Goal: Information Seeking & Learning: Learn about a topic

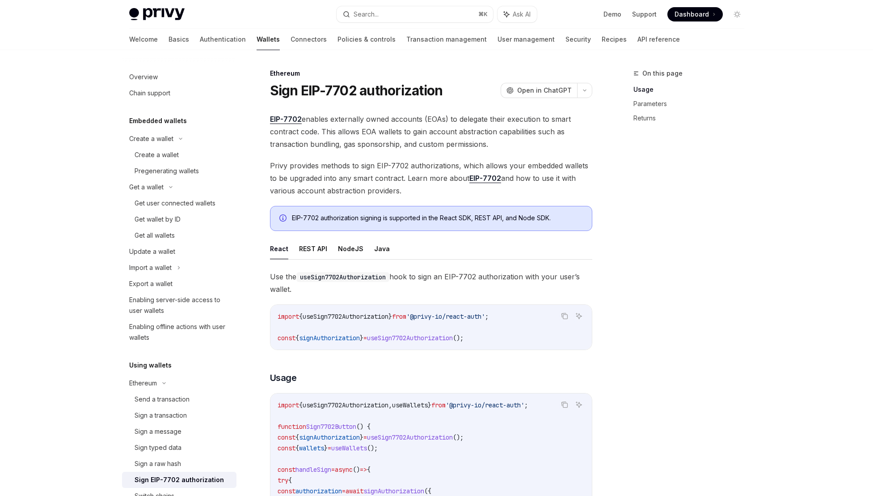
scroll to position [182, 0]
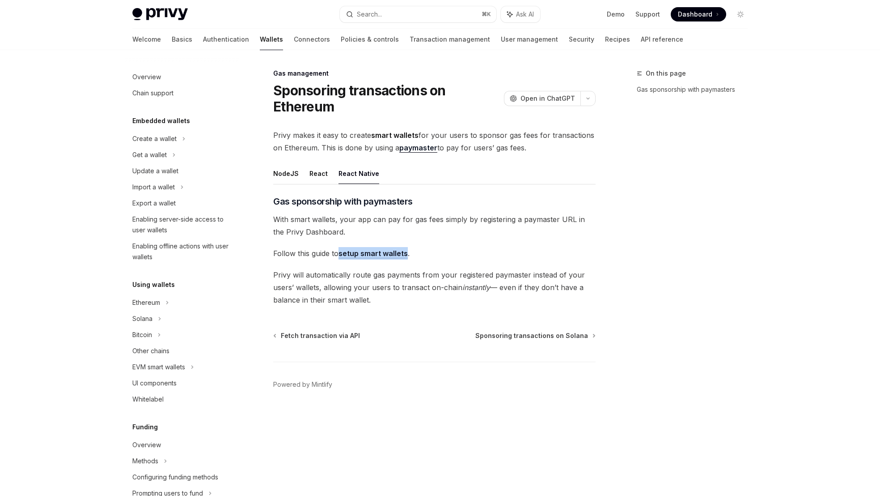
scroll to position [278, 0]
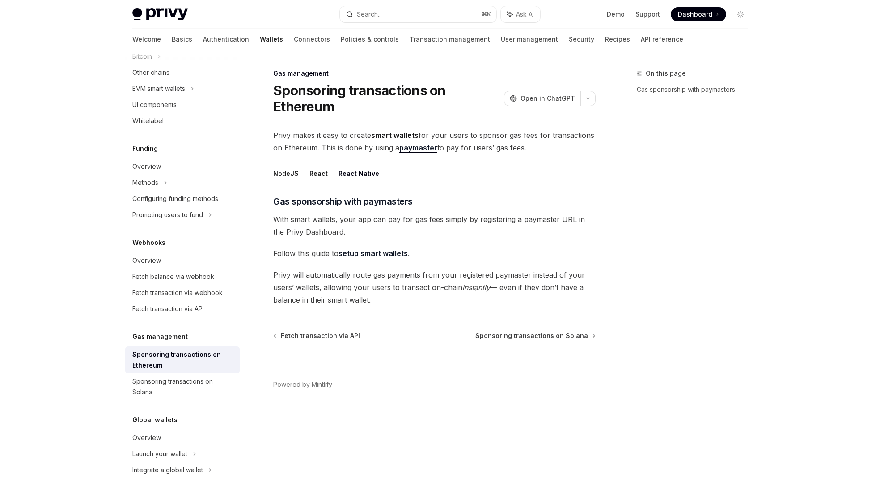
click at [389, 229] on span "With smart wallets, your app can pay for gas fees simply by registering a payma…" at bounding box center [434, 225] width 322 height 25
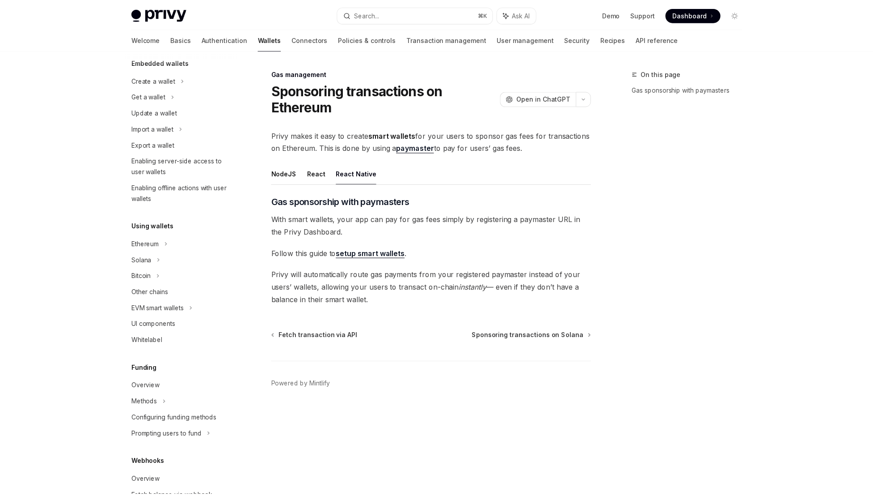
scroll to position [0, 0]
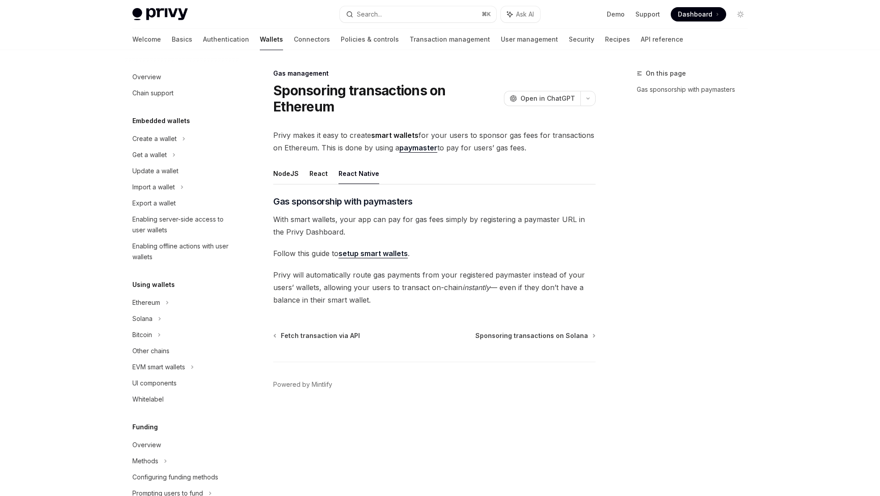
click at [164, 16] on img at bounding box center [159, 14] width 55 height 13
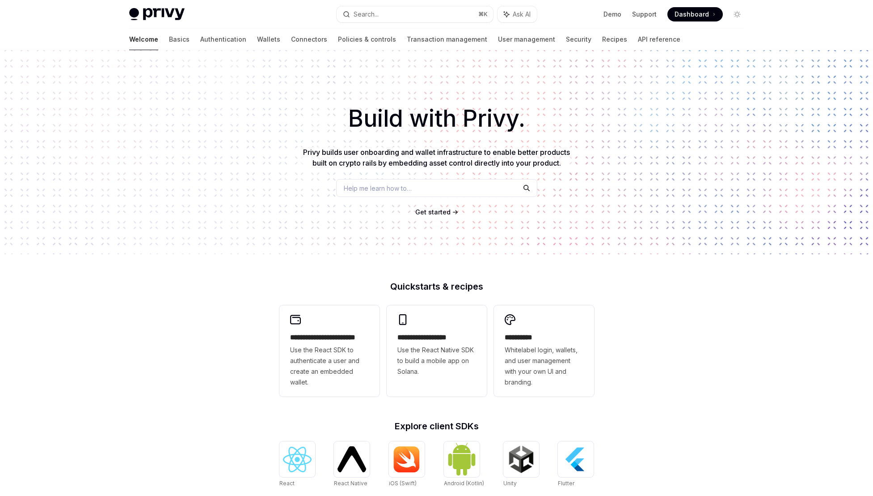
scroll to position [278, 0]
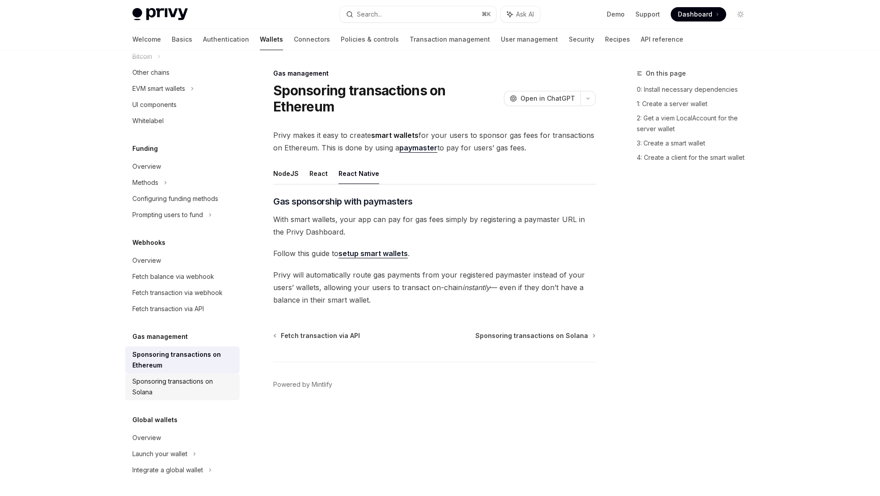
click at [175, 385] on div "Sponsoring transactions on Solana" at bounding box center [183, 386] width 102 height 21
type textarea "*"
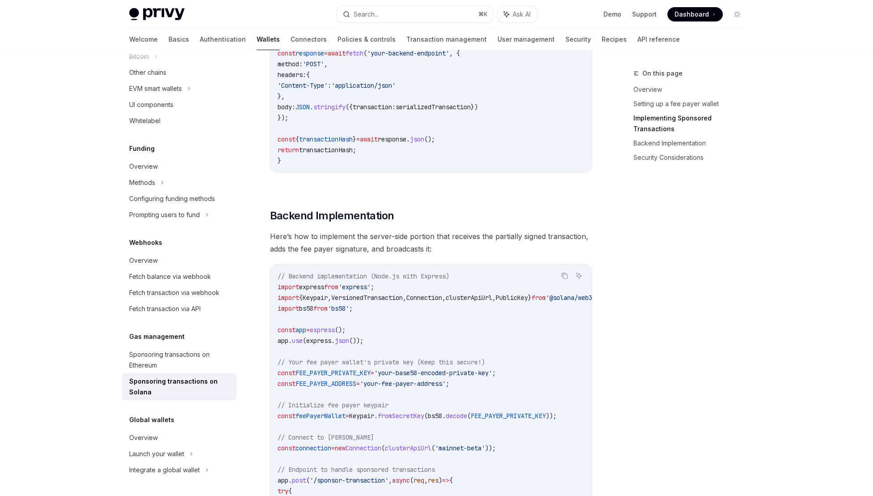
scroll to position [2518, 0]
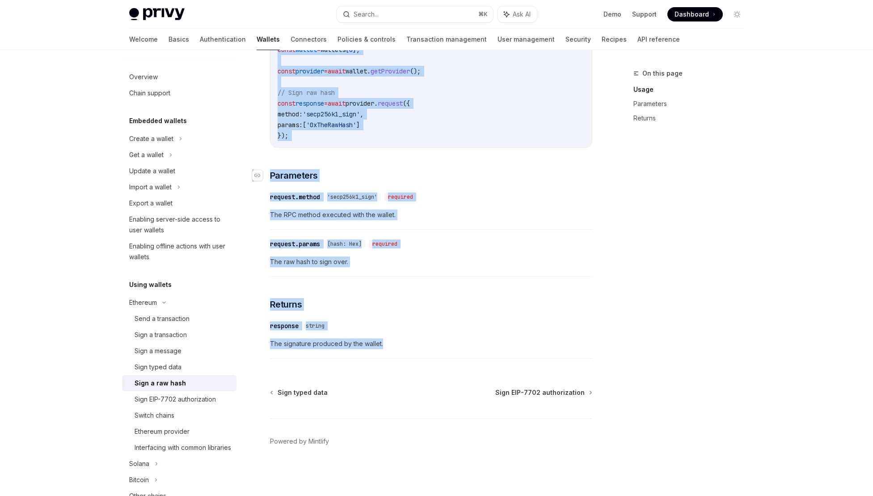
click at [436, 170] on h3 "​ Parameters" at bounding box center [431, 175] width 322 height 13
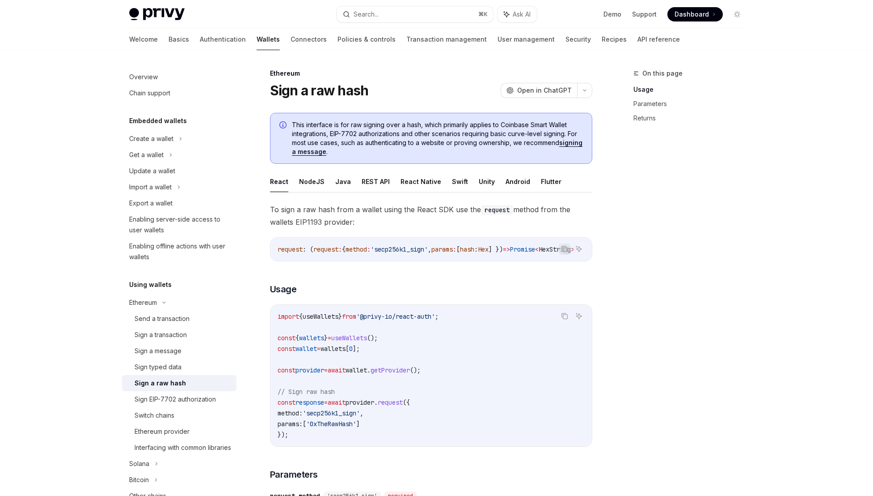
scroll to position [302, 0]
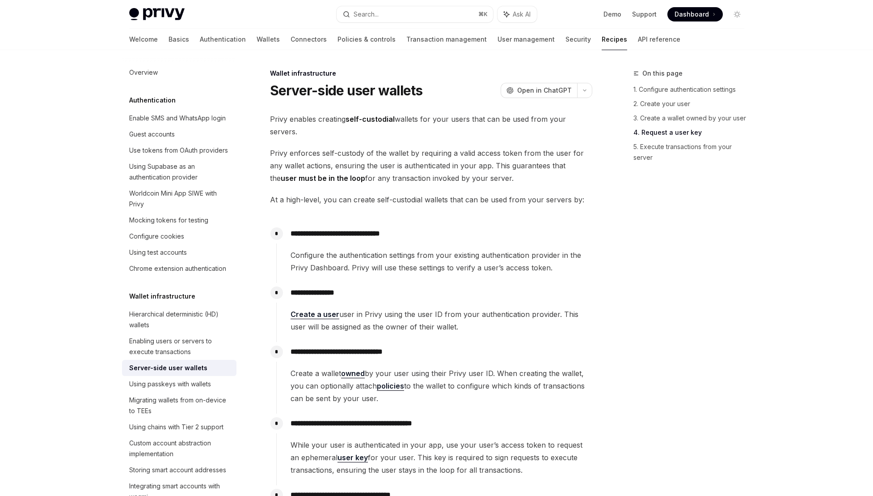
scroll to position [1585, 0]
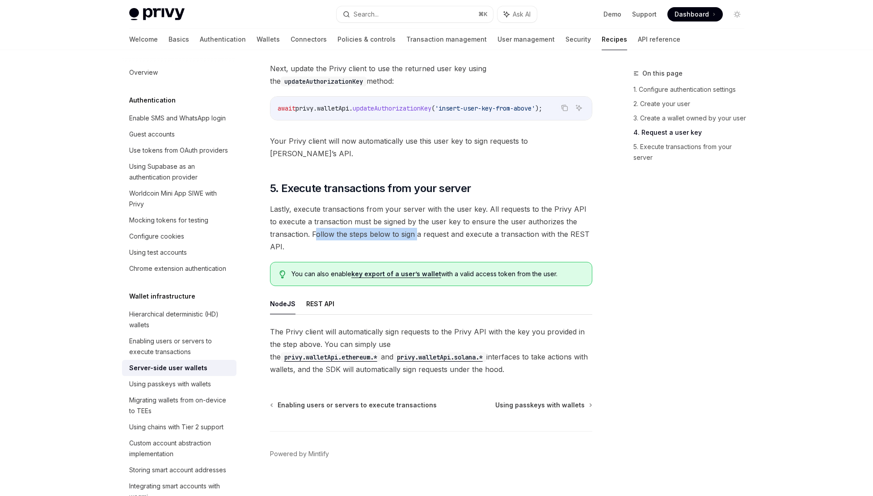
drag, startPoint x: 316, startPoint y: 220, endPoint x: 418, endPoint y: 221, distance: 102.0
click at [418, 221] on span "Lastly, execute transactions from your server with the user key. All requests t…" at bounding box center [431, 228] width 322 height 50
drag, startPoint x: 425, startPoint y: 221, endPoint x: 321, endPoint y: 225, distance: 104.3
click at [321, 225] on span "Lastly, execute transactions from your server with the user key. All requests t…" at bounding box center [431, 228] width 322 height 50
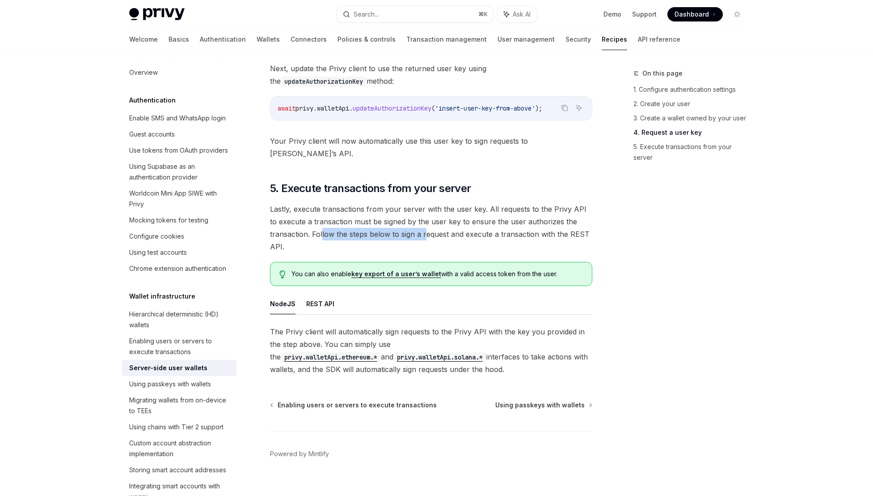
click at [321, 225] on span "Lastly, execute transactions from your server with the user key. All requests t…" at bounding box center [431, 228] width 322 height 50
drag, startPoint x: 326, startPoint y: 223, endPoint x: 398, endPoint y: 220, distance: 72.5
click at [398, 220] on span "Lastly, execute transactions from your server with the user key. All requests t…" at bounding box center [431, 228] width 322 height 50
drag, startPoint x: 391, startPoint y: 219, endPoint x: 336, endPoint y: 219, distance: 54.6
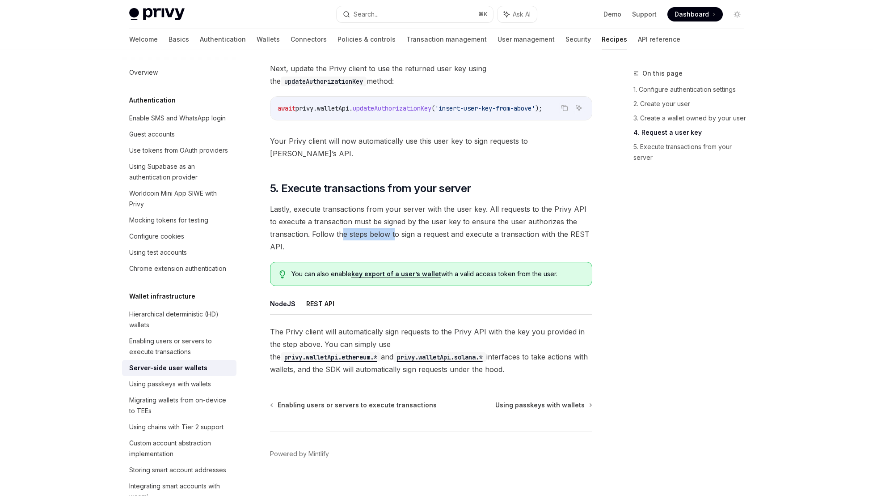
click at [337, 219] on span "Lastly, execute transactions from your server with the user key. All requests t…" at bounding box center [431, 228] width 322 height 50
click at [336, 219] on span "Lastly, execute transactions from your server with the user key. All requests t…" at bounding box center [431, 228] width 322 height 50
drag, startPoint x: 326, startPoint y: 220, endPoint x: 398, endPoint y: 221, distance: 72.0
click at [398, 221] on span "Lastly, execute transactions from your server with the user key. All requests t…" at bounding box center [431, 228] width 322 height 50
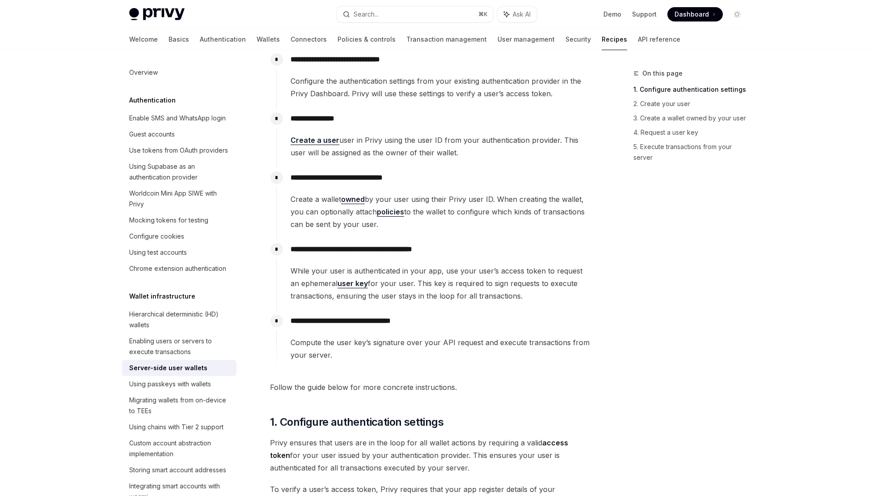
scroll to position [0, 0]
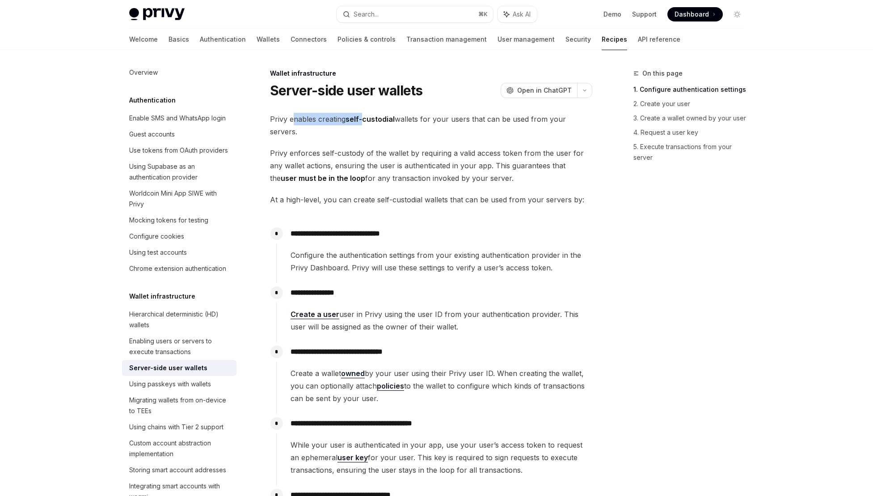
drag, startPoint x: 294, startPoint y: 119, endPoint x: 364, endPoint y: 124, distance: 70.0
click at [364, 124] on span "Privy enables creating self-custodial wallets for your users that can be used f…" at bounding box center [431, 125] width 322 height 25
drag, startPoint x: 291, startPoint y: 155, endPoint x: 356, endPoint y: 154, distance: 65.7
click at [356, 154] on span "Privy enforces self-custody of the wallet by requiring a valid access token fro…" at bounding box center [431, 166] width 322 height 38
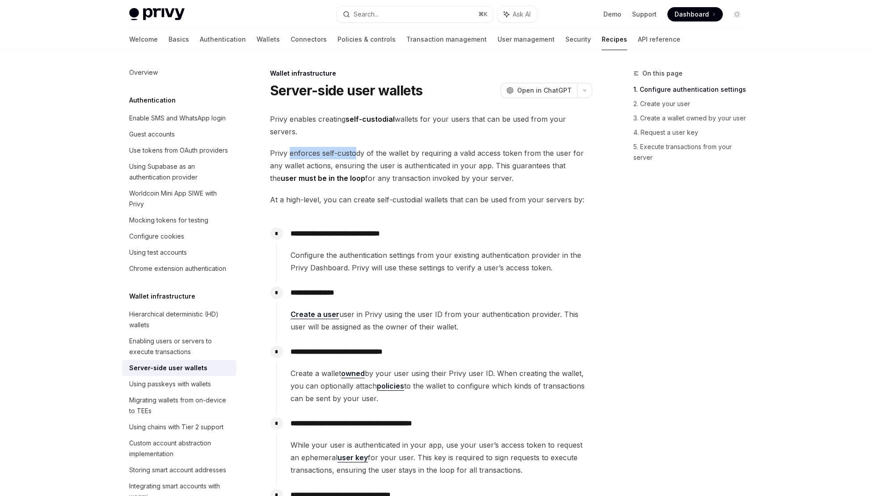
click at [356, 154] on span "Privy enforces self-custody of the wallet by requiring a valid access token fro…" at bounding box center [431, 166] width 322 height 38
drag, startPoint x: 350, startPoint y: 166, endPoint x: 477, endPoint y: 165, distance: 126.6
click at [477, 165] on span "Privy enforces self-custody of the wallet by requiring a valid access token fro…" at bounding box center [431, 166] width 322 height 38
drag, startPoint x: 481, startPoint y: 165, endPoint x: 426, endPoint y: 168, distance: 55.1
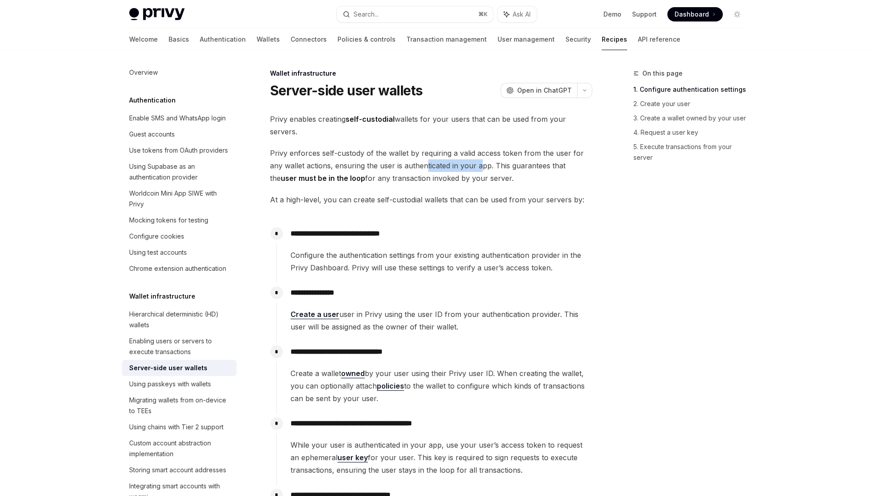
click at [427, 168] on span "Privy enforces self-custody of the wallet by requiring a valid access token fro…" at bounding box center [431, 166] width 322 height 38
click at [426, 168] on span "Privy enforces self-custody of the wallet by requiring a valid access token fro…" at bounding box center [431, 166] width 322 height 38
drag, startPoint x: 319, startPoint y: 176, endPoint x: 383, endPoint y: 179, distance: 64.5
click at [383, 179] on span "Privy enforces self-custody of the wallet by requiring a valid access token fro…" at bounding box center [431, 166] width 322 height 38
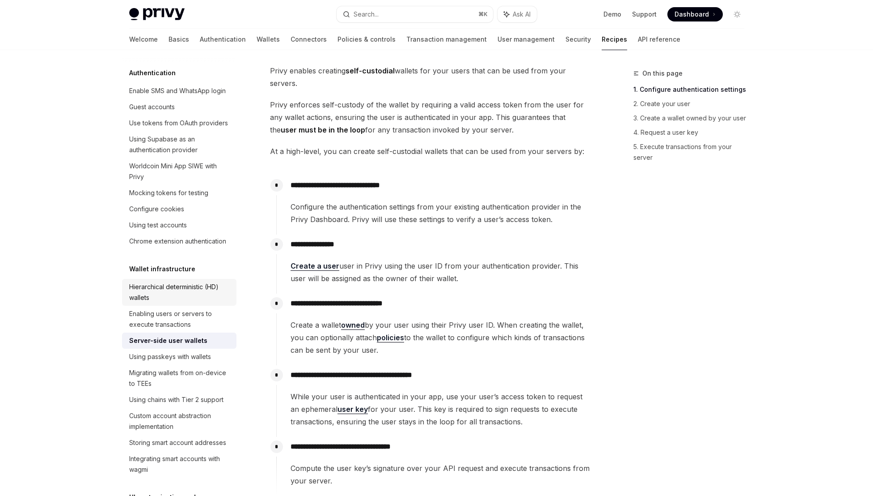
scroll to position [29, 0]
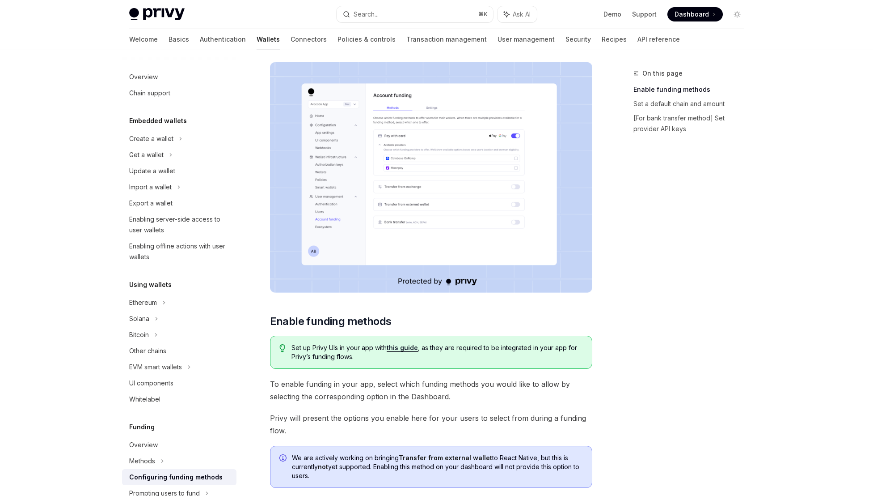
scroll to position [108, 0]
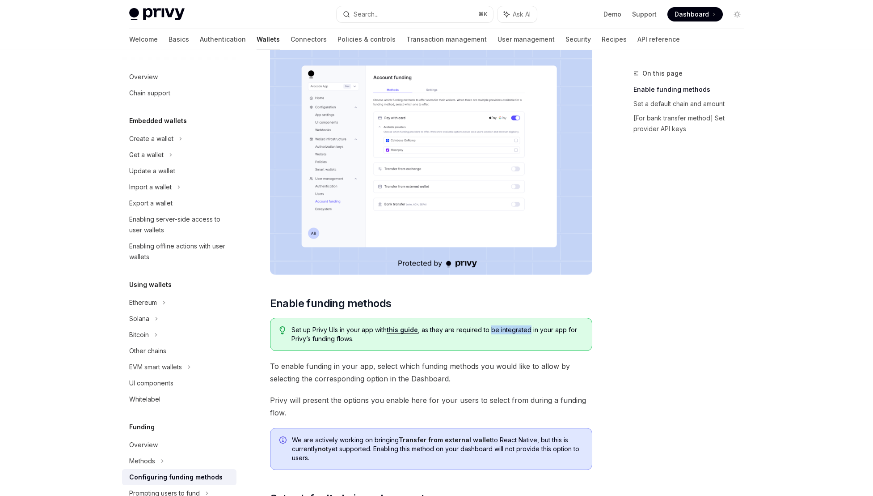
drag, startPoint x: 510, startPoint y: 329, endPoint x: 491, endPoint y: 328, distance: 18.8
click at [491, 328] on span "Set up Privy UIs in your app with this guide , as they are required to be integ…" at bounding box center [437, 334] width 291 height 18
drag, startPoint x: 465, startPoint y: 330, endPoint x: 511, endPoint y: 330, distance: 46.1
click at [511, 330] on span "Set up Privy UIs in your app with this guide , as they are required to be integ…" at bounding box center [437, 334] width 291 height 18
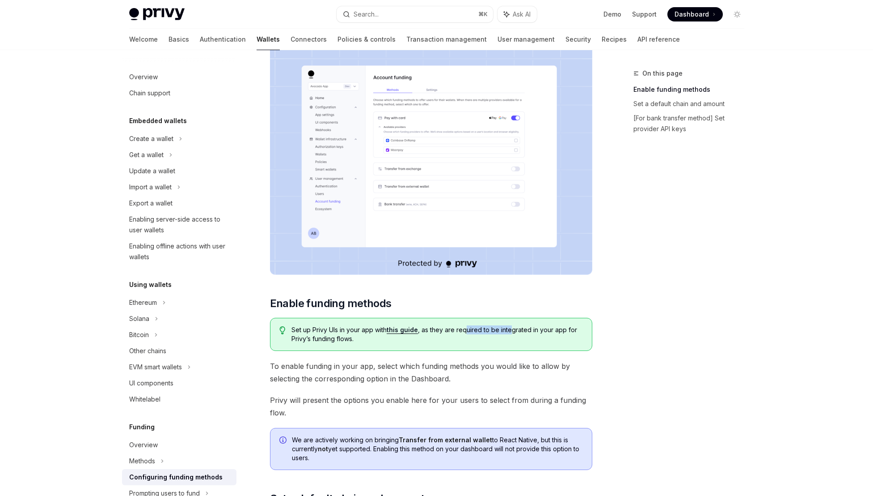
click at [511, 330] on span "Set up Privy UIs in your app with this guide , as they are required to be integ…" at bounding box center [437, 334] width 291 height 18
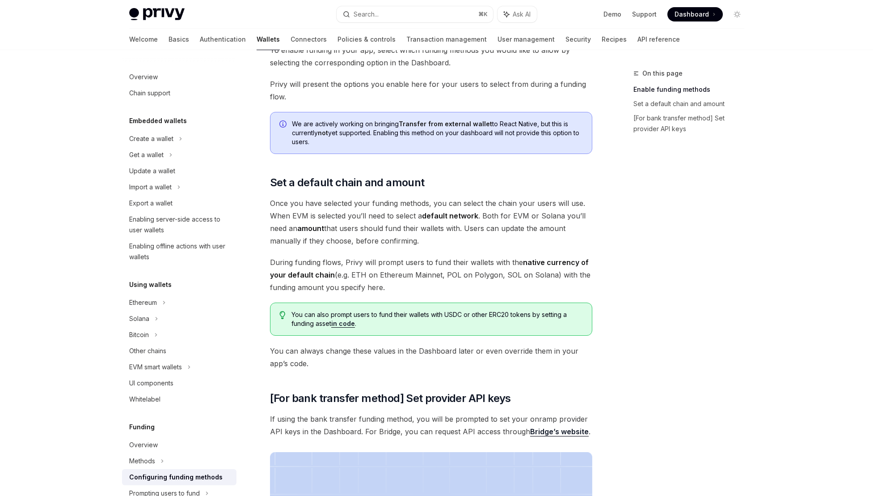
scroll to position [583, 0]
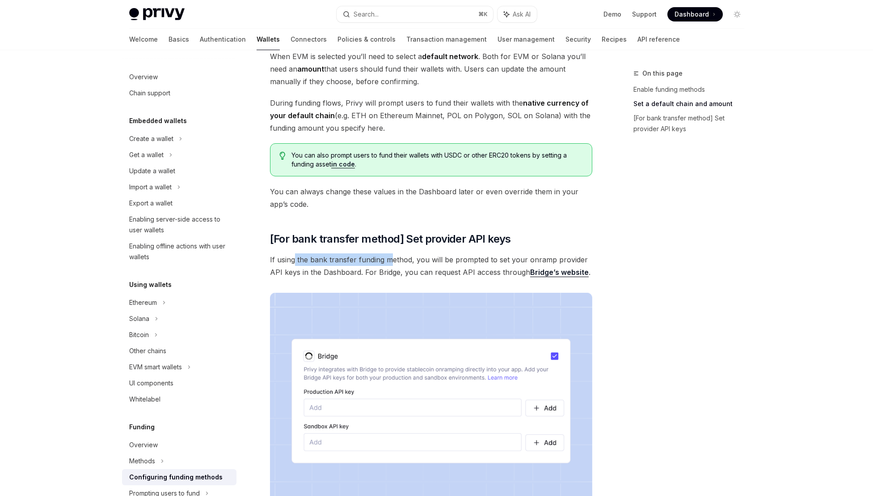
drag, startPoint x: 295, startPoint y: 260, endPoint x: 393, endPoint y: 261, distance: 97.9
click at [393, 261] on span "If using the bank transfer funding method, you will be prompted to set your onr…" at bounding box center [431, 265] width 322 height 25
drag, startPoint x: 468, startPoint y: 262, endPoint x: 437, endPoint y: 262, distance: 30.9
click at [438, 262] on span "If using the bank transfer funding method, you will be prompted to set your onr…" at bounding box center [431, 265] width 322 height 25
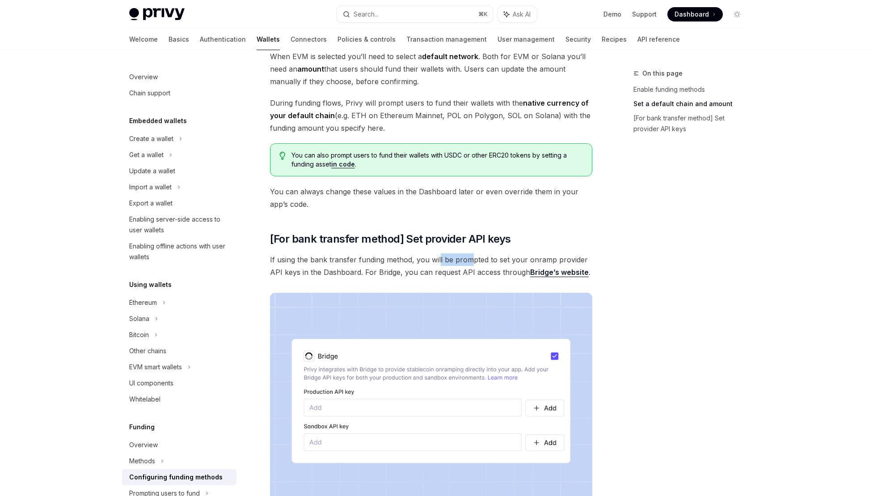
click at [437, 262] on span "If using the bank transfer funding method, you will be prompted to set your onr…" at bounding box center [431, 265] width 322 height 25
drag, startPoint x: 527, startPoint y: 261, endPoint x: 494, endPoint y: 261, distance: 32.6
click at [494, 261] on span "If using the bank transfer funding method, you will be prompted to set your onr…" at bounding box center [431, 265] width 322 height 25
drag, startPoint x: 381, startPoint y: 269, endPoint x: 458, endPoint y: 271, distance: 76.9
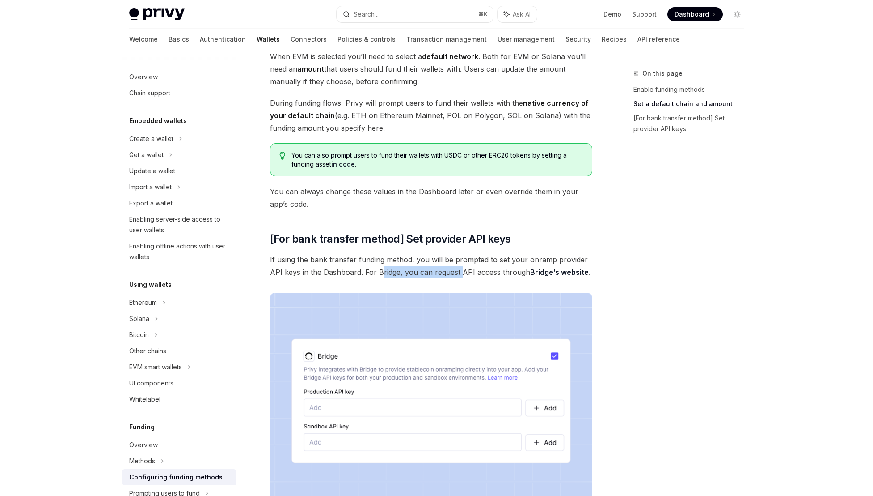
click at [458, 271] on span "If using the bank transfer funding method, you will be prompted to set your onr…" at bounding box center [431, 265] width 322 height 25
drag, startPoint x: 476, startPoint y: 271, endPoint x: 419, endPoint y: 271, distance: 56.4
click at [420, 271] on span "If using the bank transfer funding method, you will be prompted to set your onr…" at bounding box center [431, 265] width 322 height 25
click at [419, 271] on span "If using the bank transfer funding method, you will be prompted to set your onr…" at bounding box center [431, 265] width 322 height 25
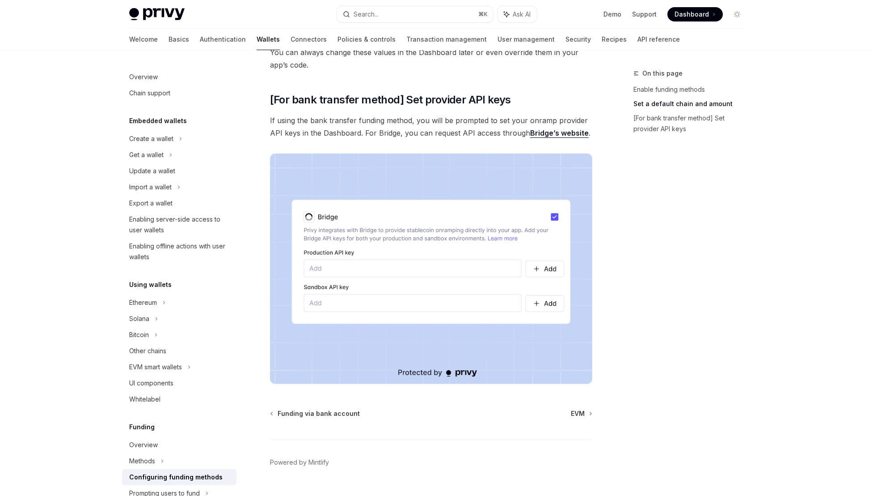
scroll to position [702, 0]
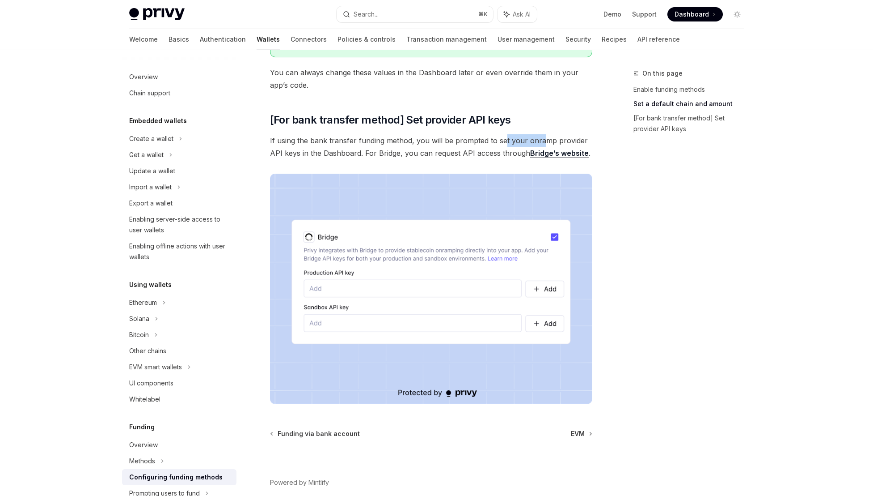
drag, startPoint x: 543, startPoint y: 140, endPoint x: 500, endPoint y: 140, distance: 42.9
click at [500, 140] on span "If using the bank transfer funding method, you will be prompted to set your onr…" at bounding box center [431, 146] width 322 height 25
drag, startPoint x: 286, startPoint y: 156, endPoint x: 345, endPoint y: 155, distance: 59.0
click at [345, 155] on span "If using the bank transfer funding method, you will be prompted to set your onr…" at bounding box center [431, 146] width 322 height 25
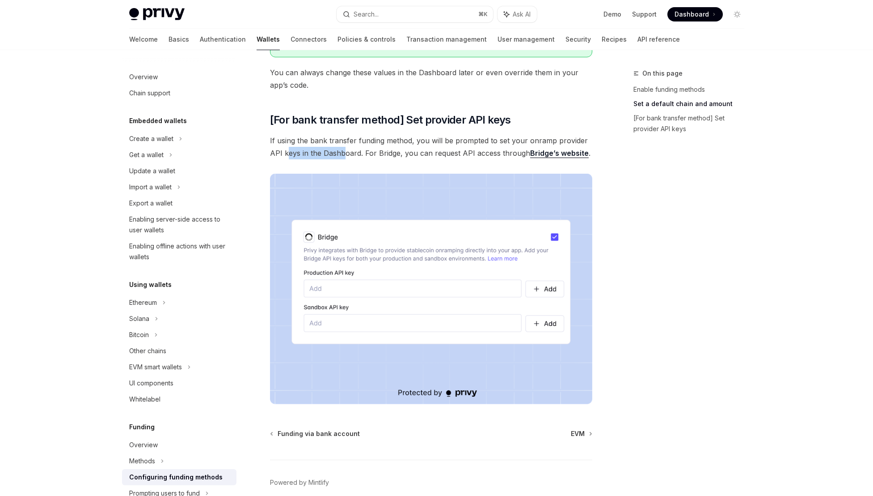
click at [345, 155] on span "If using the bank transfer funding method, you will be prompted to set your onr…" at bounding box center [431, 146] width 322 height 25
drag, startPoint x: 473, startPoint y: 153, endPoint x: 432, endPoint y: 153, distance: 41.6
click at [432, 153] on span "If using the bank transfer funding method, you will be prompted to set your onr…" at bounding box center [431, 146] width 322 height 25
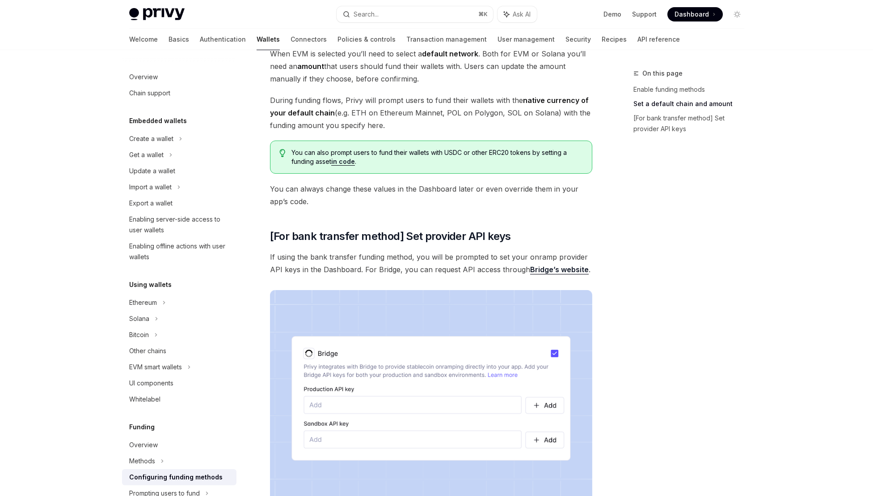
scroll to position [436, 0]
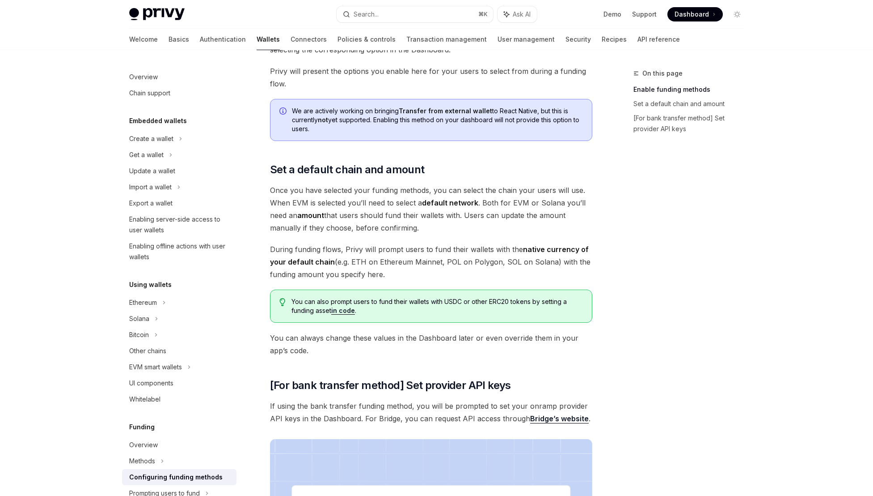
click at [503, 192] on span "Once you have selected your funding methods, you can select the chain your user…" at bounding box center [431, 209] width 322 height 50
drag, startPoint x: 562, startPoint y: 192, endPoint x: 500, endPoint y: 192, distance: 61.7
click at [500, 192] on span "Once you have selected your funding methods, you can select the chain your user…" at bounding box center [431, 209] width 322 height 50
drag, startPoint x: 286, startPoint y: 206, endPoint x: 364, endPoint y: 207, distance: 78.3
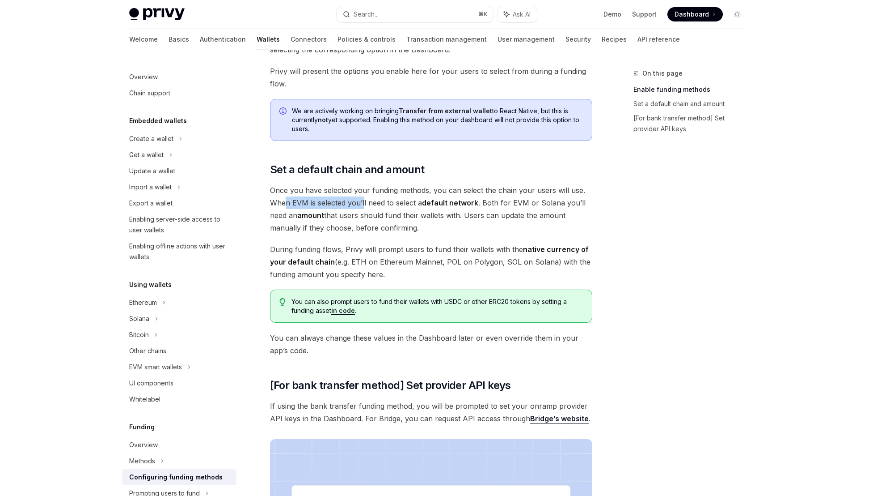
click at [364, 207] on span "Once you have selected your funding methods, you can select the chain your user…" at bounding box center [431, 209] width 322 height 50
drag, startPoint x: 453, startPoint y: 206, endPoint x: 370, endPoint y: 210, distance: 83.7
click at [370, 210] on span "Once you have selected your funding methods, you can select the chain your user…" at bounding box center [431, 209] width 322 height 50
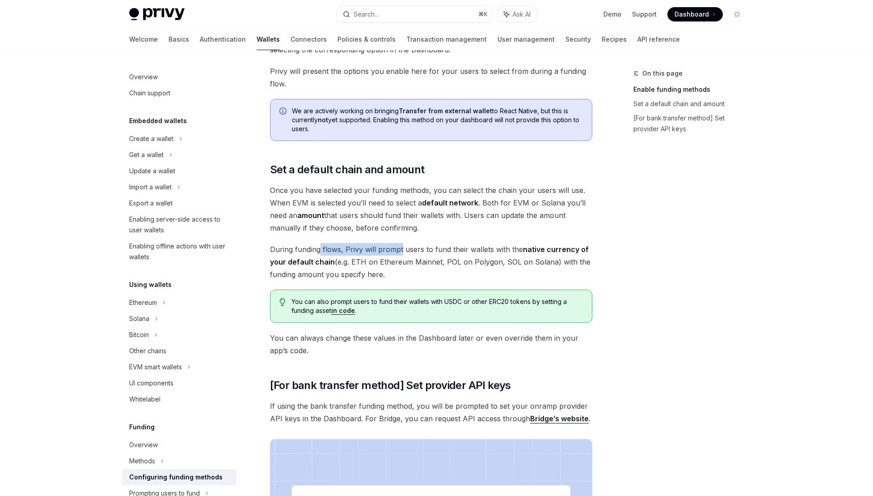
drag, startPoint x: 320, startPoint y: 249, endPoint x: 401, endPoint y: 246, distance: 81.5
click at [401, 246] on span "During funding flows, Privy will prompt users to fund their wallets with the na…" at bounding box center [431, 262] width 322 height 38
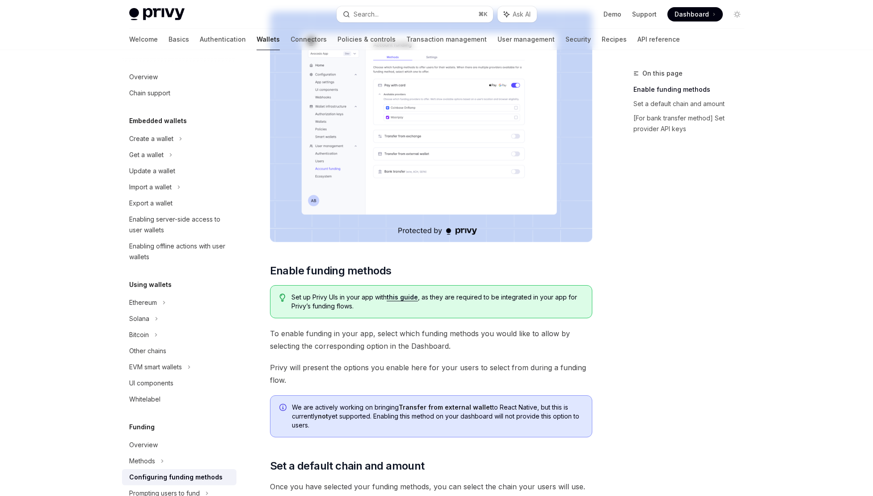
scroll to position [0, 0]
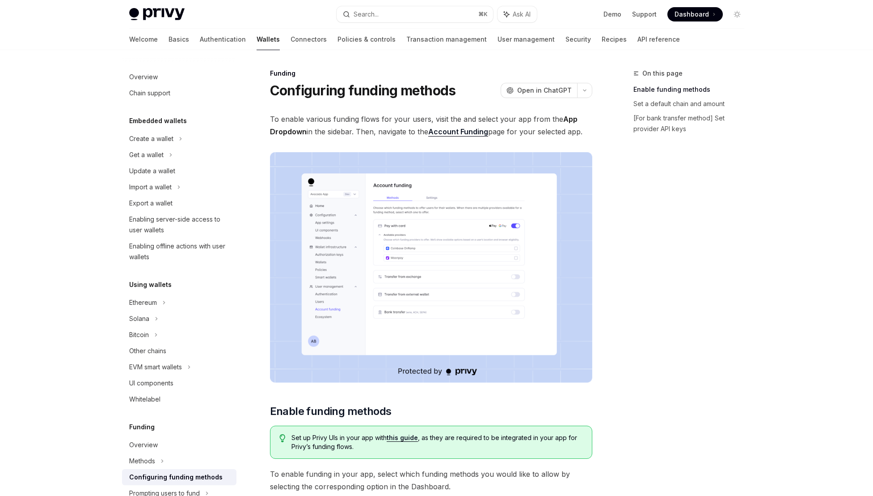
click at [468, 134] on link "Account Funding" at bounding box center [458, 131] width 60 height 9
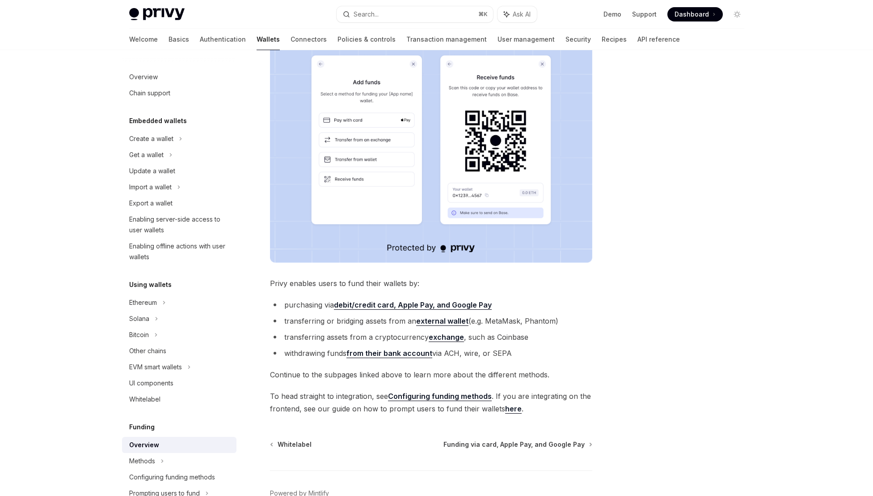
scroll to position [154, 0]
drag, startPoint x: 301, startPoint y: 281, endPoint x: 375, endPoint y: 279, distance: 73.4
click at [375, 279] on span "Privy enables users to fund their wallets by:" at bounding box center [431, 282] width 322 height 13
drag, startPoint x: 312, startPoint y: 324, endPoint x: 342, endPoint y: 324, distance: 30.0
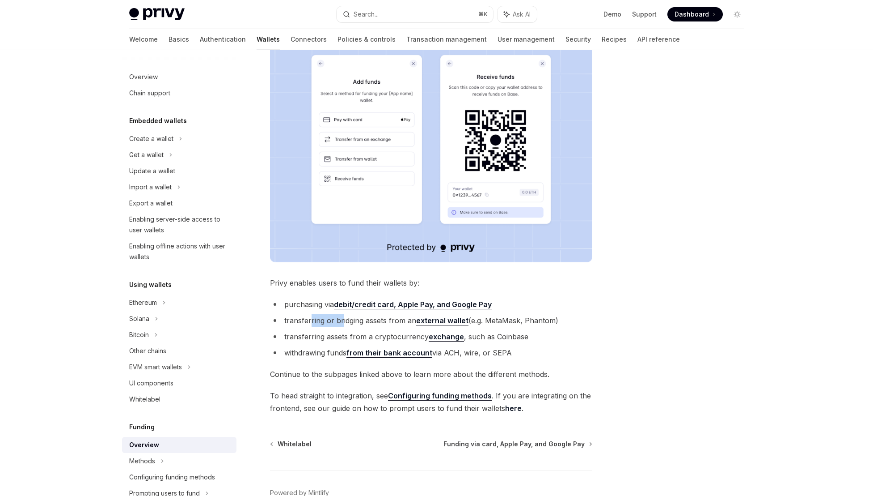
click at [342, 324] on li "transferring or bridging assets from an external wallet (e.g. MetaMask, Phantom)" at bounding box center [431, 320] width 322 height 13
drag, startPoint x: 307, startPoint y: 333, endPoint x: 374, endPoint y: 330, distance: 66.7
click at [374, 330] on li "transferring assets from a cryptocurrency exchange , such as Coinbase" at bounding box center [431, 336] width 322 height 13
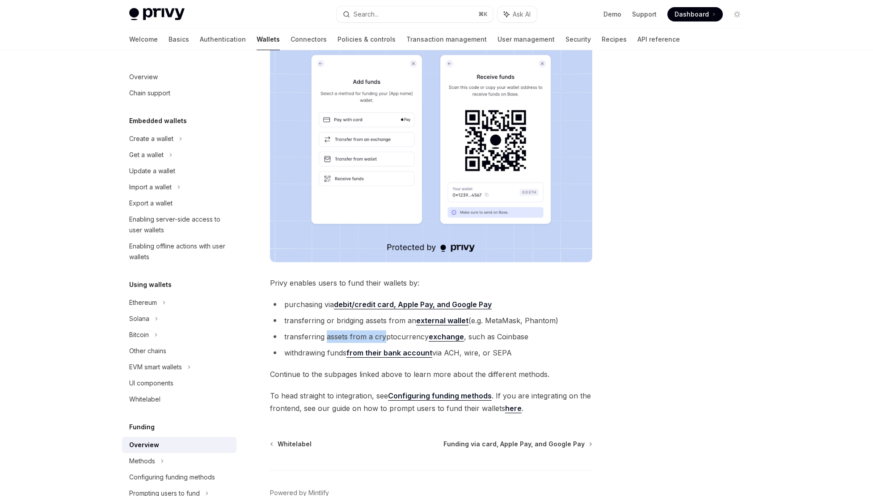
drag, startPoint x: 383, startPoint y: 335, endPoint x: 327, endPoint y: 335, distance: 56.4
click at [327, 335] on li "transferring assets from a cryptocurrency exchange , such as Coinbase" at bounding box center [431, 336] width 322 height 13
drag, startPoint x: 309, startPoint y: 352, endPoint x: 322, endPoint y: 352, distance: 13.0
click at [322, 352] on li "withdrawing funds from their bank account via ACH, wire, or SEPA" at bounding box center [431, 352] width 322 height 13
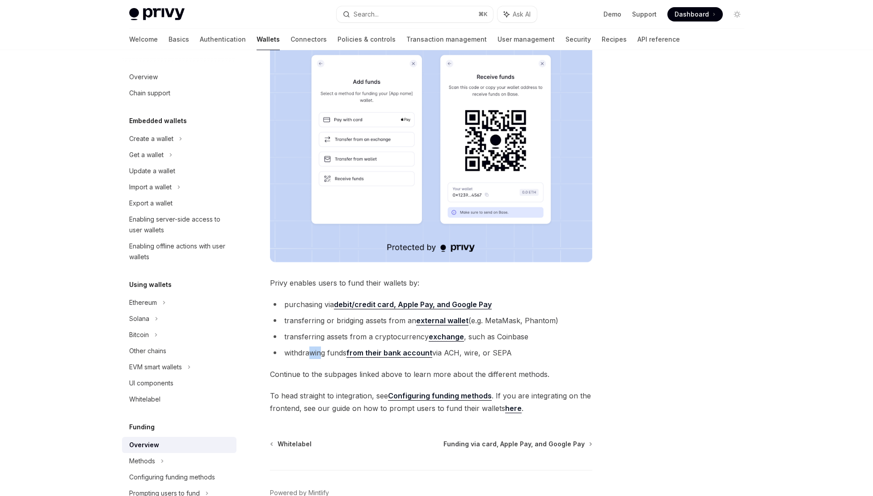
click at [322, 352] on li "withdrawing funds from their bank account via ACH, wire, or SEPA" at bounding box center [431, 352] width 322 height 13
click at [411, 395] on link "Configuring funding methods" at bounding box center [440, 395] width 104 height 9
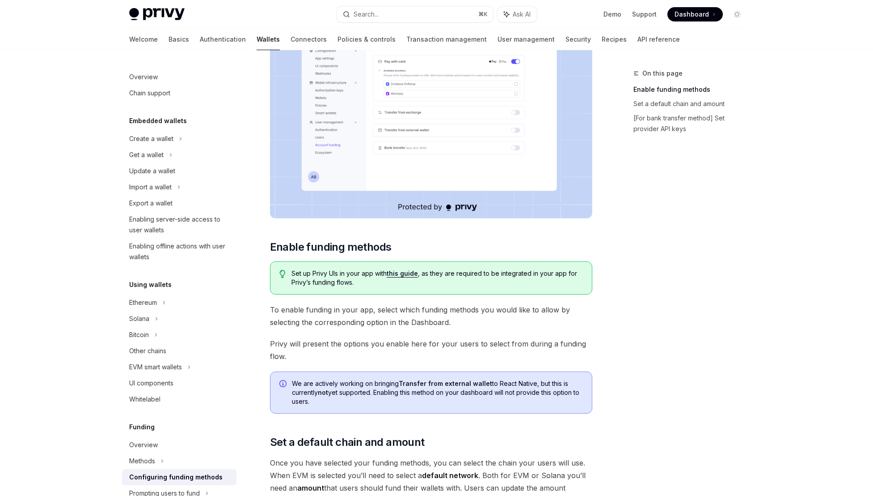
scroll to position [165, 0]
click at [405, 272] on link "this guide" at bounding box center [402, 272] width 31 height 8
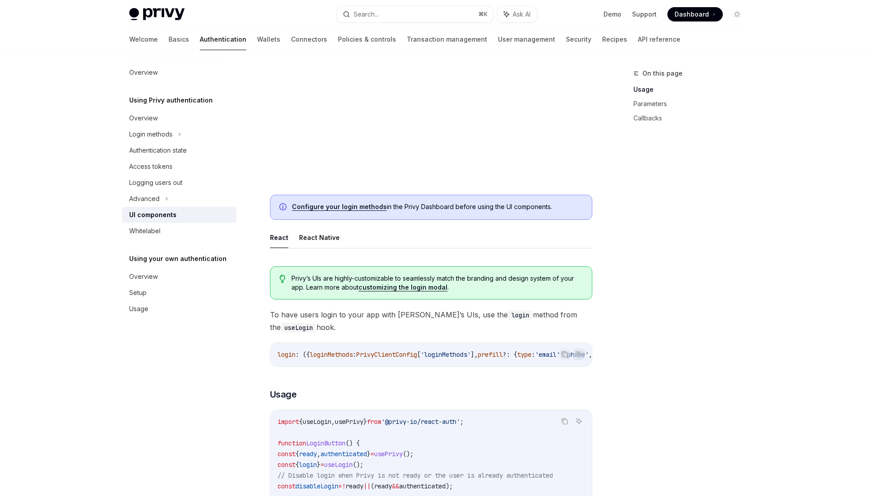
scroll to position [271, 0]
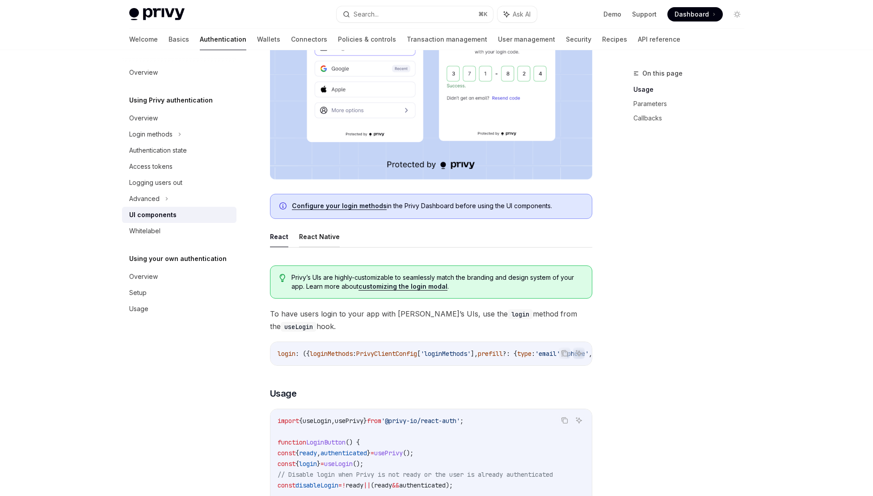
click at [319, 238] on button "React Native" at bounding box center [319, 236] width 41 height 21
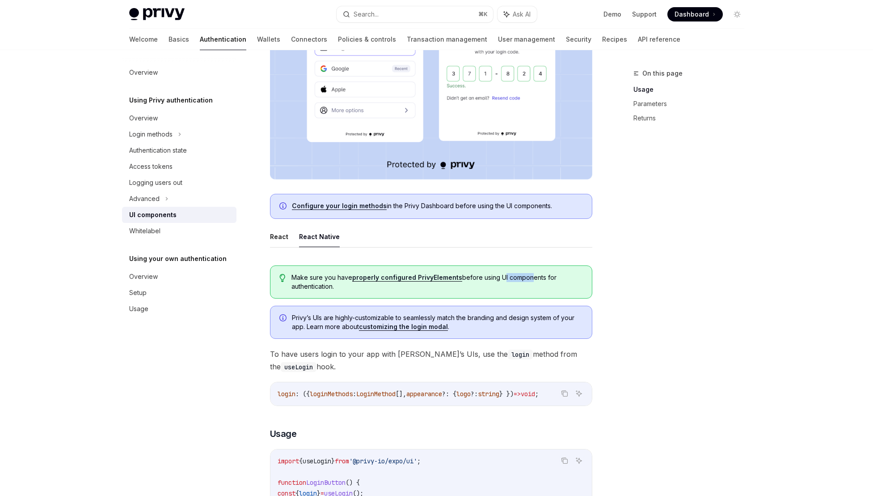
drag, startPoint x: 499, startPoint y: 276, endPoint x: 527, endPoint y: 275, distance: 28.6
click at [527, 275] on span "Make sure you have properly configured PrivyElements before using UI components…" at bounding box center [437, 282] width 291 height 18
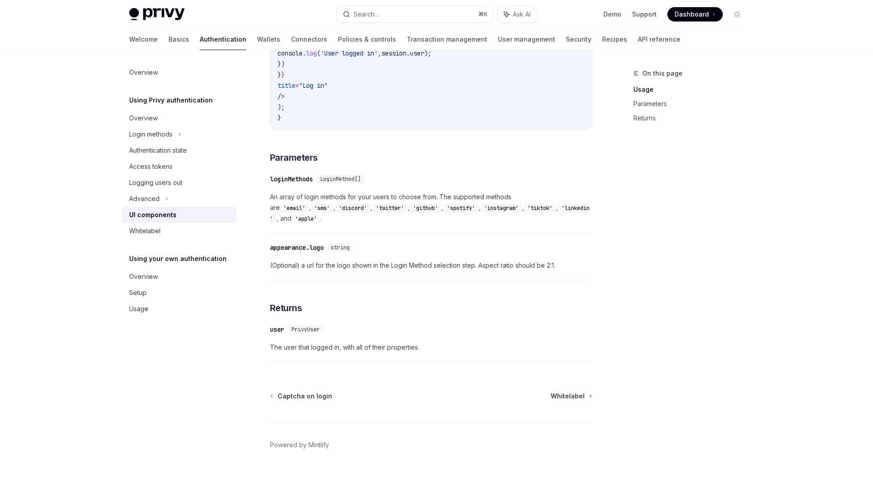
scroll to position [773, 0]
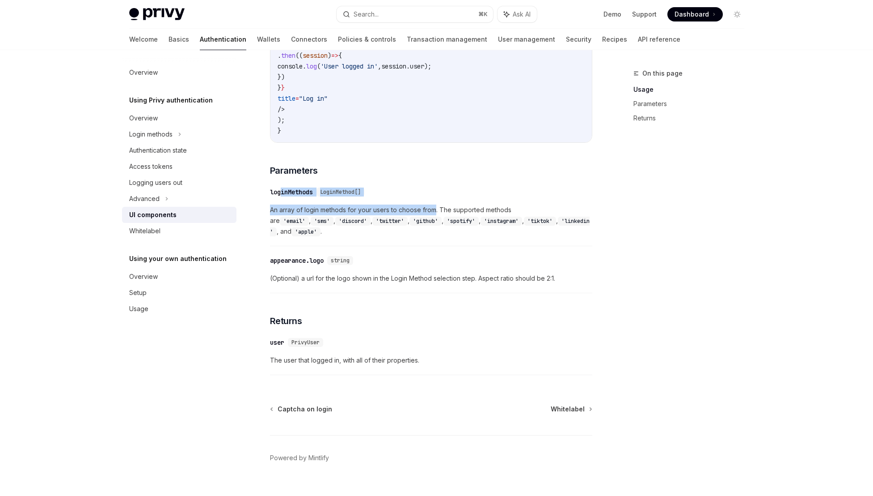
drag, startPoint x: 431, startPoint y: 214, endPoint x: 283, endPoint y: 199, distance: 148.8
click at [283, 199] on div "​ loginMethods LoginMethod[] An array of login methods for your users to choose…" at bounding box center [431, 214] width 322 height 64
click at [283, 196] on div "loginMethods" at bounding box center [291, 191] width 43 height 9
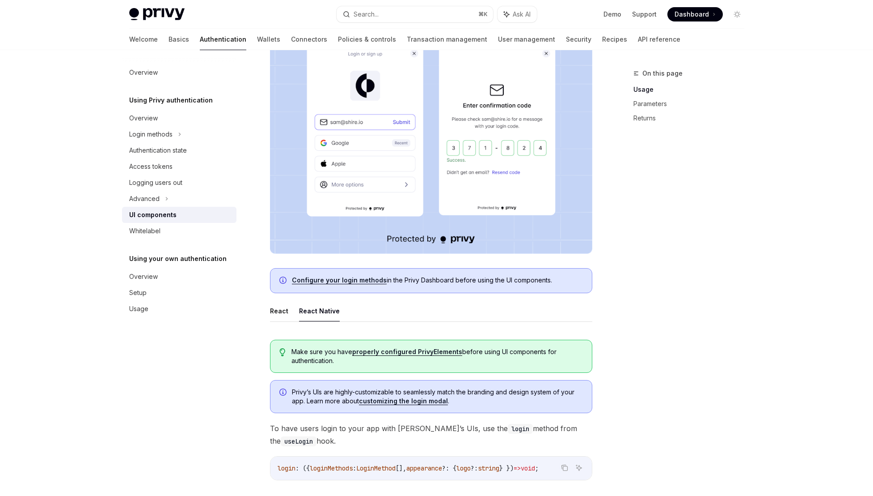
scroll to position [130, 0]
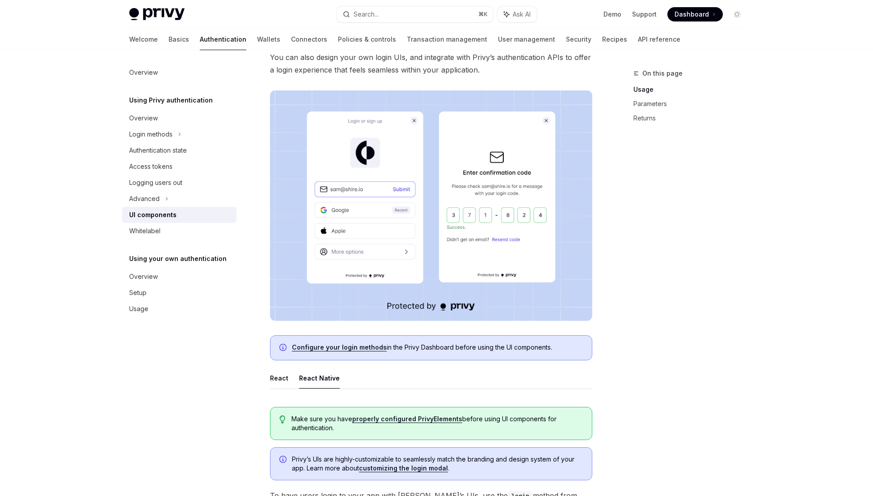
click at [310, 349] on link "Configure your login methods" at bounding box center [339, 347] width 95 height 8
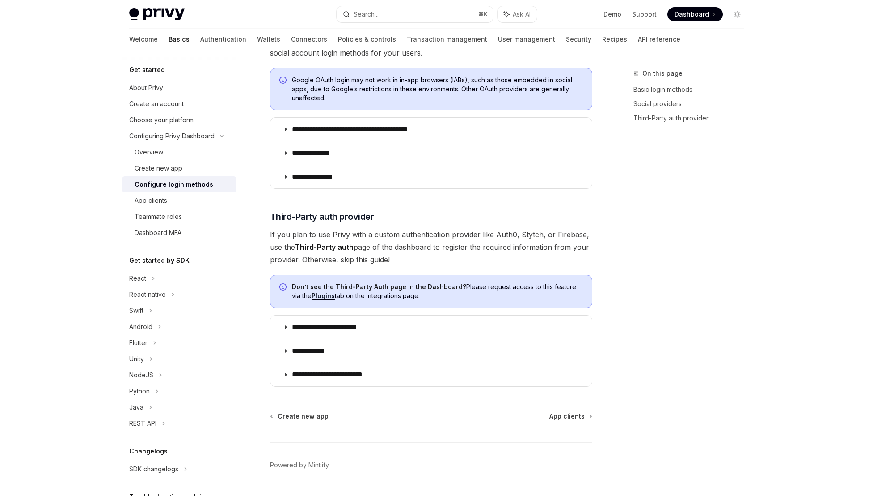
scroll to position [362, 0]
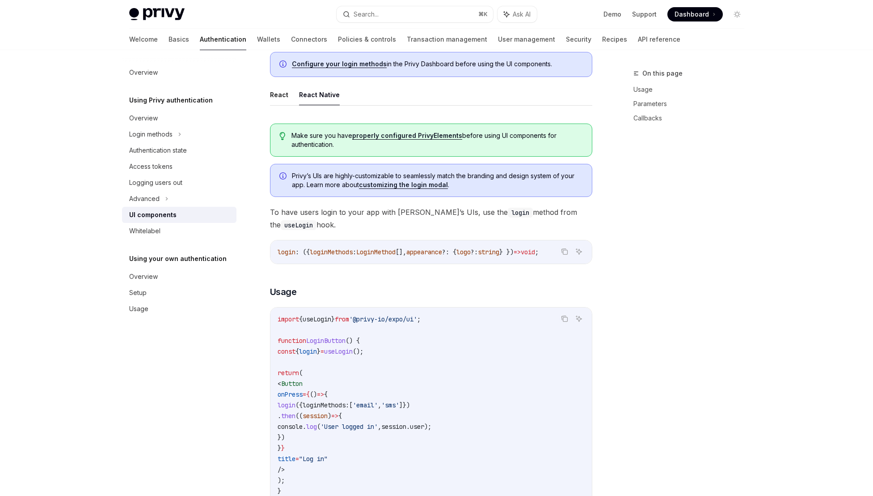
scroll to position [269, 0]
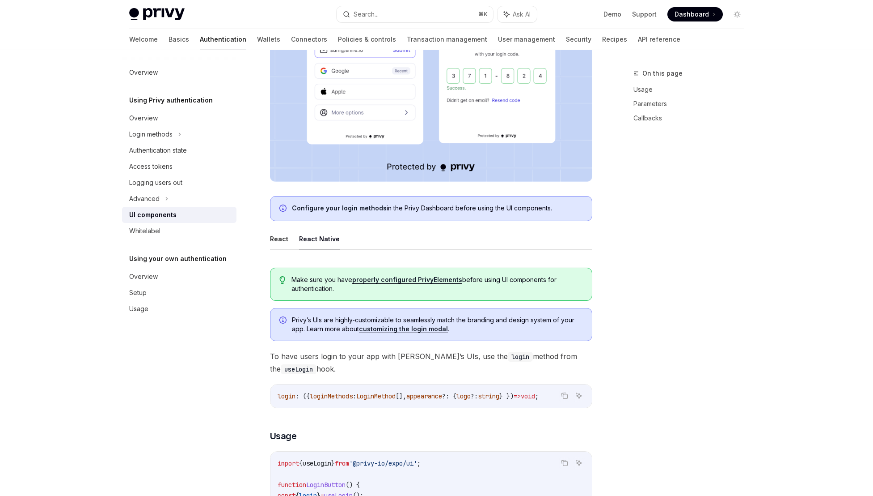
click at [413, 280] on link "properly configured PrivyElements" at bounding box center [407, 279] width 110 height 8
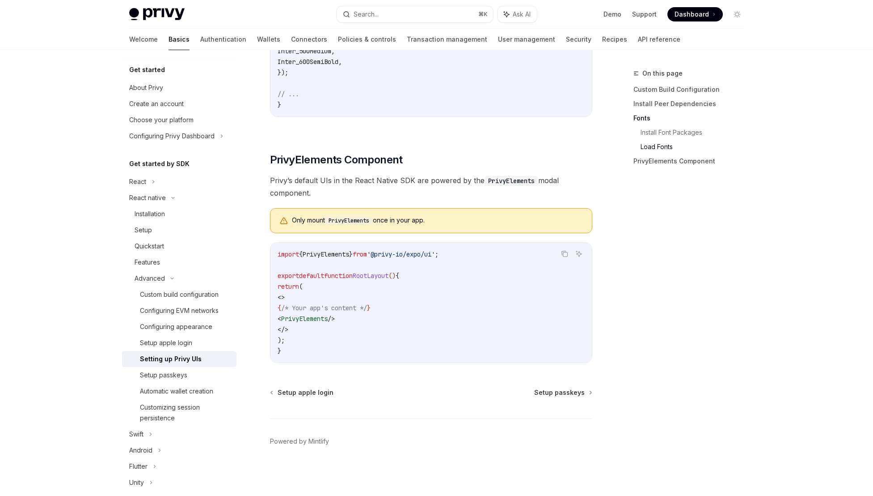
scroll to position [560, 0]
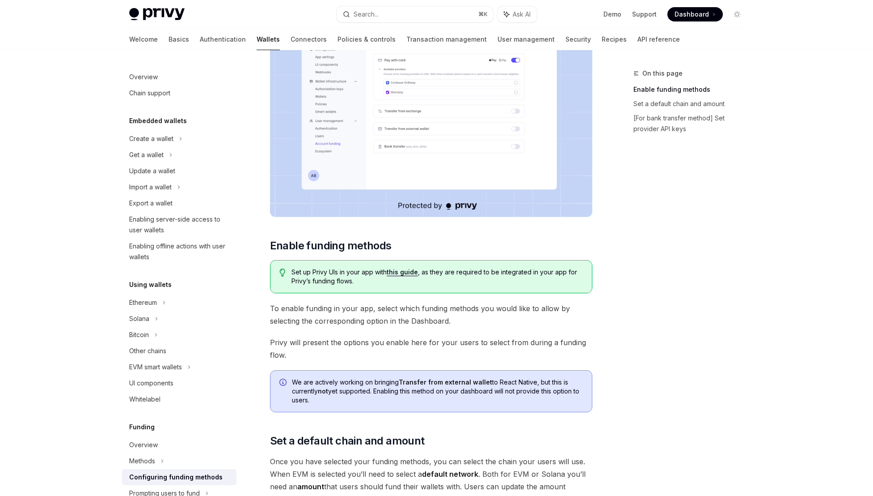
type textarea "*"
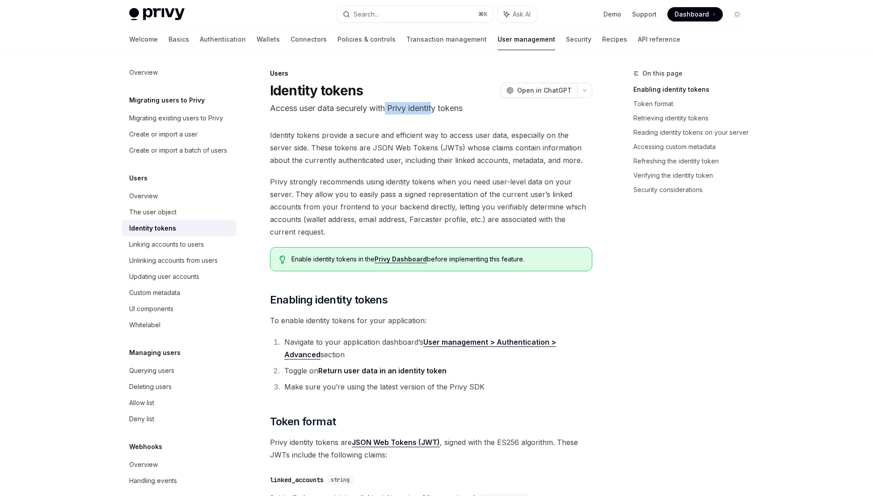
drag, startPoint x: 438, startPoint y: 111, endPoint x: 388, endPoint y: 111, distance: 49.6
click at [388, 111] on p "Access user data securely with Privy identity tokens" at bounding box center [431, 108] width 322 height 13
drag, startPoint x: 302, startPoint y: 139, endPoint x: 394, endPoint y: 137, distance: 91.7
click at [393, 137] on span "Identity tokens provide a secure and efficient way to access user data, especia…" at bounding box center [431, 148] width 322 height 38
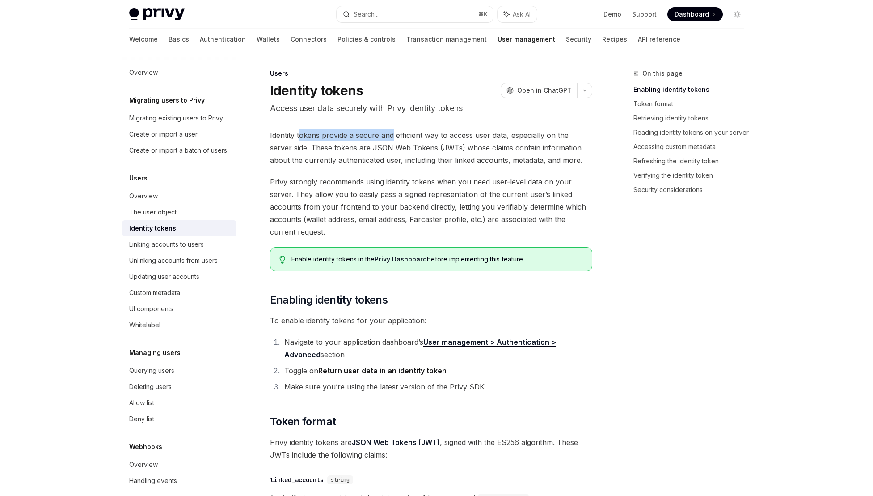
click at [394, 137] on span "Identity tokens provide a secure and efficient way to access user data, especia…" at bounding box center [431, 148] width 322 height 38
drag, startPoint x: 513, startPoint y: 135, endPoint x: 410, endPoint y: 138, distance: 103.4
click at [410, 138] on span "Identity tokens provide a secure and efficient way to access user data, especia…" at bounding box center [431, 148] width 322 height 38
drag, startPoint x: 582, startPoint y: 135, endPoint x: 416, endPoint y: 138, distance: 166.4
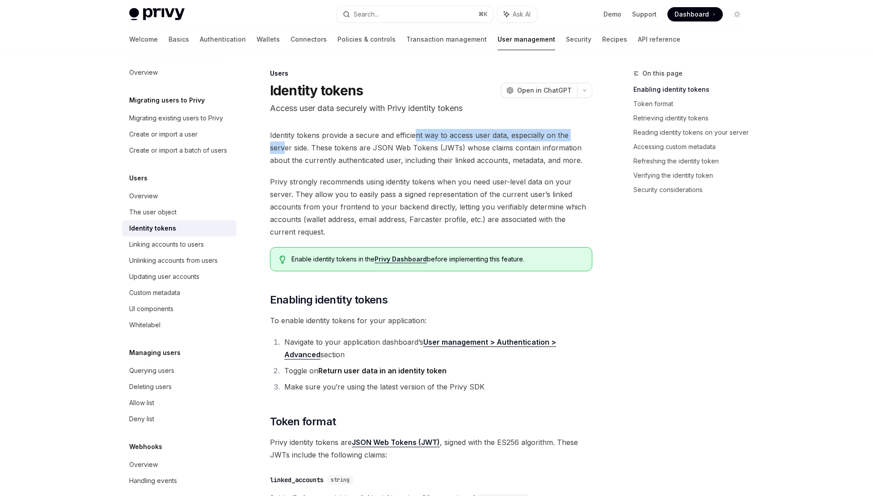
click at [416, 138] on span "Identity tokens provide a secure and efficient way to access user data, especia…" at bounding box center [431, 148] width 322 height 38
drag, startPoint x: 298, startPoint y: 147, endPoint x: 408, endPoint y: 141, distance: 109.7
click at [408, 141] on span "Identity tokens provide a secure and efficient way to access user data, especia…" at bounding box center [431, 148] width 322 height 38
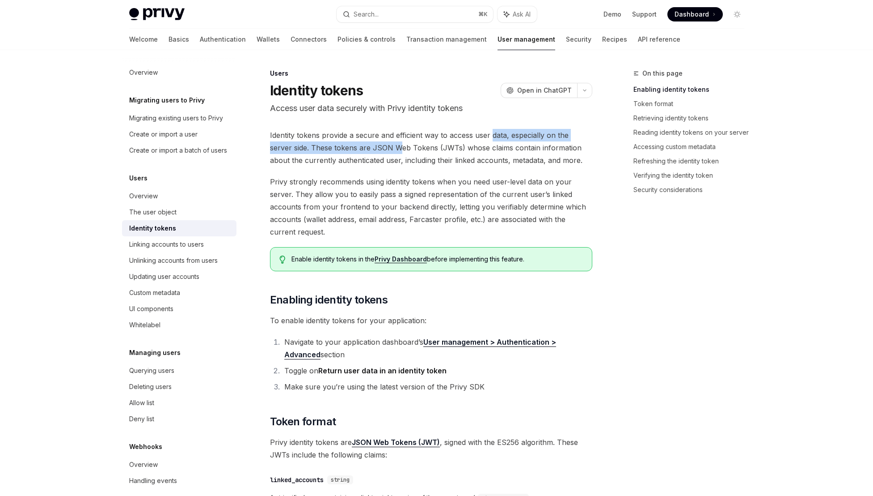
drag, startPoint x: 494, startPoint y: 140, endPoint x: 377, endPoint y: 153, distance: 117.5
click at [377, 153] on span "Identity tokens provide a secure and efficient way to access user data, especia…" at bounding box center [431, 148] width 322 height 38
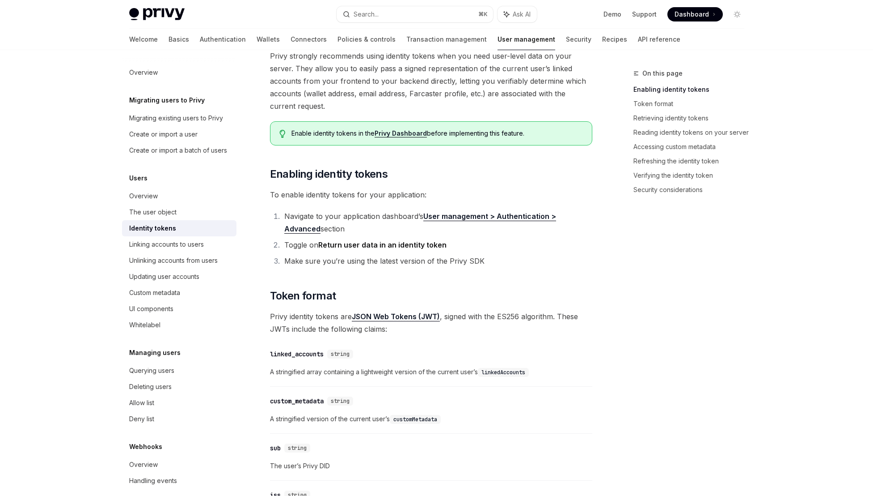
scroll to position [127, 0]
drag, startPoint x: 302, startPoint y: 245, endPoint x: 410, endPoint y: 244, distance: 108.2
click at [410, 244] on li "Toggle on Return user data in an identity token" at bounding box center [437, 243] width 311 height 13
click at [410, 244] on strong "Return user data in an identity token" at bounding box center [382, 243] width 128 height 9
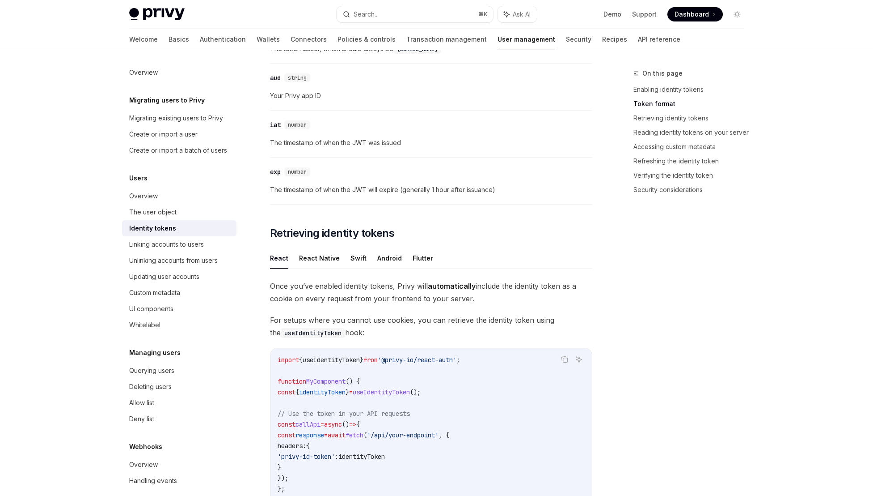
scroll to position [606, 0]
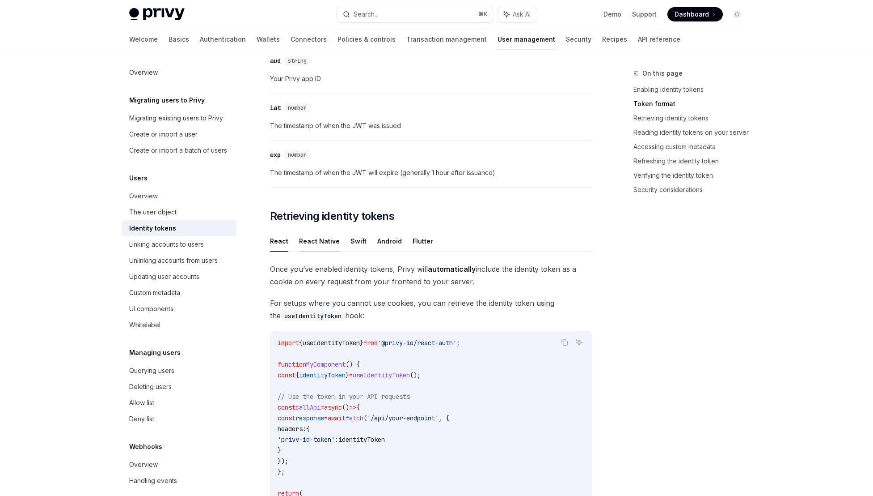
click at [313, 240] on button "React Native" at bounding box center [319, 240] width 41 height 21
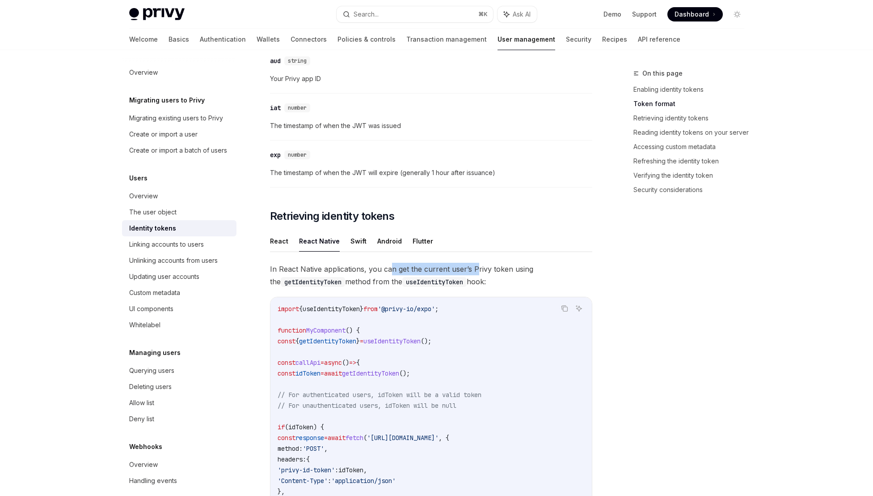
drag, startPoint x: 475, startPoint y: 266, endPoint x: 389, endPoint y: 268, distance: 86.4
click at [389, 268] on span "In React Native applications, you can get the current user’s Privy token using …" at bounding box center [431, 275] width 322 height 25
drag, startPoint x: 496, startPoint y: 269, endPoint x: 402, endPoint y: 272, distance: 94.0
click at [402, 272] on span "In React Native applications, you can get the current user’s Privy token using …" at bounding box center [431, 275] width 322 height 25
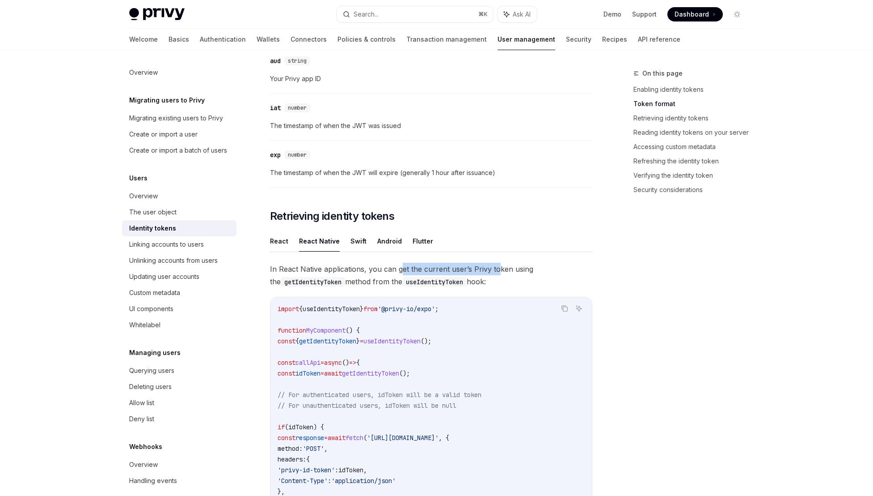
click at [402, 272] on span "In React Native applications, you can get the current user’s Privy token using …" at bounding box center [431, 275] width 322 height 25
drag, startPoint x: 393, startPoint y: 282, endPoint x: 342, endPoint y: 282, distance: 50.5
click at [342, 282] on span "In React Native applications, you can get the current user’s Privy token using …" at bounding box center [431, 275] width 322 height 25
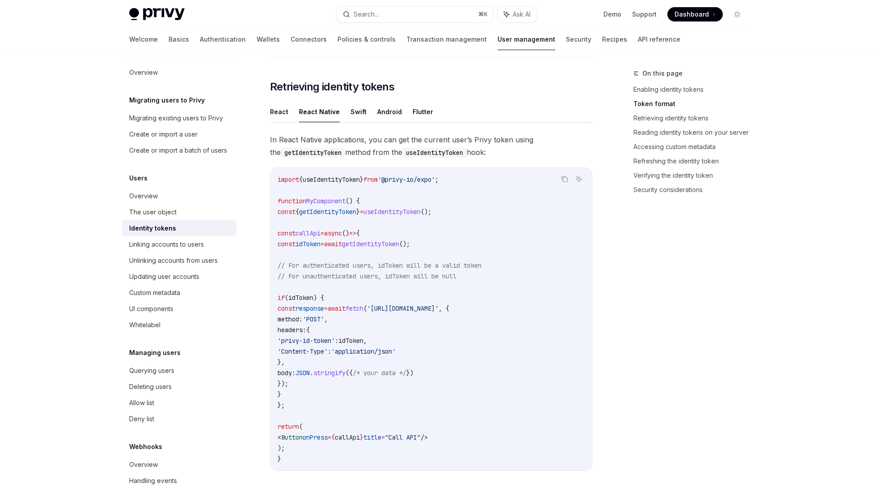
drag, startPoint x: 362, startPoint y: 344, endPoint x: 325, endPoint y: 344, distance: 36.7
click at [325, 344] on code "import { useIdentityToken } from '@privy-io/expo' ; function MyComponent () { c…" at bounding box center [431, 319] width 307 height 290
click at [325, 344] on span "'privy-id-token'" at bounding box center [306, 340] width 57 height 8
drag, startPoint x: 325, startPoint y: 341, endPoint x: 357, endPoint y: 338, distance: 31.9
click at [335, 339] on span "'privy-id-token'" at bounding box center [306, 340] width 57 height 8
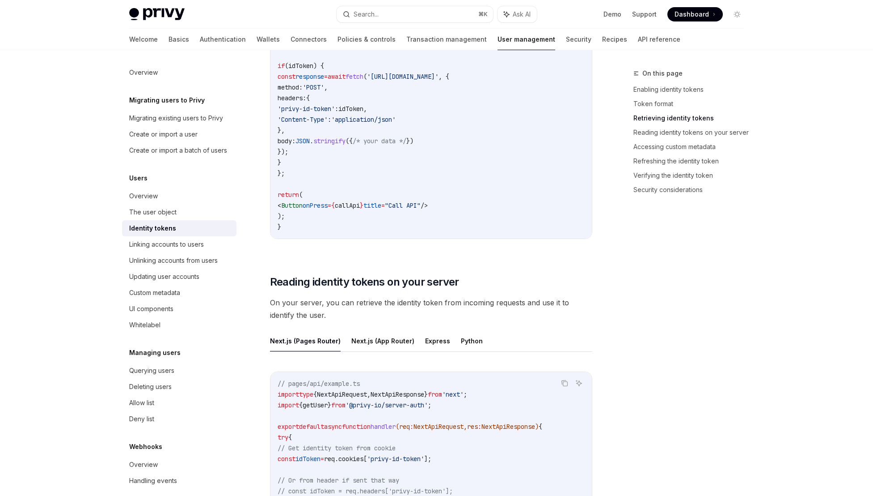
scroll to position [968, 0]
drag, startPoint x: 293, startPoint y: 297, endPoint x: 361, endPoint y: 297, distance: 68.0
click at [361, 297] on span "On your server, you can retrieve the identity token from incoming requests and …" at bounding box center [431, 308] width 322 height 25
drag, startPoint x: 309, startPoint y: 304, endPoint x: 408, endPoint y: 304, distance: 99.3
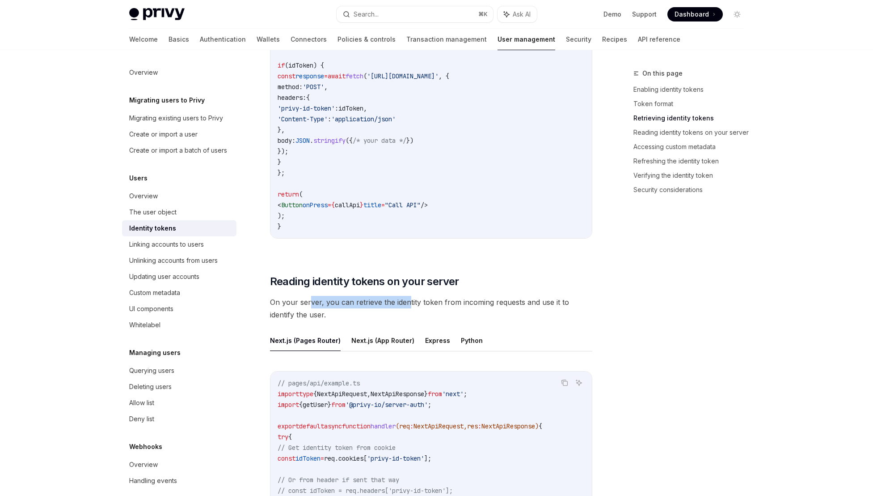
click at [408, 304] on span "On your server, you can retrieve the identity token from incoming requests and …" at bounding box center [431, 308] width 322 height 25
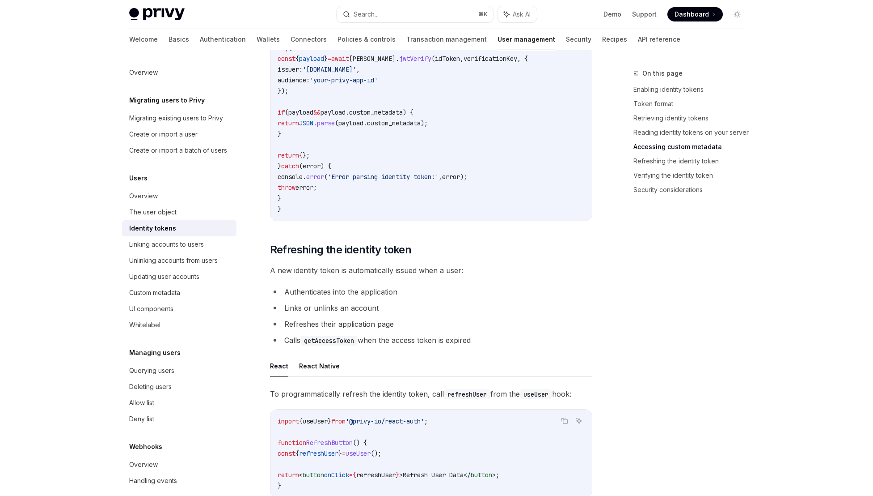
scroll to position [1963, 0]
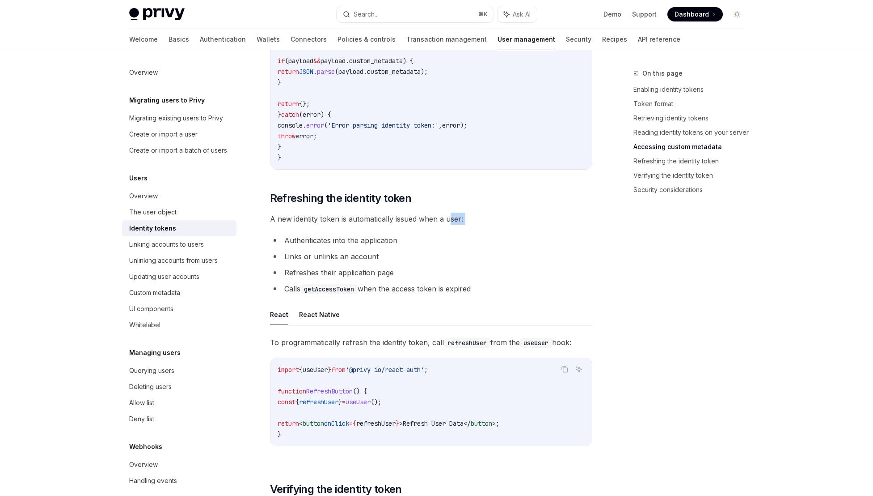
drag, startPoint x: 449, startPoint y: 224, endPoint x: 319, endPoint y: 229, distance: 129.3
drag, startPoint x: 294, startPoint y: 221, endPoint x: 349, endPoint y: 219, distance: 55.1
click at [349, 219] on span "A new identity token is automatically issued when a user:" at bounding box center [431, 218] width 322 height 13
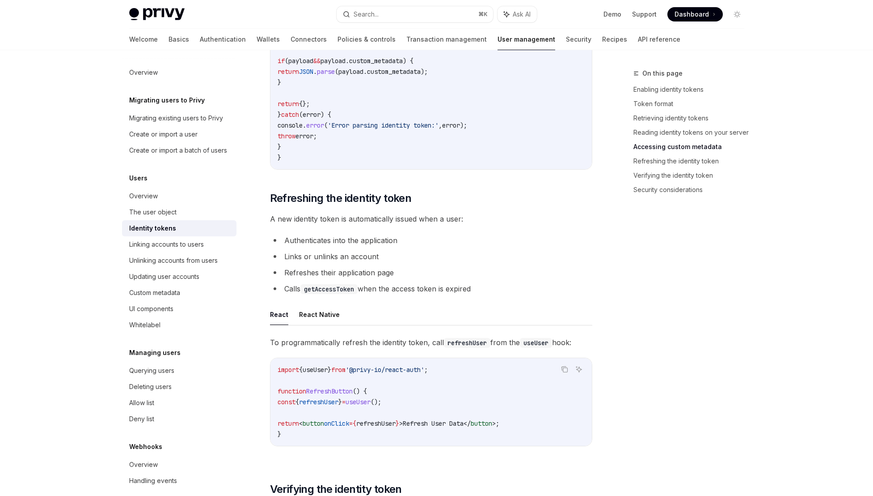
click at [349, 219] on span "A new identity token is automatically issued when a user:" at bounding box center [431, 218] width 322 height 13
drag, startPoint x: 370, startPoint y: 242, endPoint x: 306, endPoint y: 242, distance: 64.0
click at [306, 242] on li "Authenticates into the application" at bounding box center [431, 240] width 322 height 13
drag, startPoint x: 305, startPoint y: 271, endPoint x: 370, endPoint y: 274, distance: 65.3
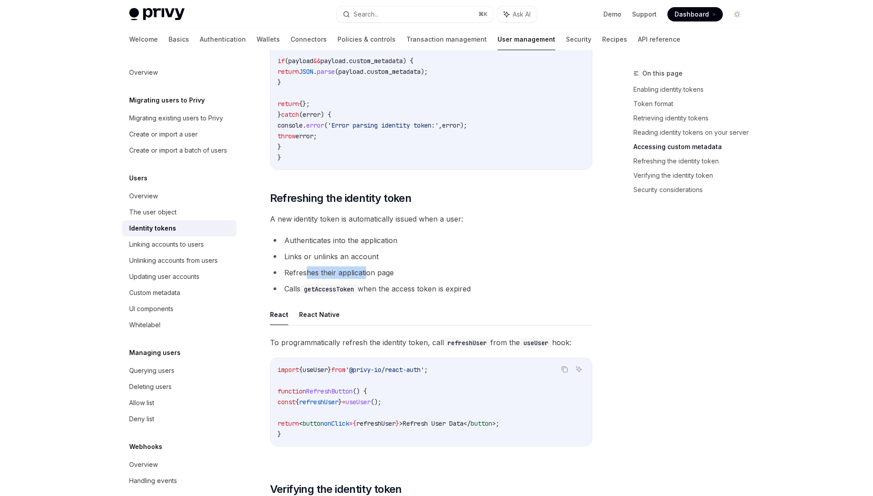
click at [370, 274] on li "Refreshes their application page" at bounding box center [431, 272] width 322 height 13
click at [326, 294] on code "getAccessToken" at bounding box center [329, 289] width 57 height 10
drag, startPoint x: 386, startPoint y: 292, endPoint x: 430, endPoint y: 293, distance: 43.4
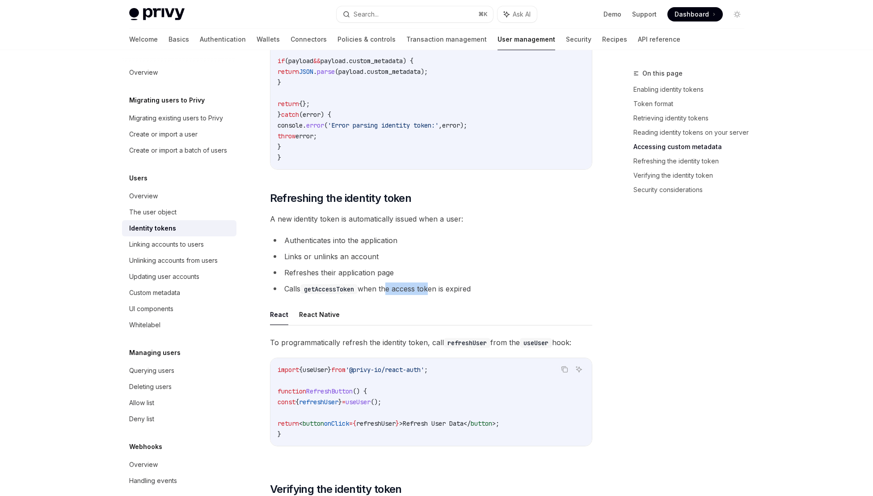
click at [430, 293] on li "Calls getAccessToken when the access token is expired" at bounding box center [431, 288] width 322 height 13
drag, startPoint x: 476, startPoint y: 294, endPoint x: 406, endPoint y: 293, distance: 70.2
click at [406, 293] on li "Calls getAccessToken when the access token is expired" at bounding box center [431, 288] width 322 height 13
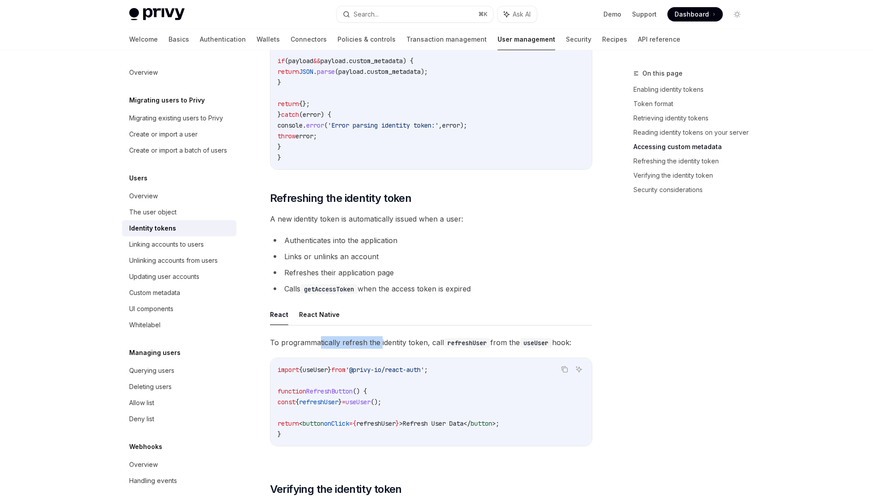
drag, startPoint x: 318, startPoint y: 347, endPoint x: 381, endPoint y: 343, distance: 62.3
click at [381, 343] on span "To programmatically refresh the identity token, call refreshUser from the useUs…" at bounding box center [431, 342] width 322 height 13
drag, startPoint x: 413, startPoint y: 349, endPoint x: 351, endPoint y: 349, distance: 62.2
click at [351, 348] on span "To programmatically refresh the identity token, call refreshUser from the useUs…" at bounding box center [431, 342] width 322 height 13
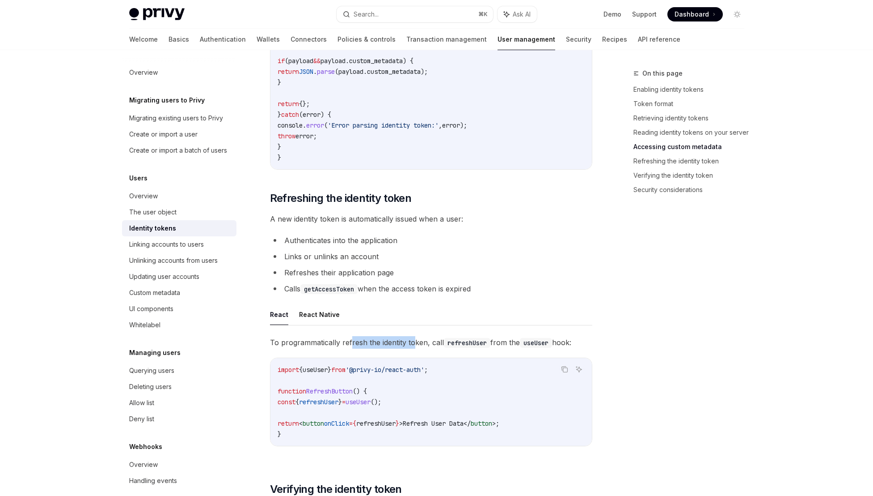
click at [351, 348] on span "To programmatically refresh the identity token, call refreshUser from the useUs…" at bounding box center [431, 342] width 322 height 13
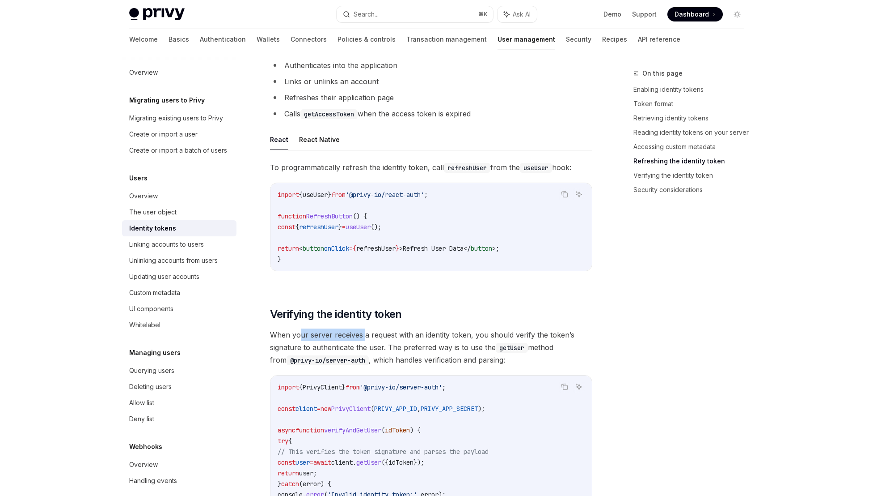
drag, startPoint x: 299, startPoint y: 336, endPoint x: 367, endPoint y: 335, distance: 68.4
click at [367, 335] on span "When your server receives a request with an identity token, you should verify t…" at bounding box center [431, 347] width 322 height 38
drag, startPoint x: 383, startPoint y: 335, endPoint x: 322, endPoint y: 336, distance: 60.4
click at [322, 336] on span "When your server receives a request with an identity token, you should verify t…" at bounding box center [431, 347] width 322 height 38
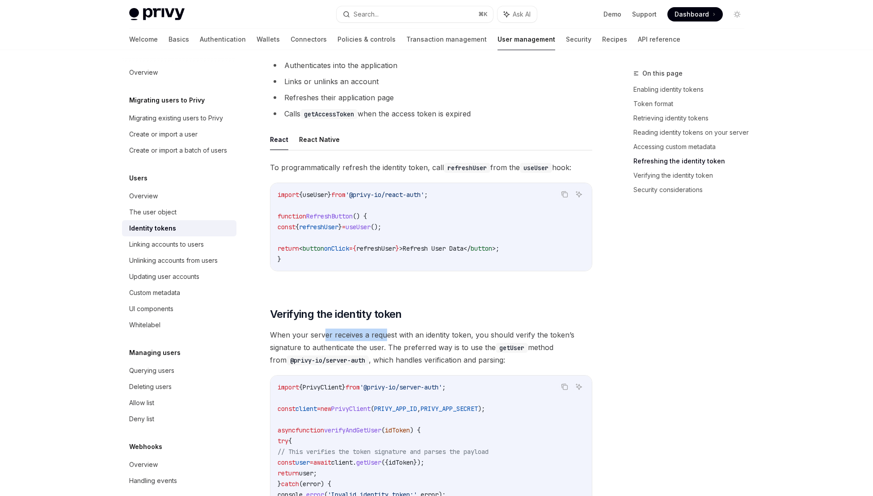
click at [322, 336] on span "When your server receives a request with an identity token, you should verify t…" at bounding box center [431, 347] width 322 height 38
drag, startPoint x: 446, startPoint y: 333, endPoint x: 377, endPoint y: 336, distance: 68.9
click at [377, 336] on span "When your server receives a request with an identity token, you should verify t…" at bounding box center [431, 347] width 322 height 38
drag, startPoint x: 545, startPoint y: 339, endPoint x: 472, endPoint y: 342, distance: 72.9
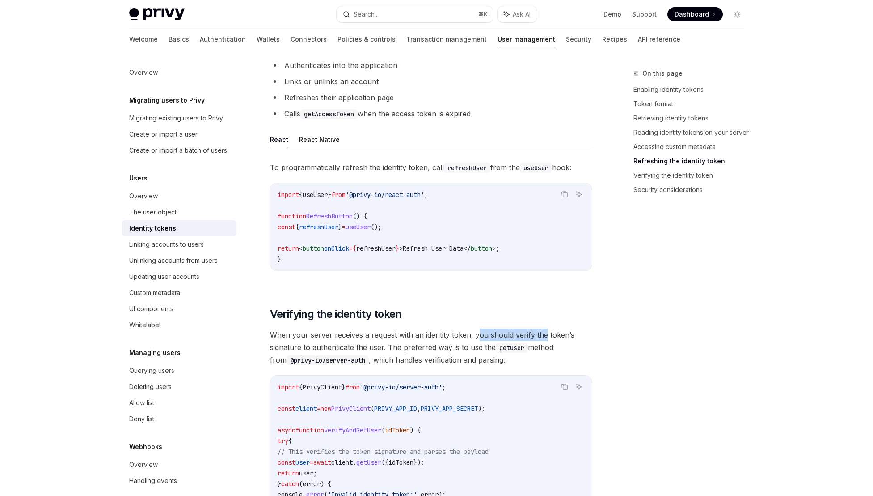
click at [472, 342] on span "When your server receives a request with an identity token, you should verify t…" at bounding box center [431, 347] width 322 height 38
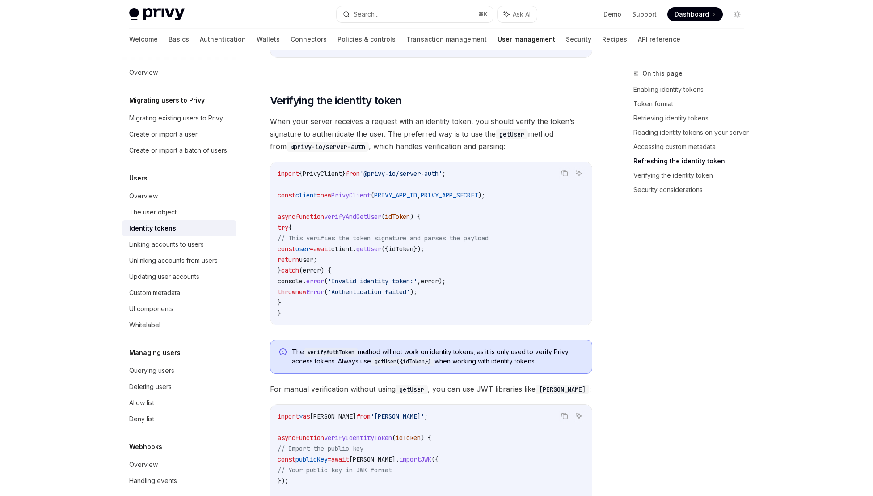
scroll to position [2448, 0]
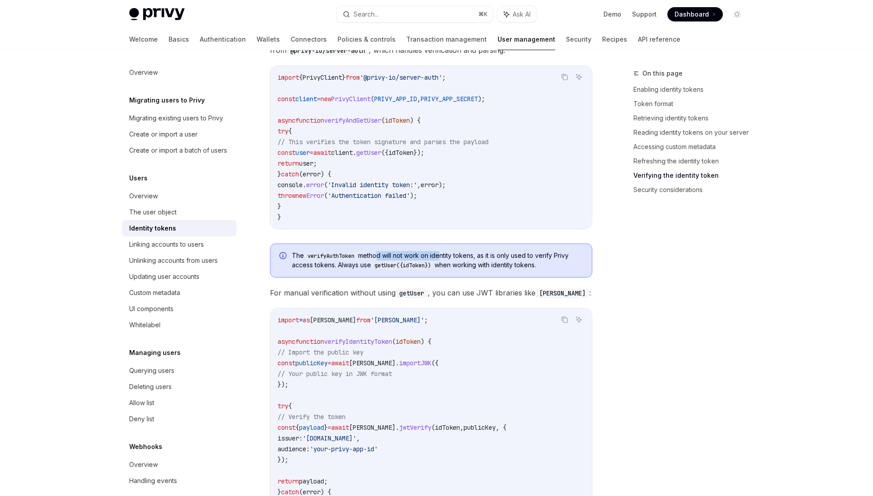
drag, startPoint x: 377, startPoint y: 258, endPoint x: 443, endPoint y: 257, distance: 66.2
click at [443, 257] on span "The verifyAuthToken method will not work on identity tokens, as it is only used…" at bounding box center [437, 260] width 291 height 19
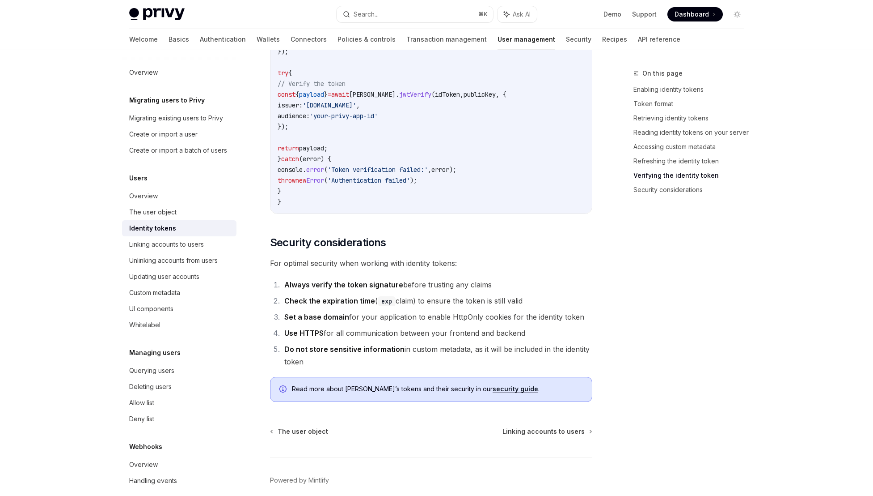
scroll to position [2805, 0]
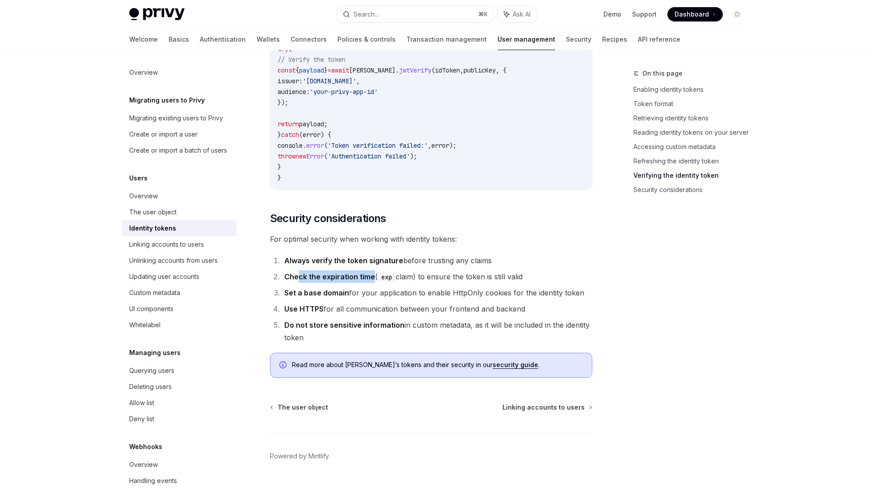
drag, startPoint x: 297, startPoint y: 276, endPoint x: 372, endPoint y: 276, distance: 74.7
click at [372, 276] on strong "Check the expiration time" at bounding box center [329, 276] width 91 height 9
drag, startPoint x: 296, startPoint y: 296, endPoint x: 325, endPoint y: 296, distance: 29.1
click at [325, 296] on strong "Set a base domain" at bounding box center [316, 292] width 65 height 9
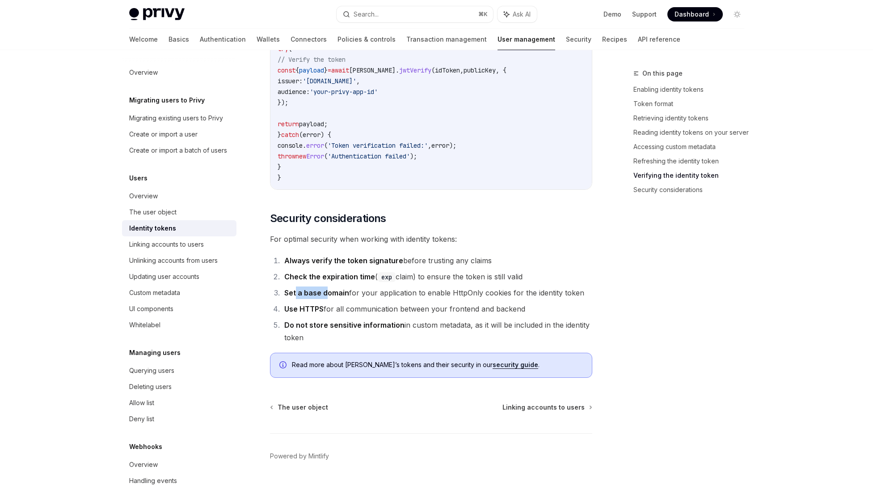
click at [325, 296] on strong "Set a base domain" at bounding box center [316, 292] width 65 height 9
drag, startPoint x: 441, startPoint y: 296, endPoint x: 394, endPoint y: 299, distance: 46.1
click at [394, 299] on li "Set a base domain for your application to enable HttpOnly cookies for the ident…" at bounding box center [437, 292] width 311 height 13
drag, startPoint x: 297, startPoint y: 327, endPoint x: 360, endPoint y: 324, distance: 63.6
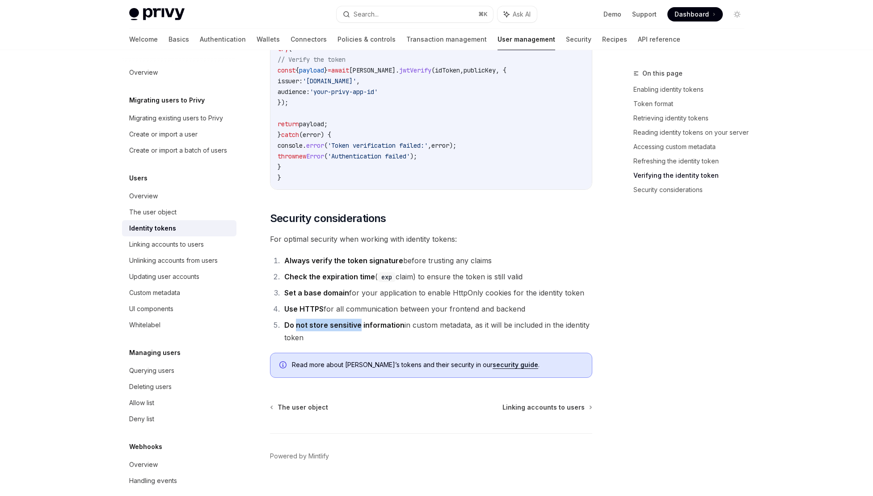
click at [360, 324] on strong "Do not store sensitive information" at bounding box center [344, 324] width 120 height 9
click at [528, 411] on span "Linking accounts to users" at bounding box center [544, 407] width 82 height 9
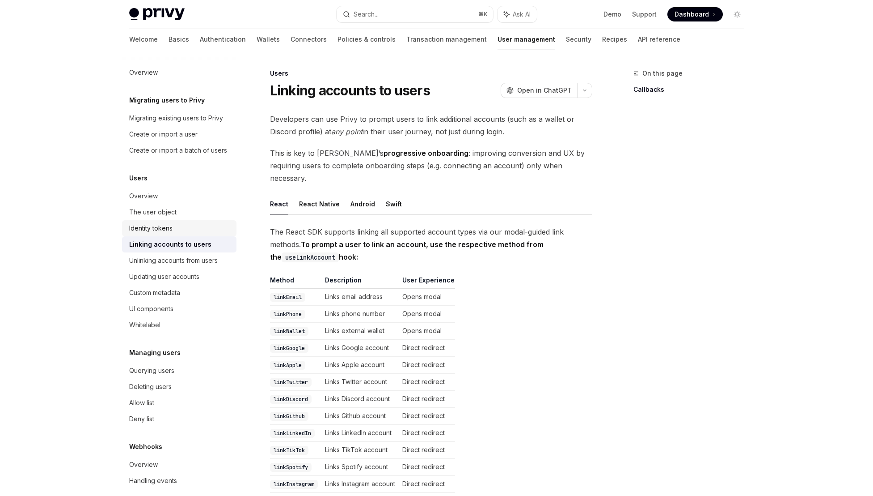
click at [174, 233] on div "Identity tokens" at bounding box center [180, 228] width 102 height 11
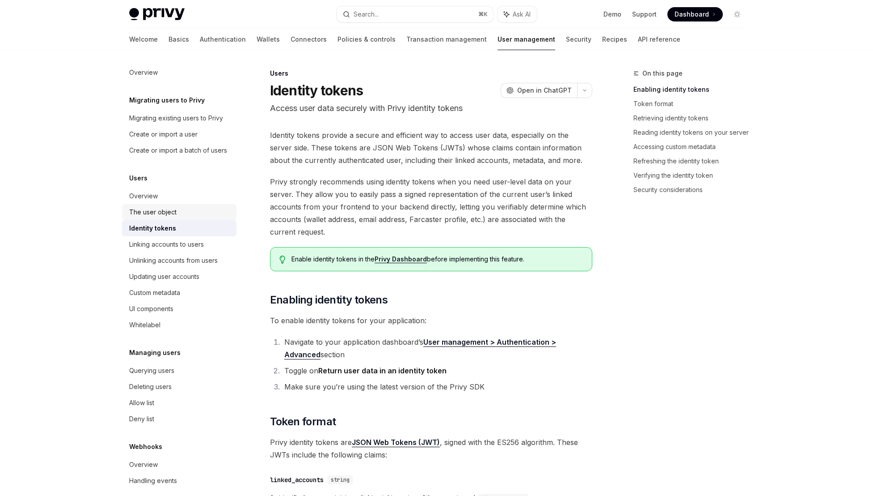
click at [172, 217] on div "The user object" at bounding box center [152, 212] width 47 height 11
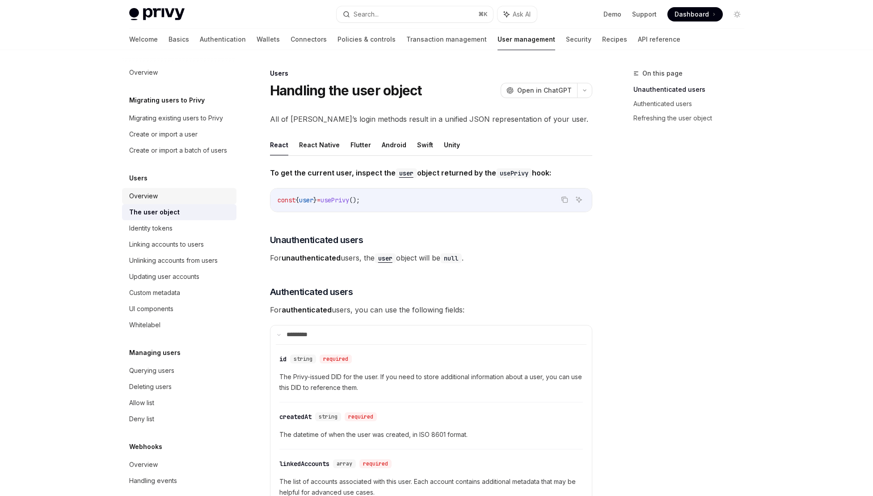
click at [165, 204] on link "Overview" at bounding box center [179, 196] width 114 height 16
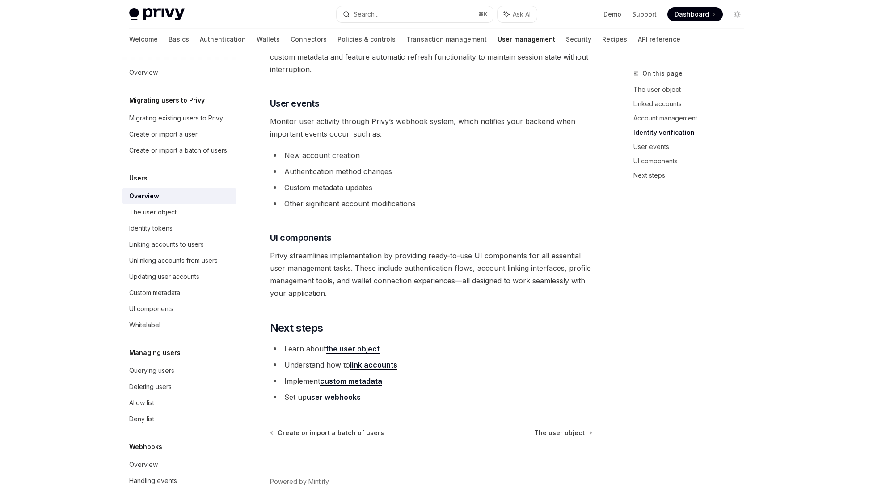
scroll to position [821, 0]
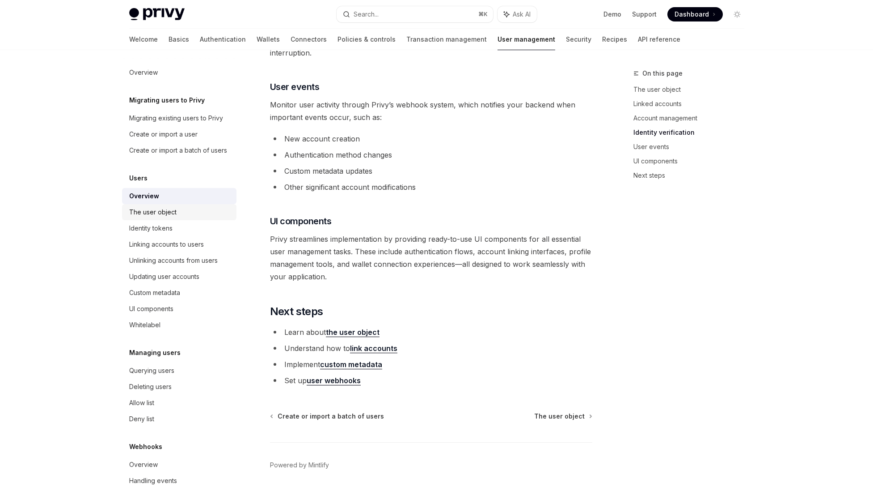
click at [186, 217] on div "The user object" at bounding box center [180, 212] width 102 height 11
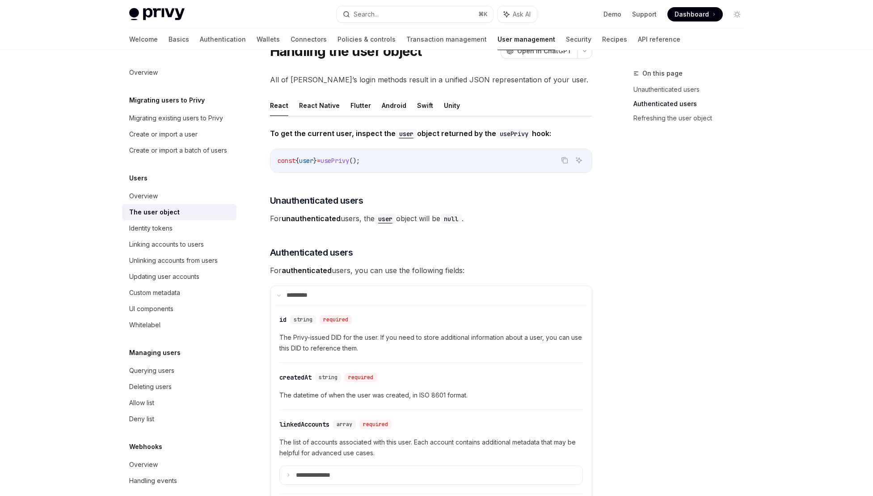
scroll to position [35, 0]
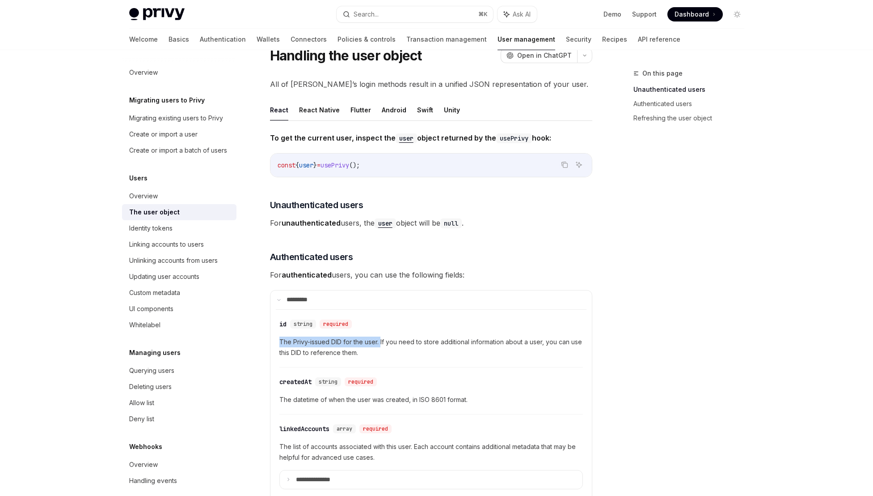
drag, startPoint x: 381, startPoint y: 340, endPoint x: 320, endPoint y: 335, distance: 60.6
click at [320, 335] on div "​ id string required The Privy-issued DID for the user. If you need to store ad…" at bounding box center [432, 340] width 304 height 53
drag, startPoint x: 504, startPoint y: 339, endPoint x: 435, endPoint y: 342, distance: 68.9
click at [435, 342] on span "The Privy-issued DID for the user. If you need to store additional information …" at bounding box center [432, 346] width 304 height 21
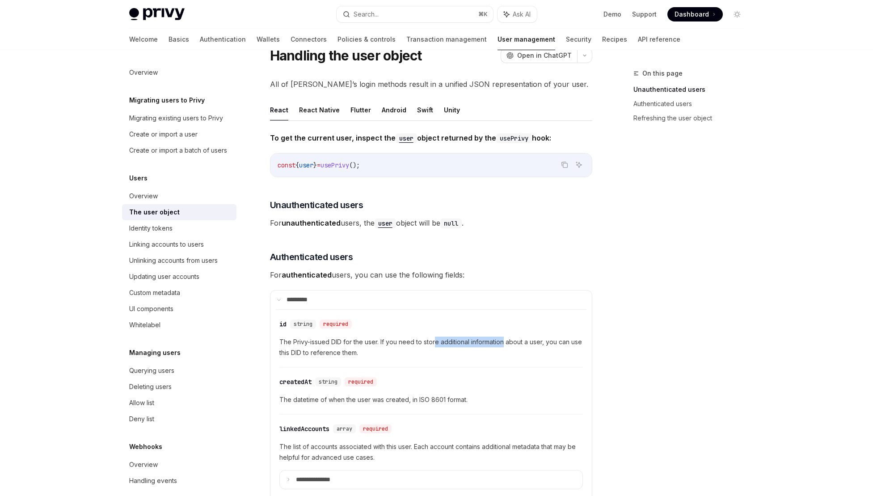
click at [435, 342] on span "The Privy-issued DID for the user. If you need to store additional information …" at bounding box center [432, 346] width 304 height 21
drag, startPoint x: 291, startPoint y: 342, endPoint x: 346, endPoint y: 351, distance: 55.7
click at [346, 351] on span "The Privy-issued DID for the user. If you need to store additional information …" at bounding box center [432, 346] width 304 height 21
drag, startPoint x: 347, startPoint y: 352, endPoint x: 288, endPoint y: 343, distance: 59.1
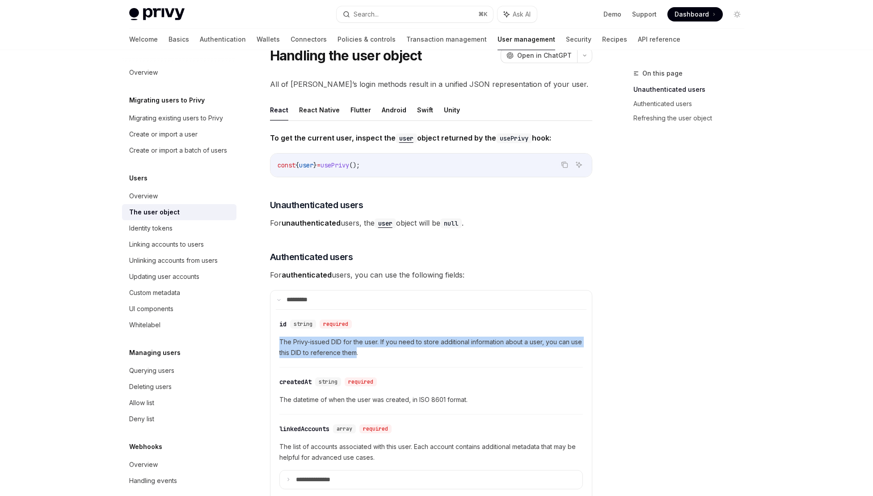
click at [288, 343] on span "The Privy-issued DID for the user. If you need to store additional information …" at bounding box center [432, 346] width 304 height 21
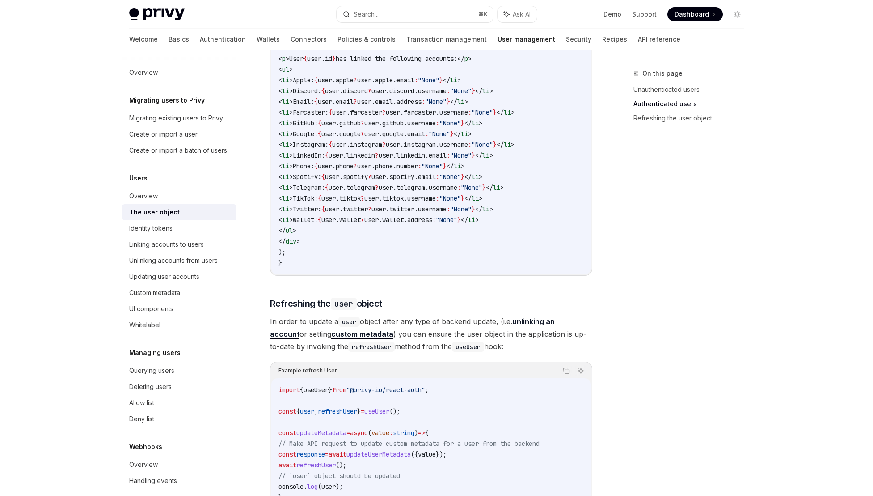
scroll to position [1115, 0]
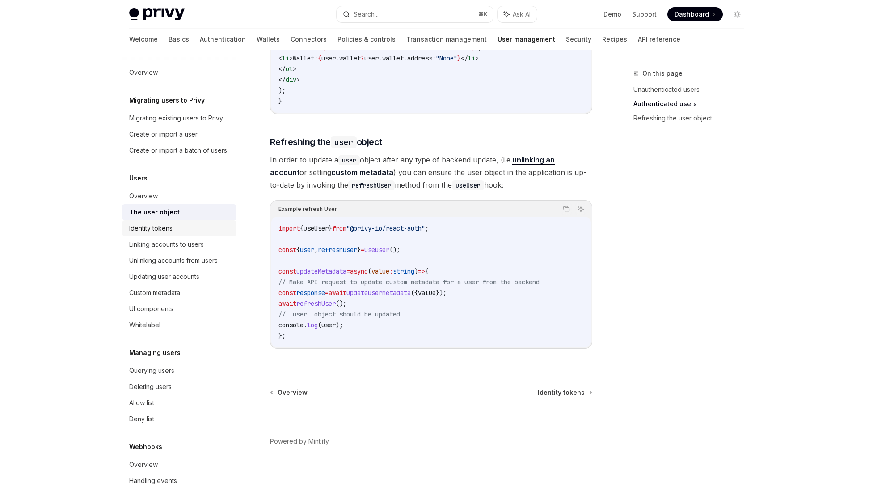
click at [190, 233] on div "Identity tokens" at bounding box center [180, 228] width 102 height 11
type textarea "*"
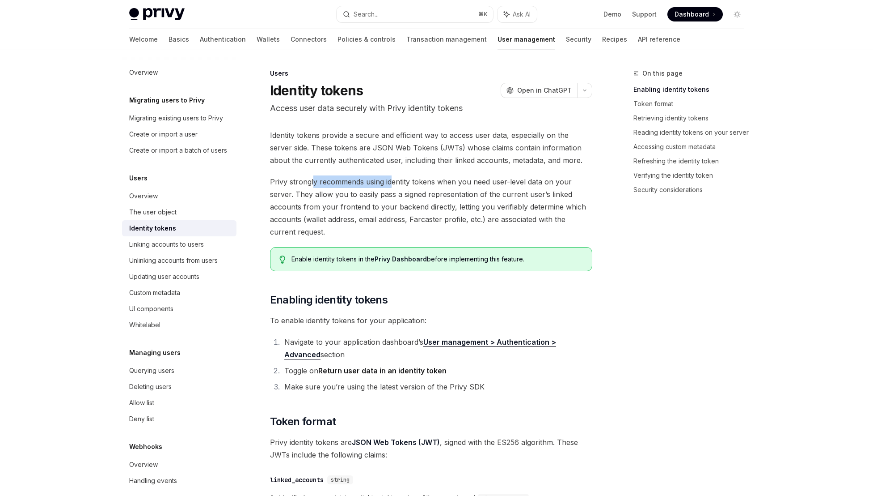
drag, startPoint x: 314, startPoint y: 182, endPoint x: 390, endPoint y: 175, distance: 76.7
click at [390, 175] on span "Privy strongly recommends using identity tokens when you need user-level data o…" at bounding box center [431, 206] width 322 height 63
drag, startPoint x: 548, startPoint y: 184, endPoint x: 417, endPoint y: 183, distance: 131.0
click at [417, 183] on span "Privy strongly recommends using identity tokens when you need user-level data o…" at bounding box center [431, 206] width 322 height 63
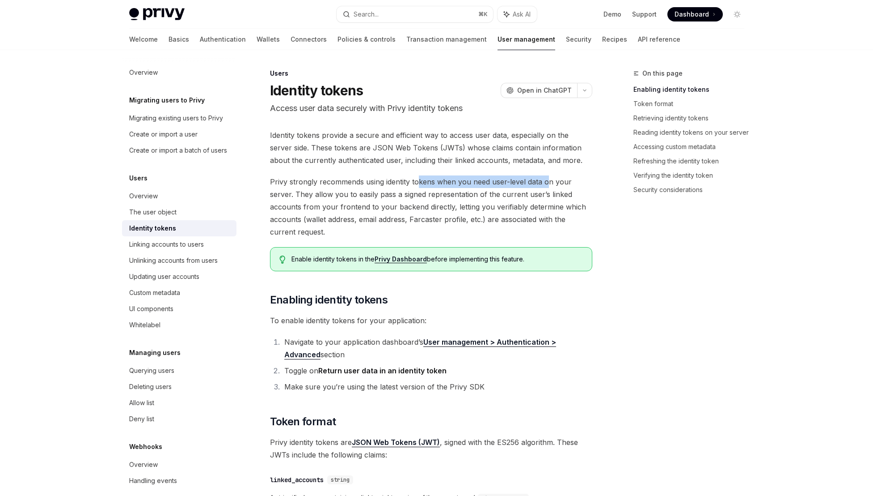
click at [417, 183] on span "Privy strongly recommends using identity tokens when you need user-level data o…" at bounding box center [431, 206] width 322 height 63
drag, startPoint x: 286, startPoint y: 195, endPoint x: 412, endPoint y: 194, distance: 126.6
click at [412, 194] on span "Privy strongly recommends using identity tokens when you need user-level data o…" at bounding box center [431, 206] width 322 height 63
drag, startPoint x: 457, startPoint y: 195, endPoint x: 387, endPoint y: 197, distance: 70.2
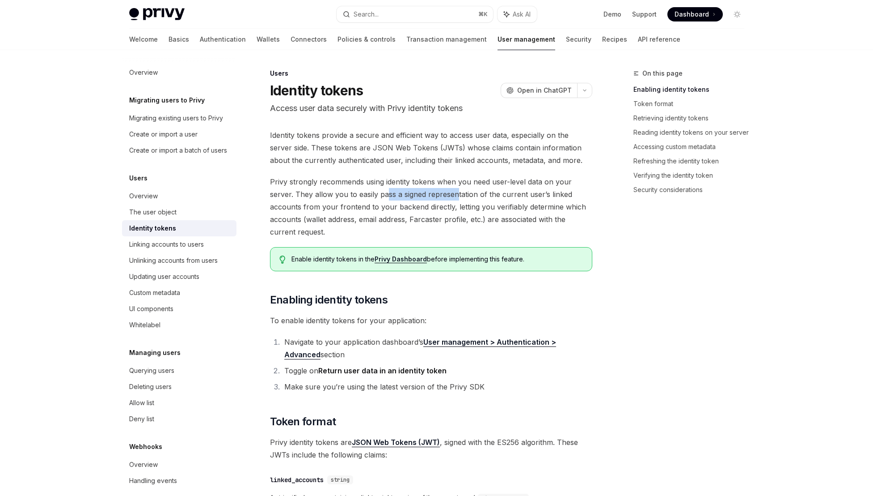
click at [387, 197] on span "Privy strongly recommends using identity tokens when you need user-level data o…" at bounding box center [431, 206] width 322 height 63
drag, startPoint x: 521, startPoint y: 150, endPoint x: 504, endPoint y: 148, distance: 16.7
click at [504, 148] on span "Identity tokens provide a secure and efficient way to access user data, especia…" at bounding box center [431, 148] width 322 height 38
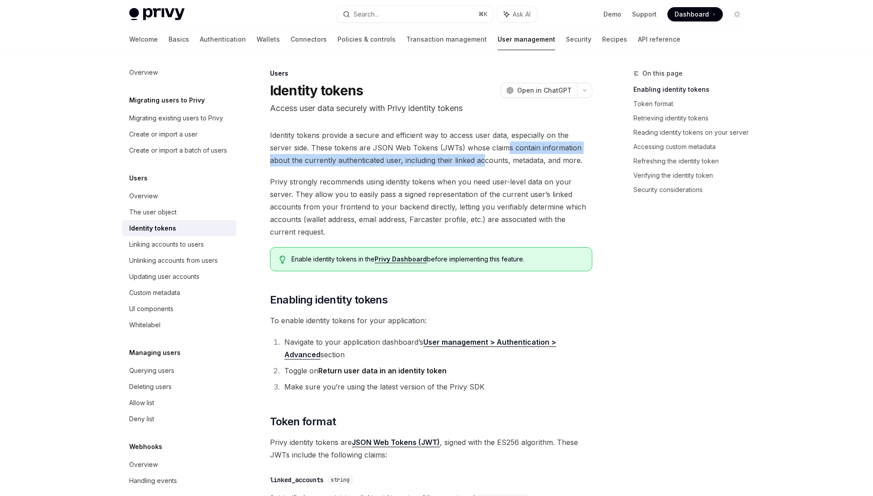
drag, startPoint x: 481, startPoint y: 149, endPoint x: 447, endPoint y: 154, distance: 34.3
click at [448, 154] on span "Identity tokens provide a secure and efficient way to access user data, especia…" at bounding box center [431, 148] width 322 height 38
click at [447, 154] on span "Identity tokens provide a secure and efficient way to access user data, especia…" at bounding box center [431, 148] width 322 height 38
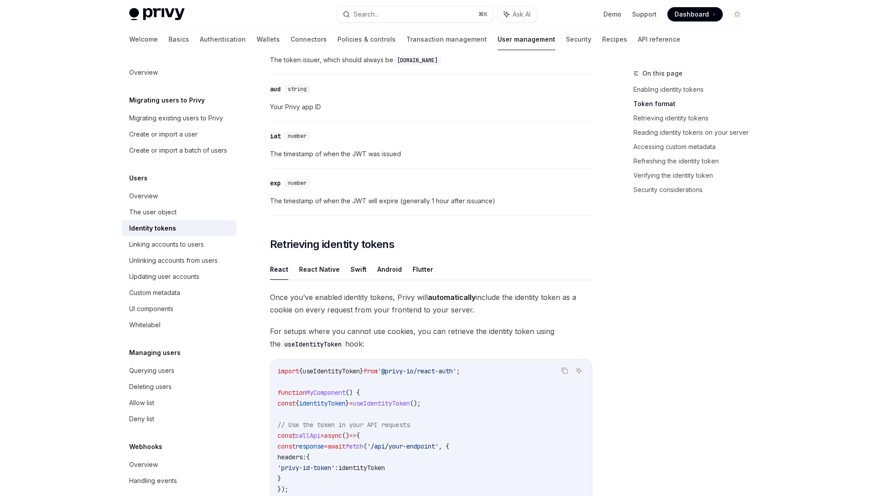
scroll to position [579, 0]
click at [346, 403] on span "identityToken" at bounding box center [322, 402] width 47 height 8
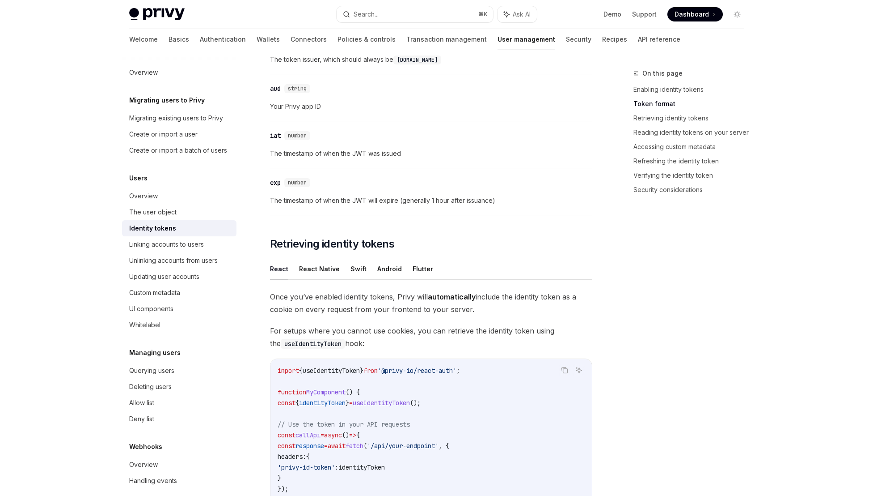
click at [410, 403] on span "useIdentityToken" at bounding box center [381, 402] width 57 height 8
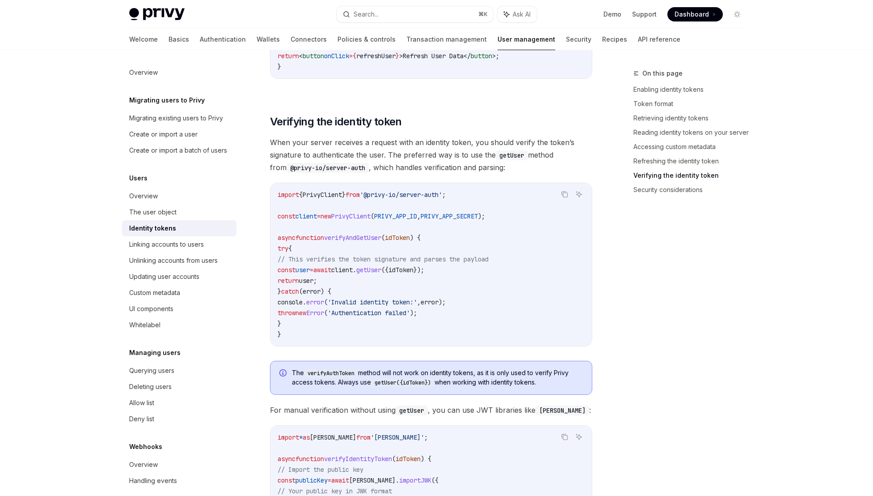
scroll to position [2800, 0]
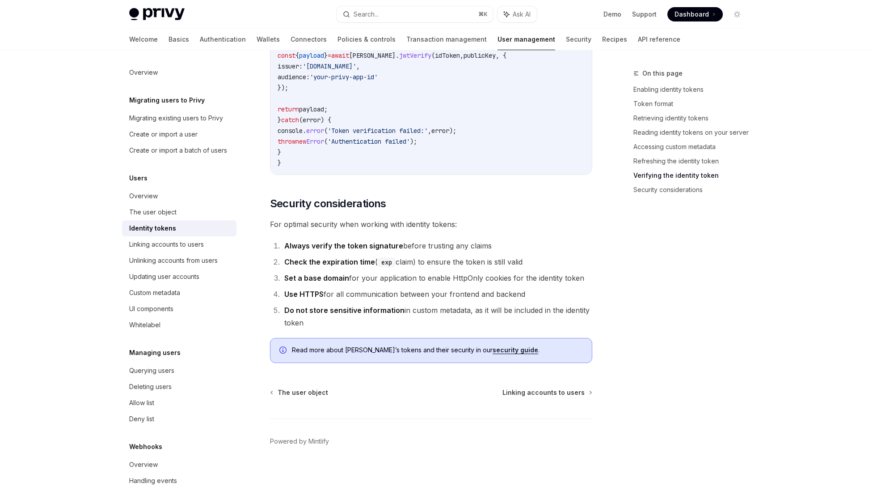
click at [186, 236] on link "Identity tokens" at bounding box center [179, 228] width 114 height 16
click at [189, 249] on link "Linking accounts to users" at bounding box center [179, 244] width 114 height 16
click at [215, 250] on div "Linking accounts to users" at bounding box center [180, 244] width 102 height 11
click at [209, 250] on div "Linking accounts to users" at bounding box center [180, 244] width 102 height 11
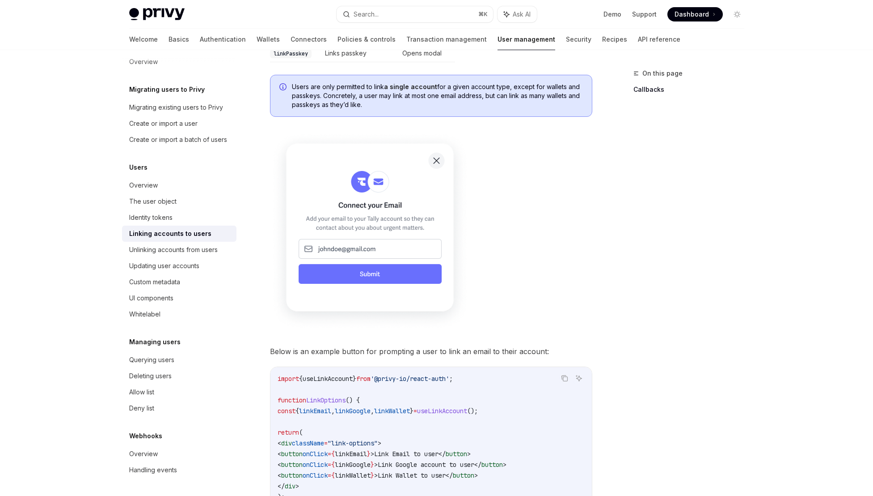
scroll to position [813, 0]
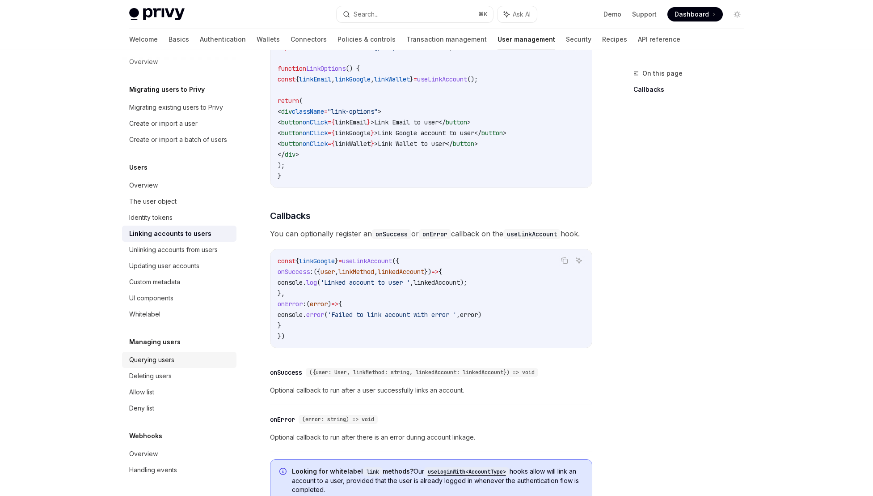
click at [157, 364] on div "Querying users" at bounding box center [151, 359] width 45 height 11
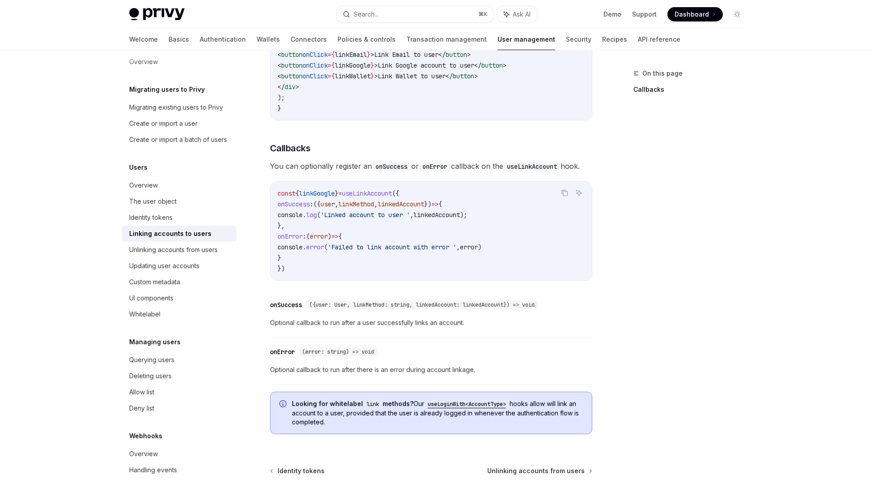
scroll to position [847, 0]
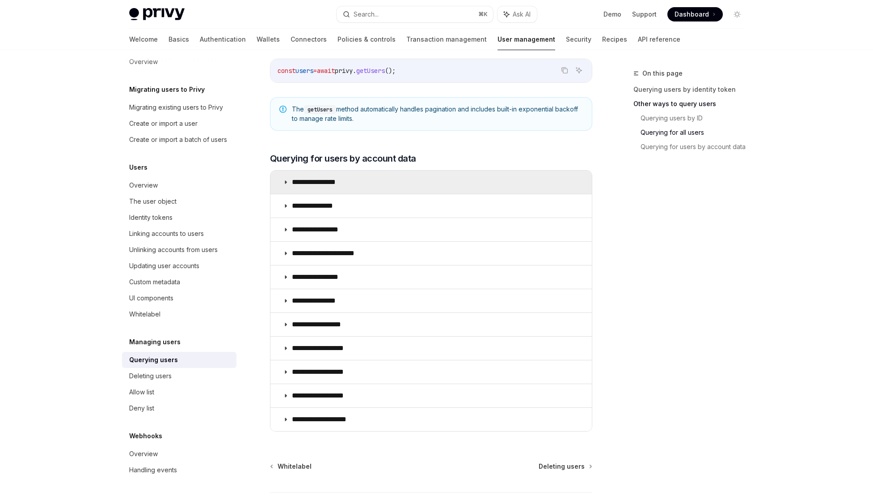
scroll to position [543, 0]
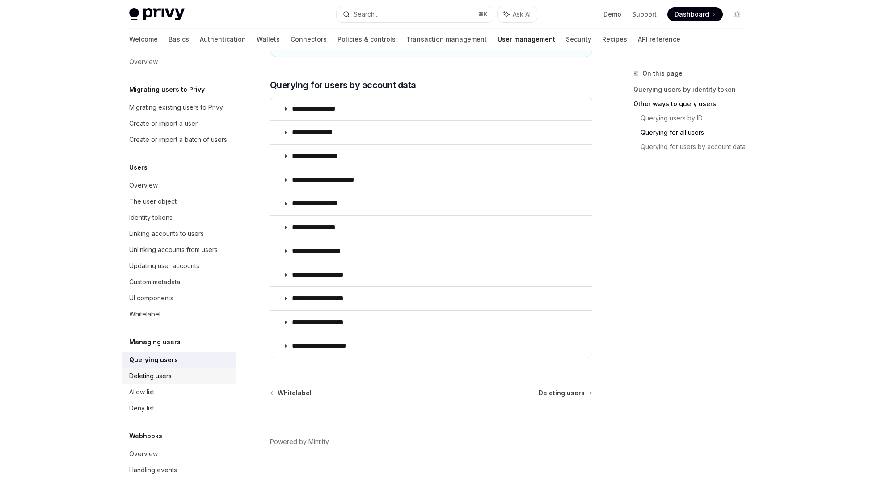
click at [166, 381] on link "Deleting users" at bounding box center [179, 376] width 114 height 16
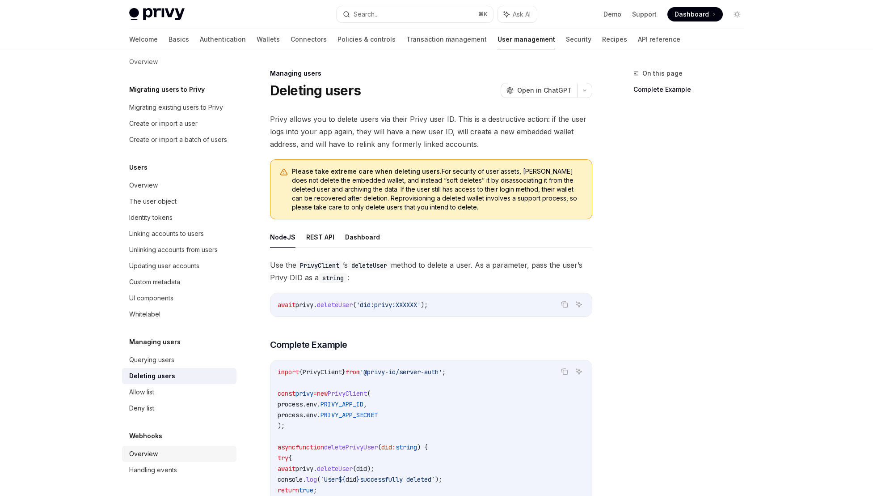
click at [162, 448] on div "Overview" at bounding box center [180, 453] width 102 height 11
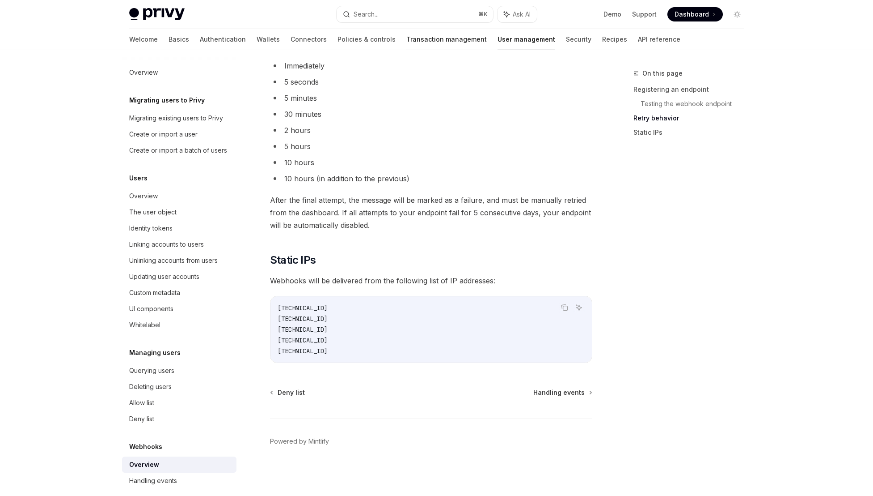
click at [407, 36] on link "Transaction management" at bounding box center [447, 39] width 81 height 21
type textarea "*"
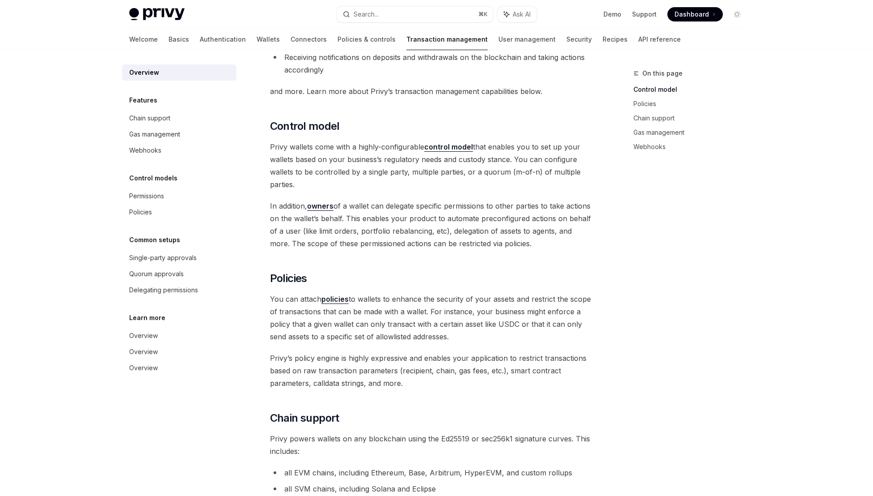
scroll to position [209, 0]
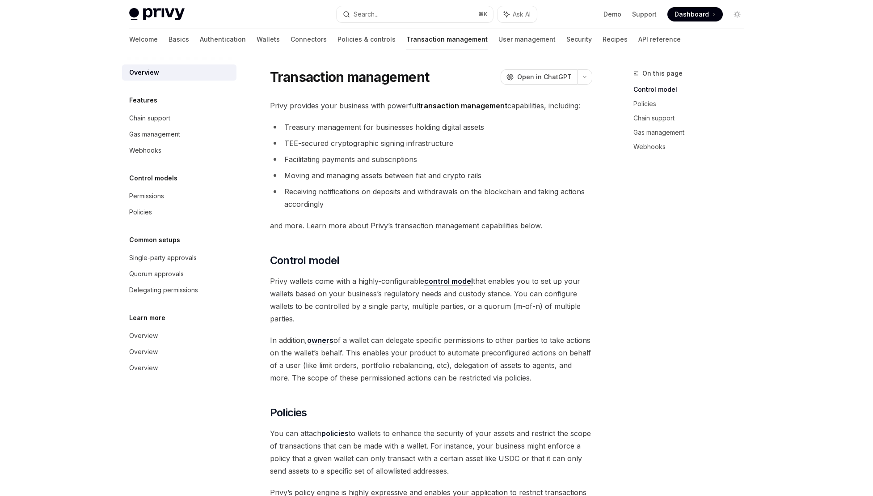
scroll to position [209, 0]
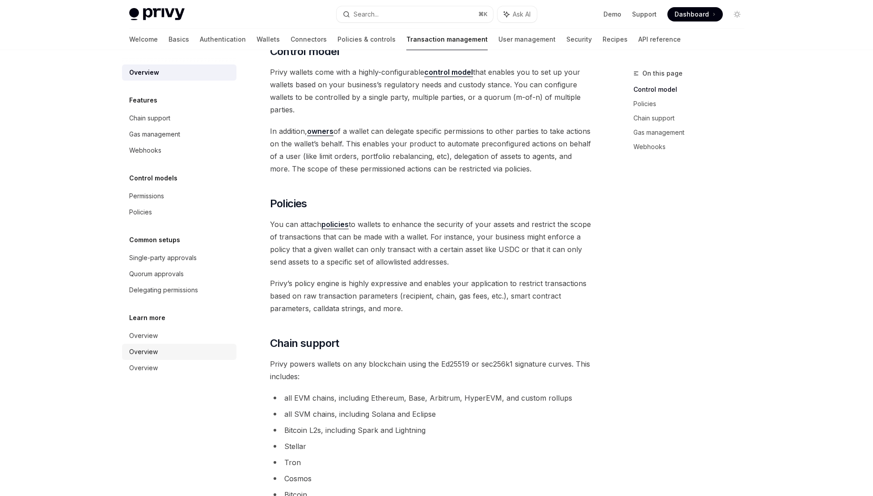
click at [178, 346] on link "Overview" at bounding box center [179, 351] width 114 height 16
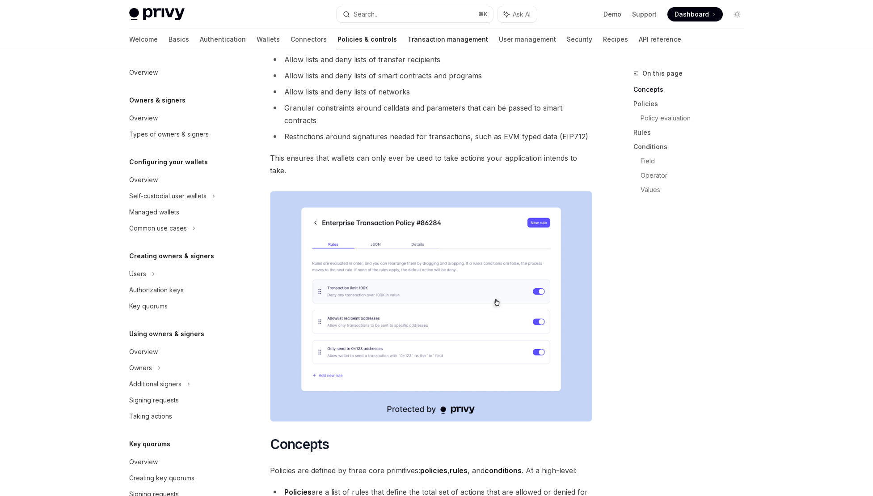
click at [408, 41] on link "Transaction management" at bounding box center [448, 39] width 81 height 21
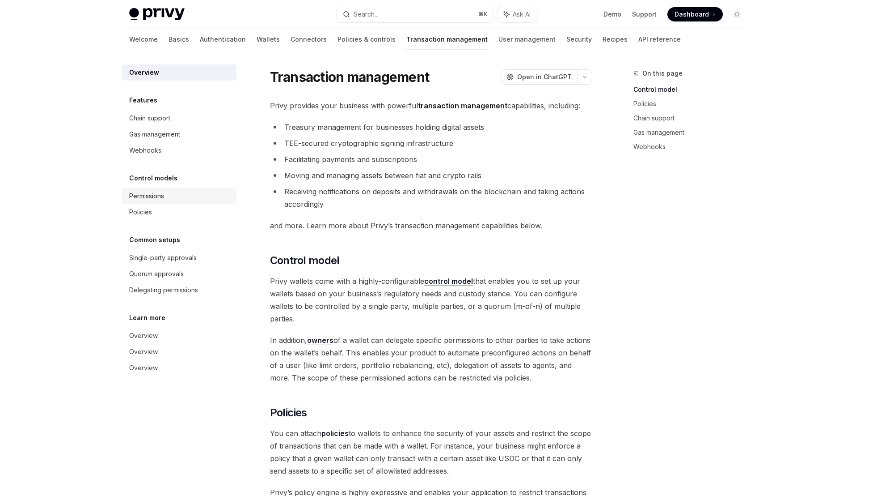
click at [178, 194] on div "Permissions" at bounding box center [180, 196] width 102 height 11
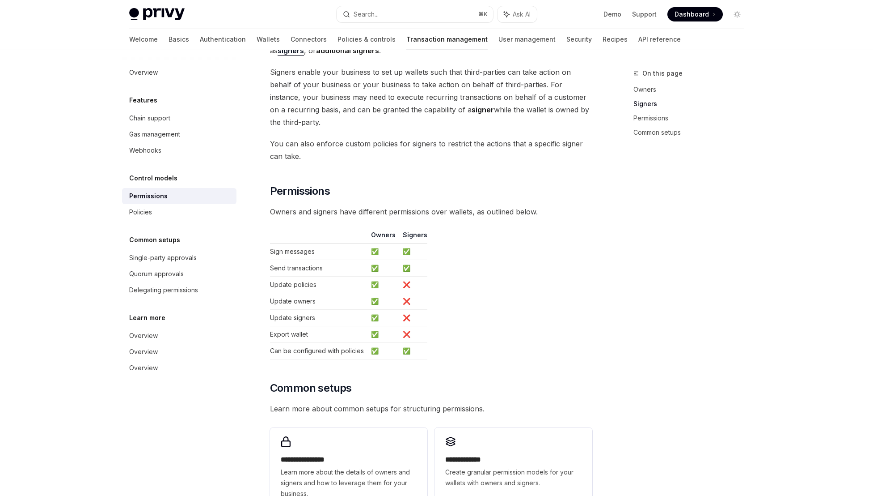
scroll to position [500, 0]
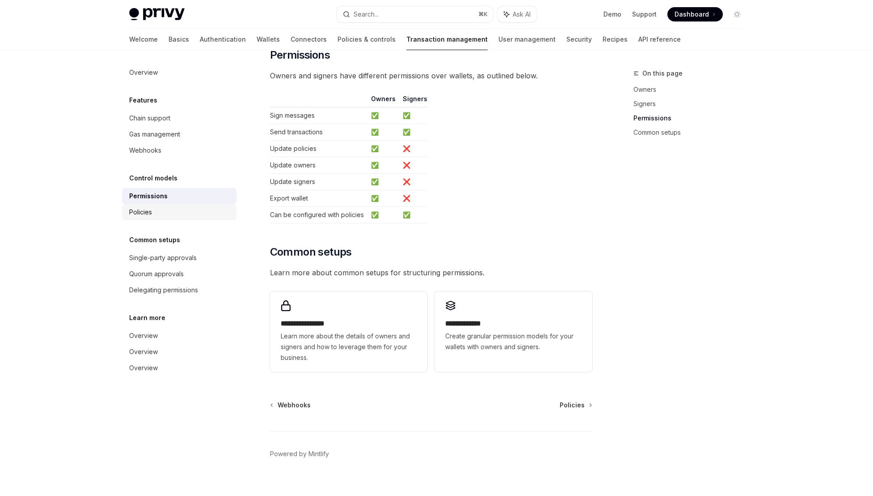
click at [180, 215] on div "Policies" at bounding box center [180, 212] width 102 height 11
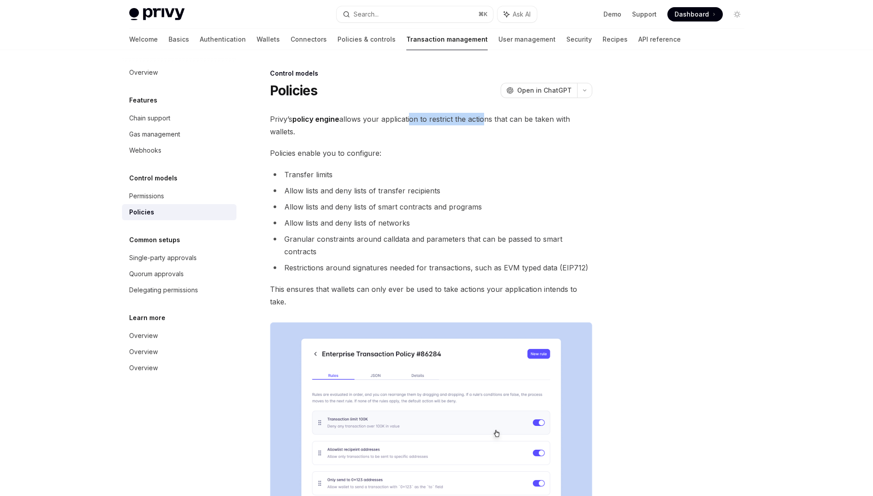
drag, startPoint x: 481, startPoint y: 122, endPoint x: 410, endPoint y: 117, distance: 71.2
click at [410, 117] on span "Privy’s policy engine allows your application to restrict the actions that can …" at bounding box center [431, 125] width 322 height 25
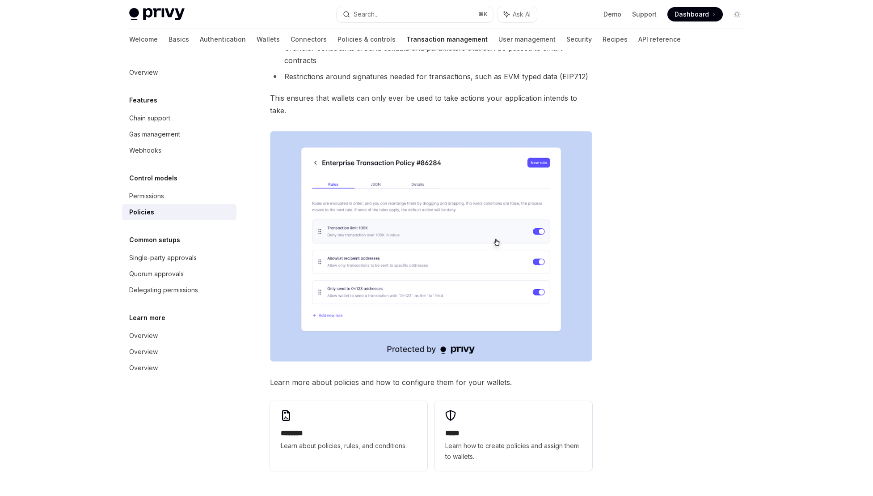
scroll to position [241, 0]
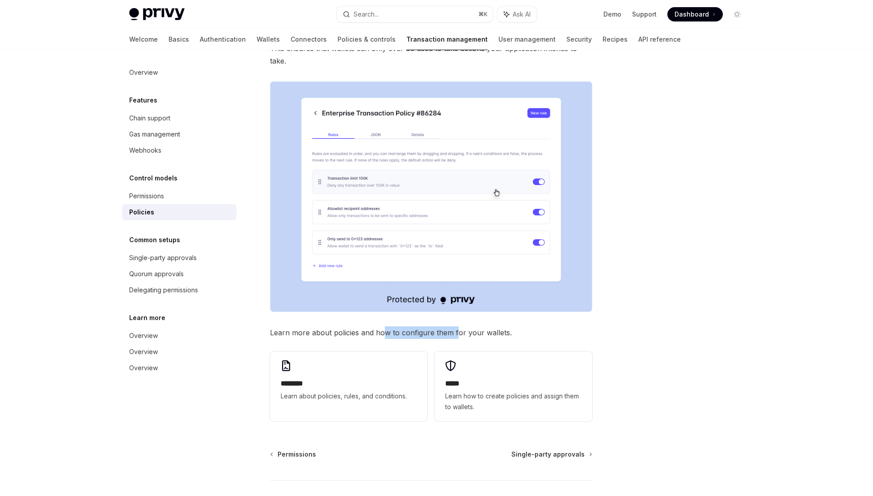
drag, startPoint x: 455, startPoint y: 307, endPoint x: 381, endPoint y: 302, distance: 74.0
click at [381, 326] on span "Learn more about policies and how to configure them for your wallets." at bounding box center [431, 332] width 322 height 13
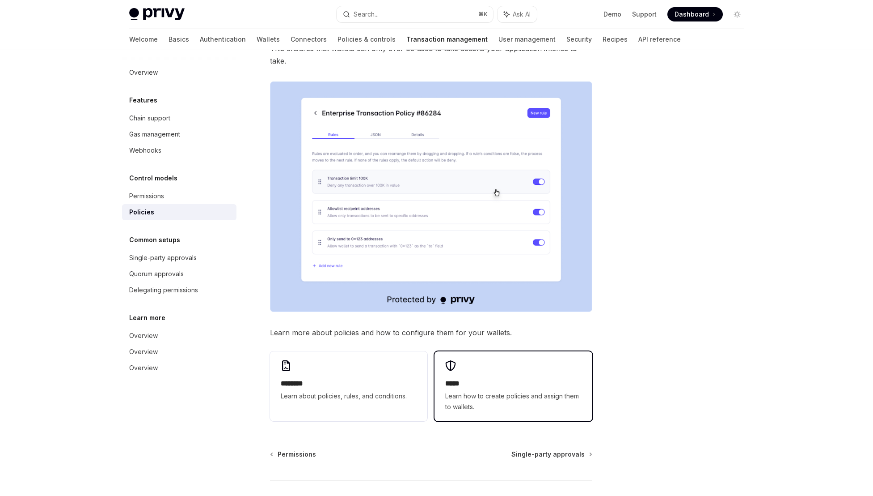
click at [525, 351] on div "***** Learn how to create policies and assign them to wallets." at bounding box center [513, 386] width 157 height 70
type textarea "*"
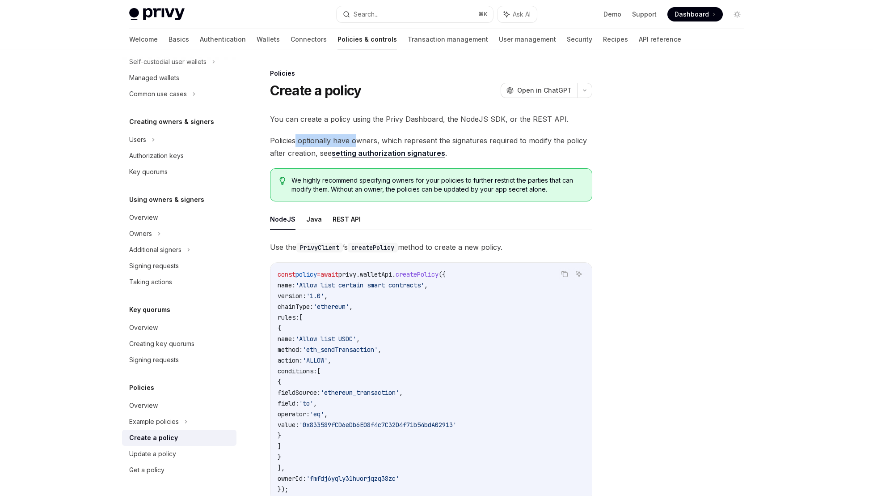
drag, startPoint x: 296, startPoint y: 142, endPoint x: 354, endPoint y: 143, distance: 57.7
click at [354, 143] on span "Policies optionally have owners, which represent the signatures required to mod…" at bounding box center [431, 146] width 322 height 25
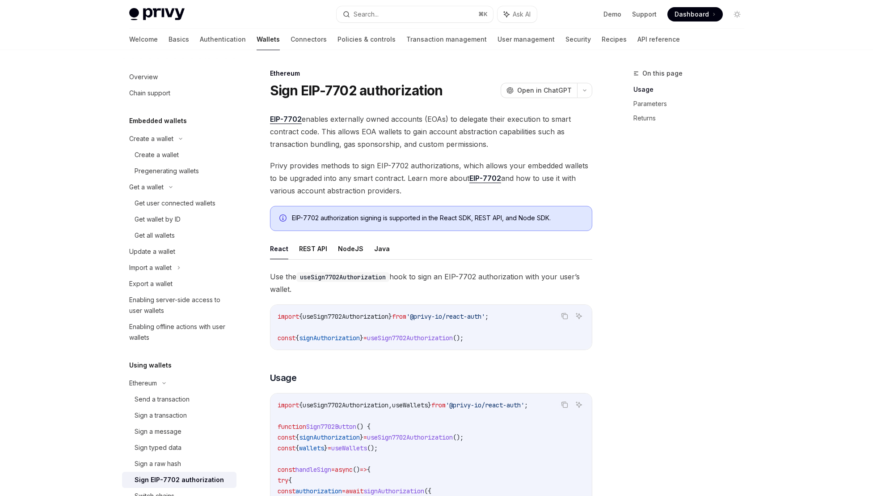
scroll to position [182, 0]
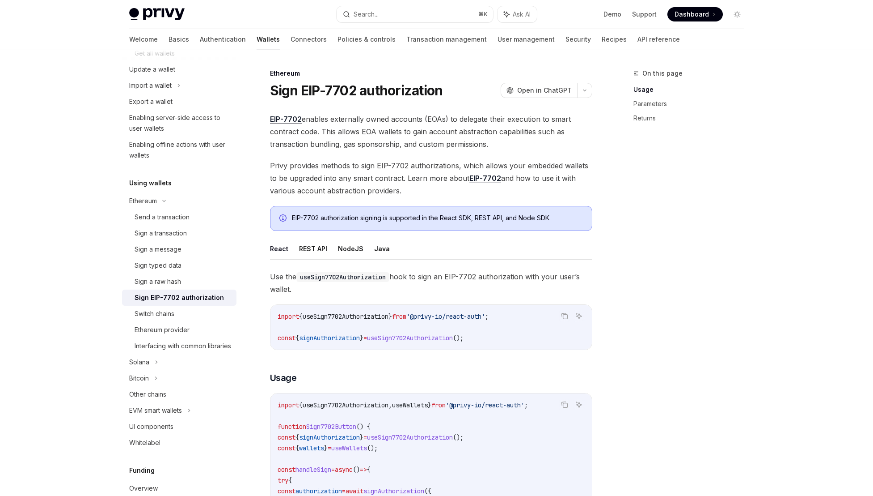
click at [349, 250] on button "NodeJS" at bounding box center [350, 248] width 25 height 21
type textarea "*"
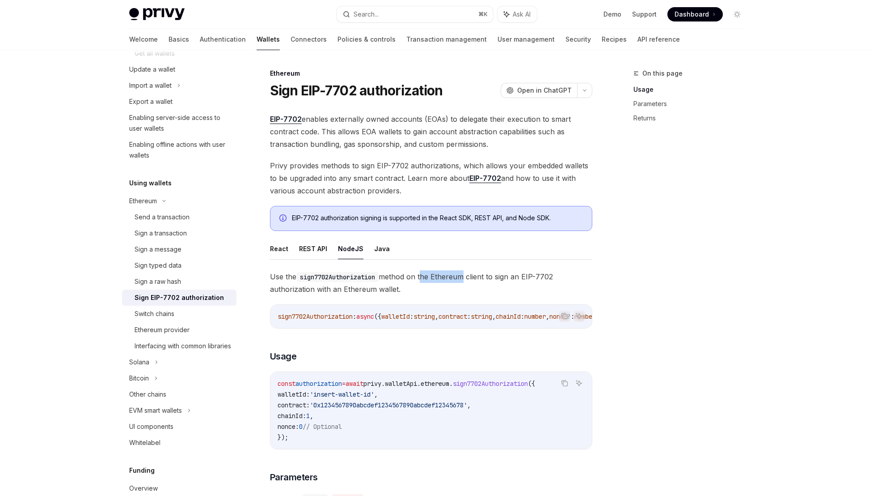
drag, startPoint x: 461, startPoint y: 276, endPoint x: 424, endPoint y: 276, distance: 37.6
click at [424, 276] on span "Use the sign7702Authorization method on the Ethereum client to sign an EIP-7702…" at bounding box center [431, 282] width 322 height 25
drag, startPoint x: 481, startPoint y: 275, endPoint x: 449, endPoint y: 275, distance: 32.6
click at [449, 275] on span "Use the sign7702Authorization method on the Ethereum client to sign an EIP-7702…" at bounding box center [431, 282] width 322 height 25
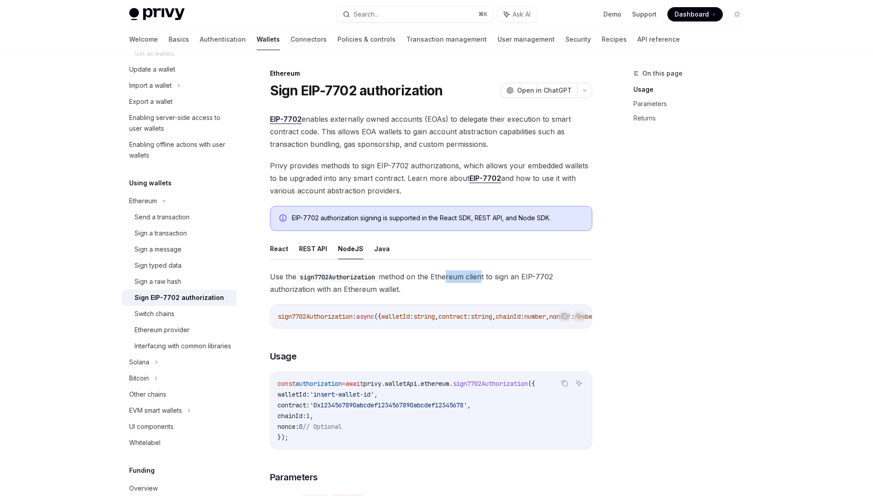
click at [449, 275] on span "Use the sign7702Authorization method on the Ethereum client to sign an EIP-7702…" at bounding box center [431, 282] width 322 height 25
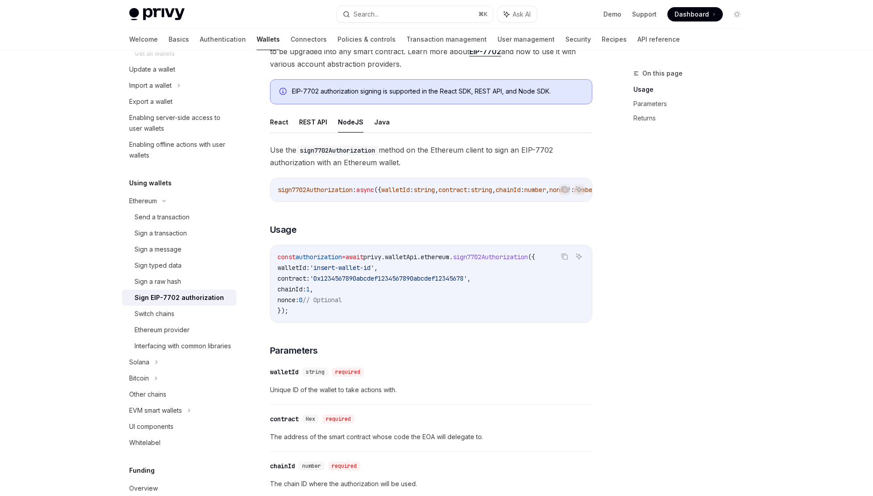
scroll to position [199, 0]
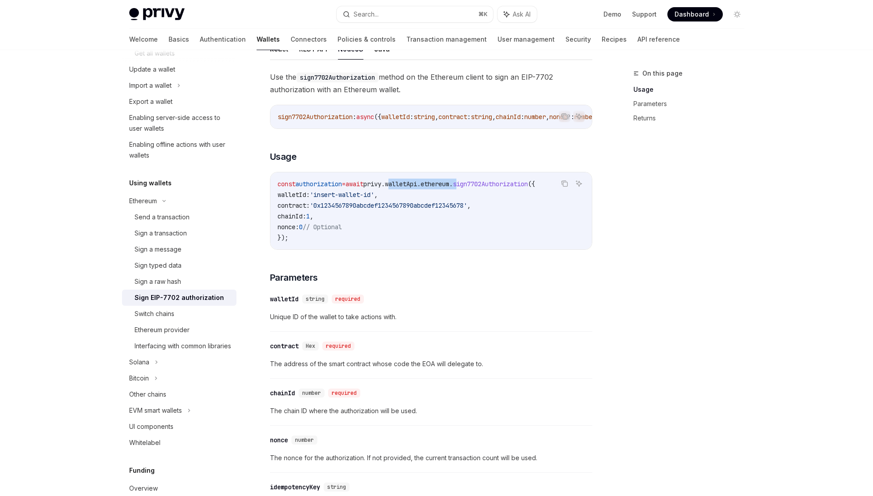
drag, startPoint x: 481, startPoint y: 189, endPoint x: 408, endPoint y: 188, distance: 72.9
click at [408, 188] on span "const authorization = await privy . walletApi . ethereum . sign7702Authorizatio…" at bounding box center [407, 184] width 258 height 8
click at [408, 188] on span "walletApi" at bounding box center [401, 184] width 32 height 8
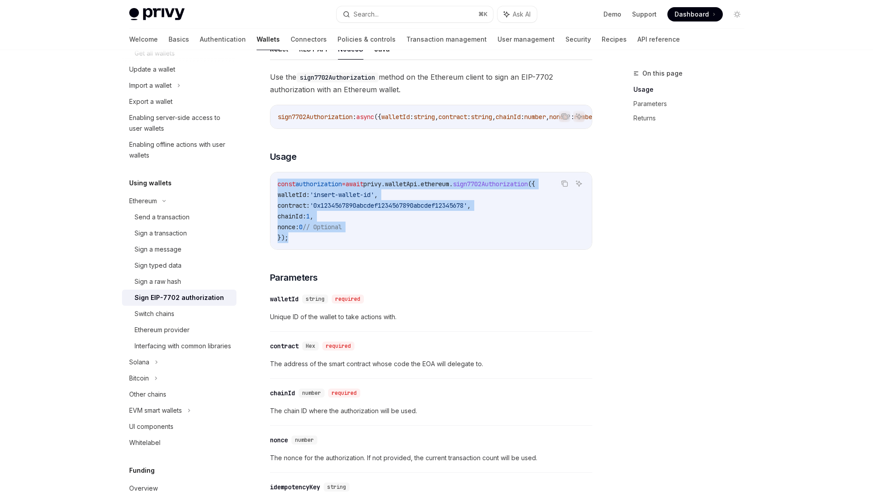
drag, startPoint x: 288, startPoint y: 237, endPoint x: 279, endPoint y: 191, distance: 47.3
click at [279, 191] on code "const authorization = await privy . walletApi . ethereum . sign7702Authorizatio…" at bounding box center [431, 210] width 307 height 64
click at [279, 188] on span "const" at bounding box center [287, 184] width 18 height 8
drag, startPoint x: 289, startPoint y: 237, endPoint x: 272, endPoint y: 182, distance: 56.7
click at [272, 182] on div "const authorization = await privy . walletApi . ethereum . sign7702Authorizatio…" at bounding box center [432, 210] width 322 height 77
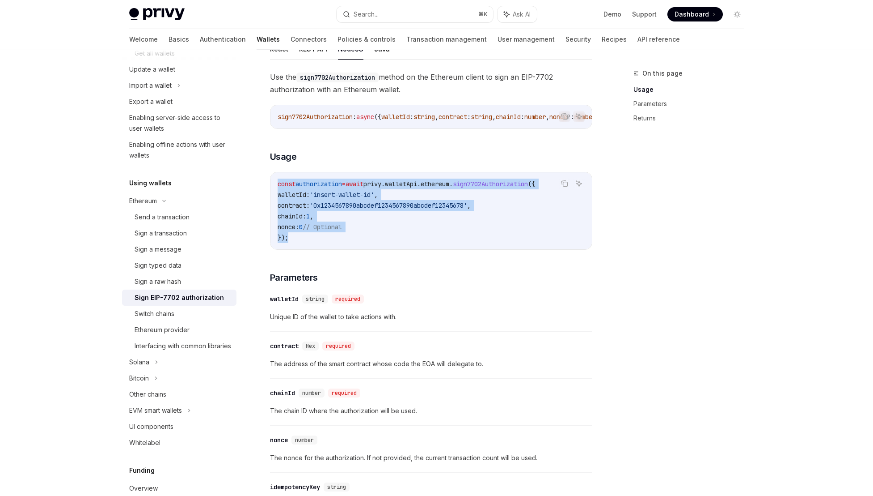
click at [403, 228] on code "const authorization = await privy . walletApi . ethereum . sign7702Authorizatio…" at bounding box center [431, 210] width 307 height 64
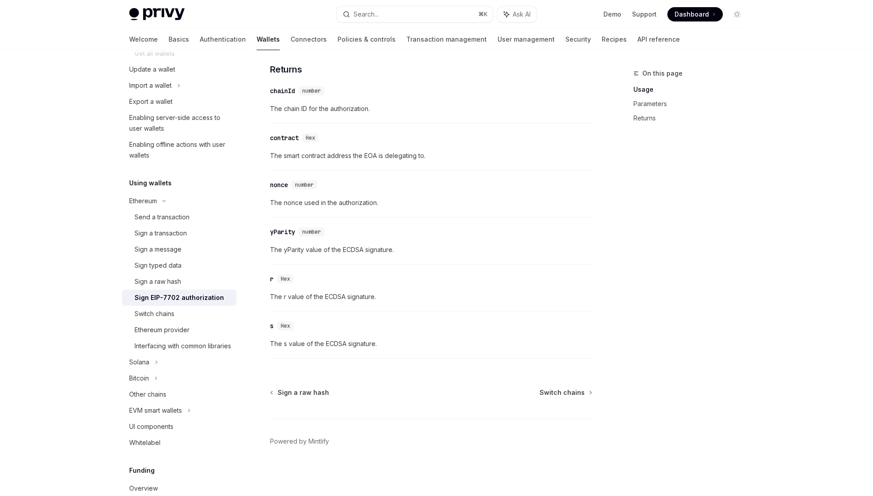
scroll to position [0, 0]
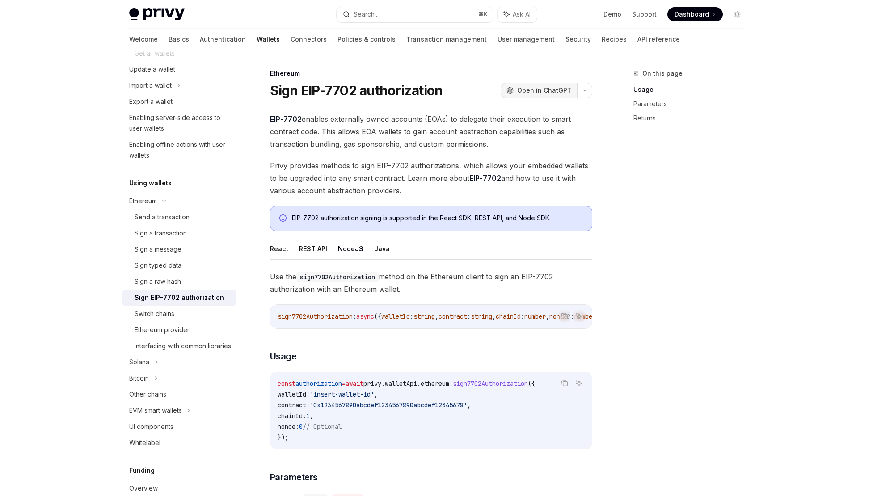
click at [548, 91] on span "Open in ChatGPT" at bounding box center [544, 90] width 55 height 9
click at [539, 88] on span "Open in ChatGPT" at bounding box center [544, 90] width 55 height 9
click at [591, 89] on button "button" at bounding box center [584, 90] width 15 height 15
click at [538, 119] on div "Ask questions about this page" at bounding box center [537, 117] width 76 height 7
click at [587, 89] on icon "button" at bounding box center [585, 91] width 11 height 4
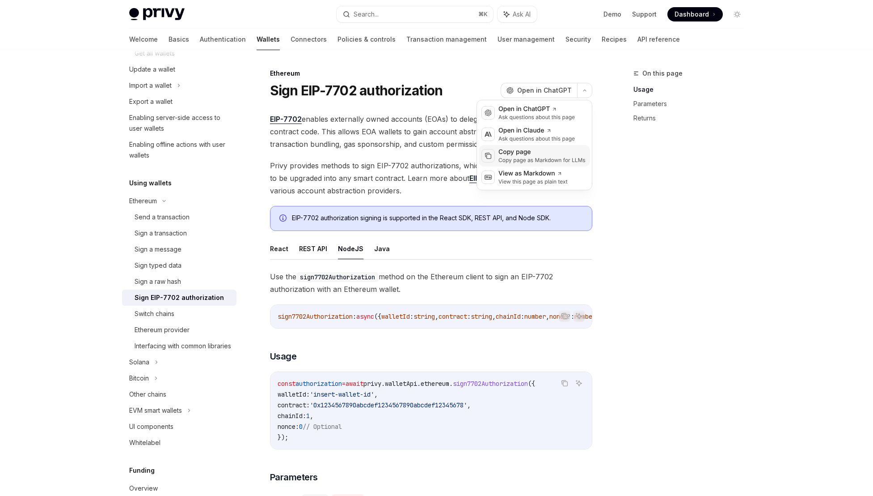
click at [534, 150] on div "Copy page" at bounding box center [542, 152] width 87 height 9
click at [183, 229] on div "Sign a transaction" at bounding box center [161, 233] width 52 height 11
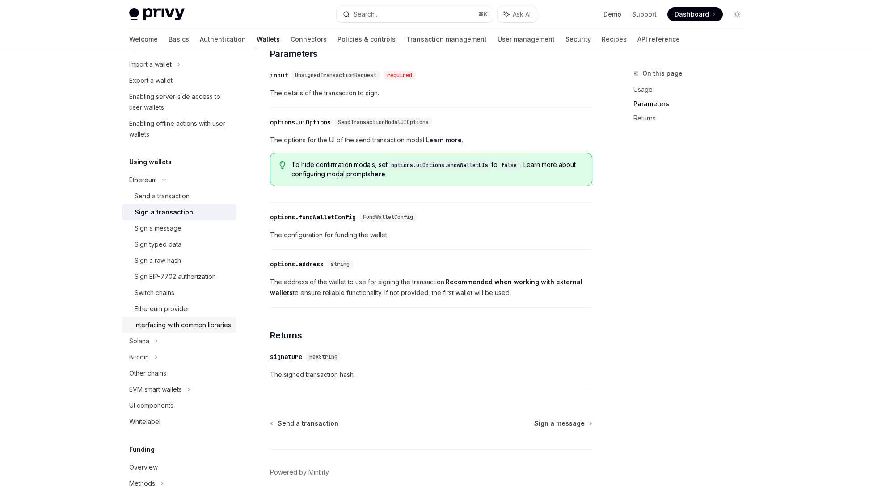
scroll to position [150, 0]
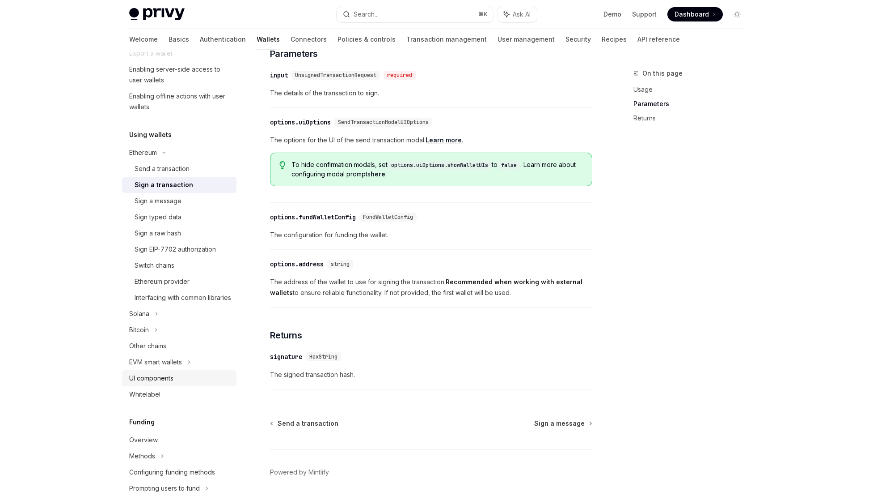
click at [181, 383] on div "UI components" at bounding box center [180, 378] width 102 height 11
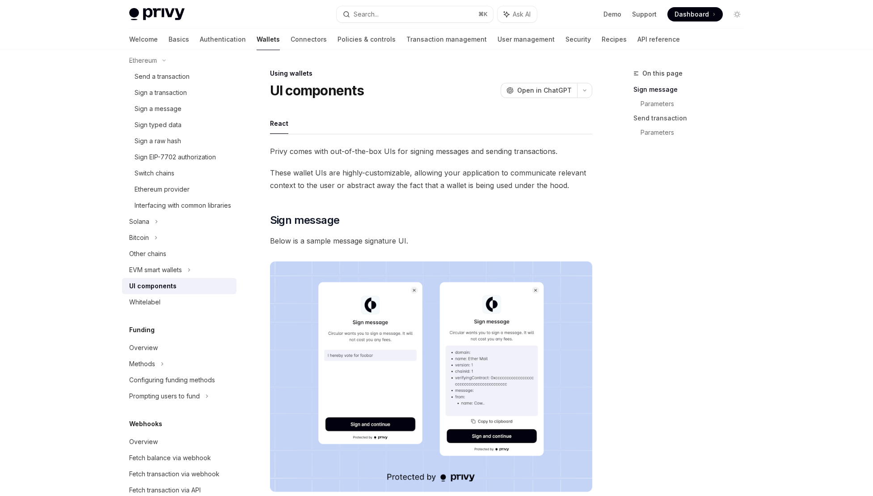
scroll to position [292, 0]
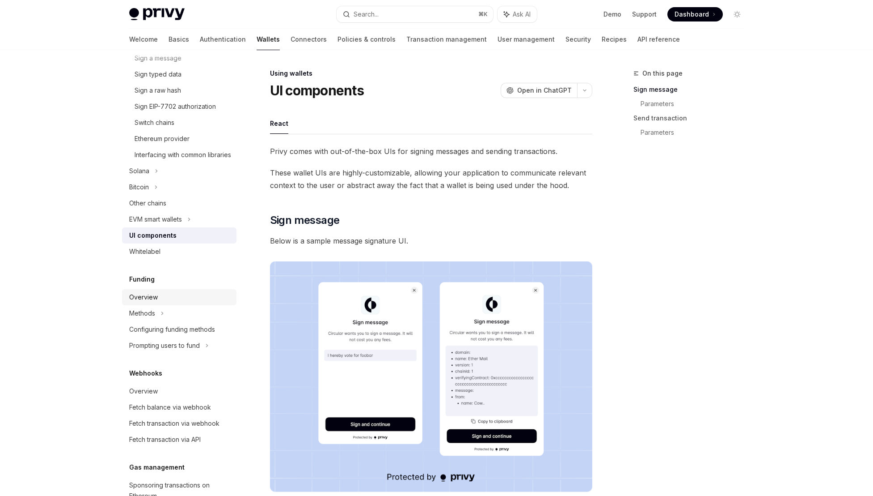
click at [159, 302] on div "Overview" at bounding box center [180, 297] width 102 height 11
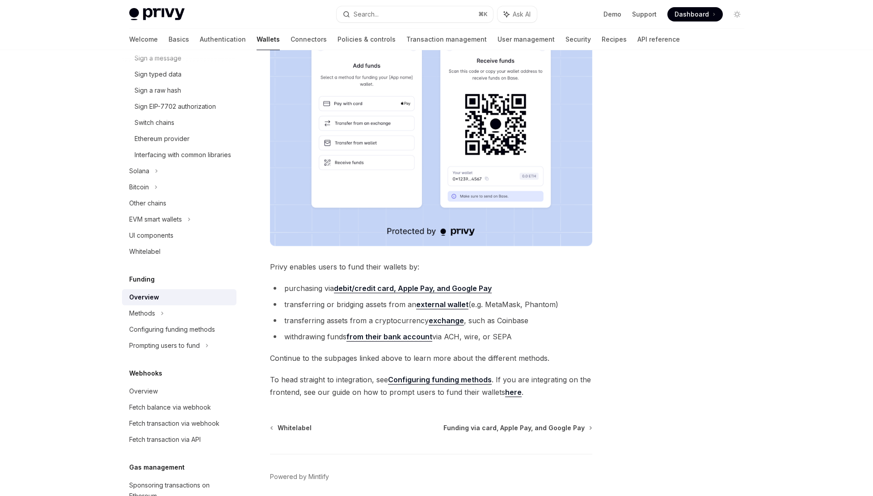
scroll to position [206, 0]
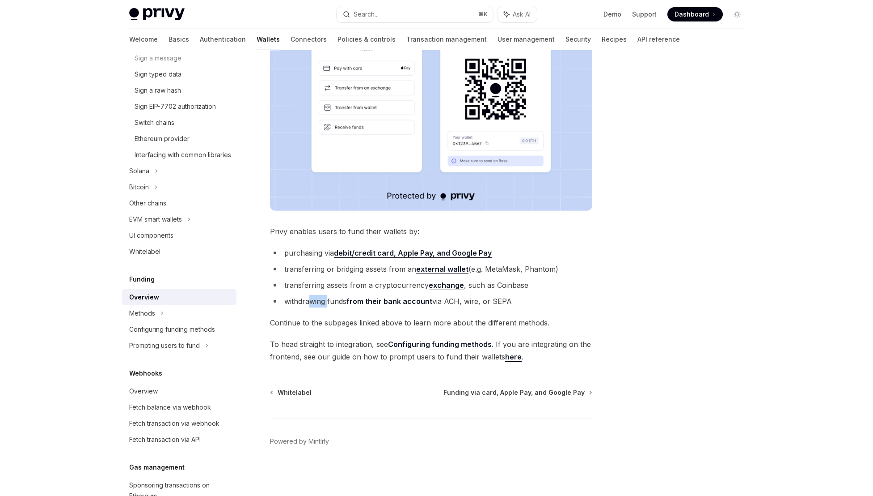
drag, startPoint x: 328, startPoint y: 302, endPoint x: 310, endPoint y: 301, distance: 17.9
click at [310, 301] on li "withdrawing funds from their bank account via ACH, wire, or SEPA" at bounding box center [431, 301] width 322 height 13
drag, startPoint x: 324, startPoint y: 299, endPoint x: 303, endPoint y: 298, distance: 21.5
click at [303, 298] on li "withdrawing funds from their bank account via ACH, wire, or SEPA" at bounding box center [431, 301] width 322 height 13
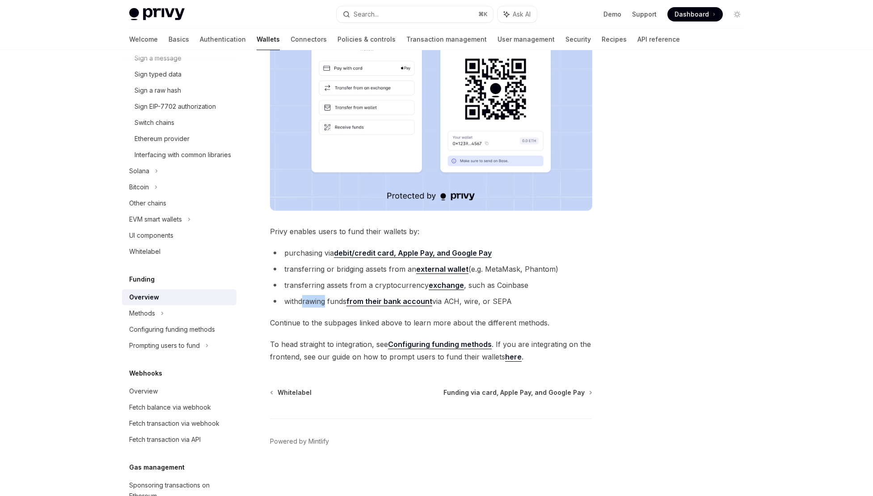
click at [303, 298] on li "withdrawing funds from their bank account via ACH, wire, or SEPA" at bounding box center [431, 301] width 322 height 13
drag, startPoint x: 296, startPoint y: 302, endPoint x: 308, endPoint y: 300, distance: 12.6
click at [308, 300] on li "withdrawing funds from their bank account via ACH, wire, or SEPA" at bounding box center [431, 301] width 322 height 13
drag, startPoint x: 284, startPoint y: 327, endPoint x: 374, endPoint y: 322, distance: 90.0
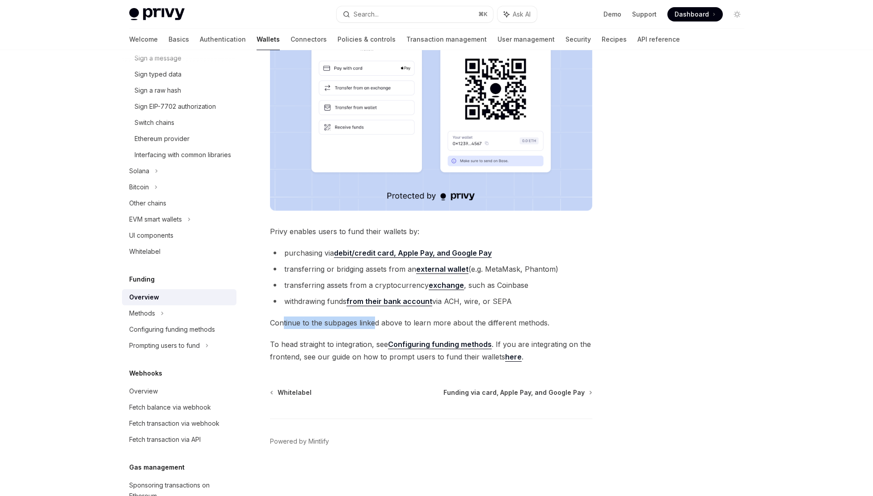
click at [374, 322] on span "Continue to the subpages linked above to learn more about the different methods." at bounding box center [431, 322] width 322 height 13
click at [392, 303] on link "from their bank account" at bounding box center [390, 301] width 86 height 9
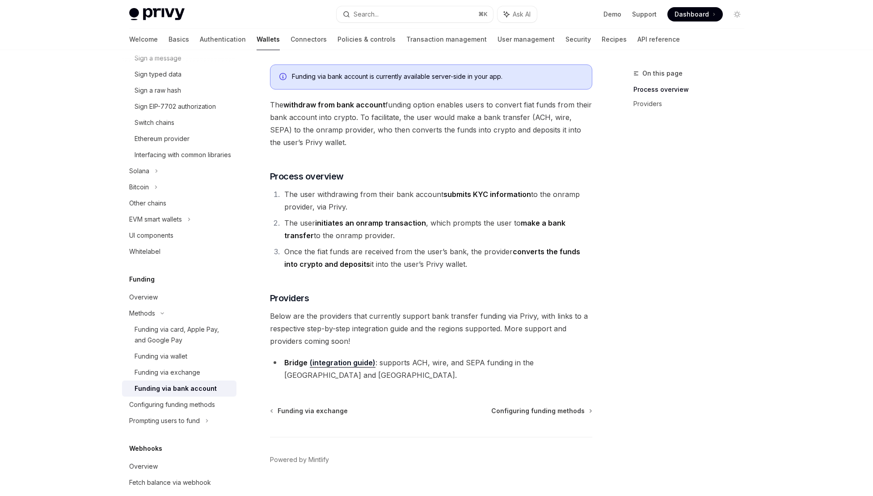
scroll to position [54, 0]
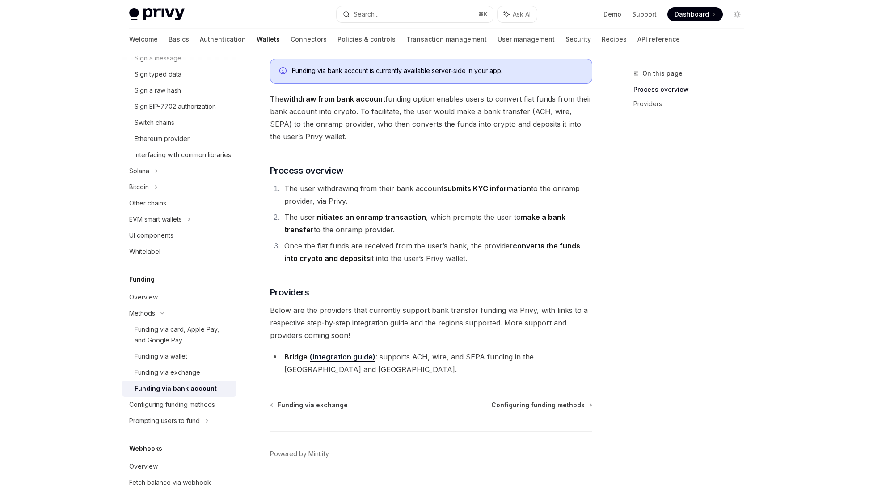
click at [338, 358] on link "(integration guide)" at bounding box center [343, 356] width 66 height 9
type textarea "*"
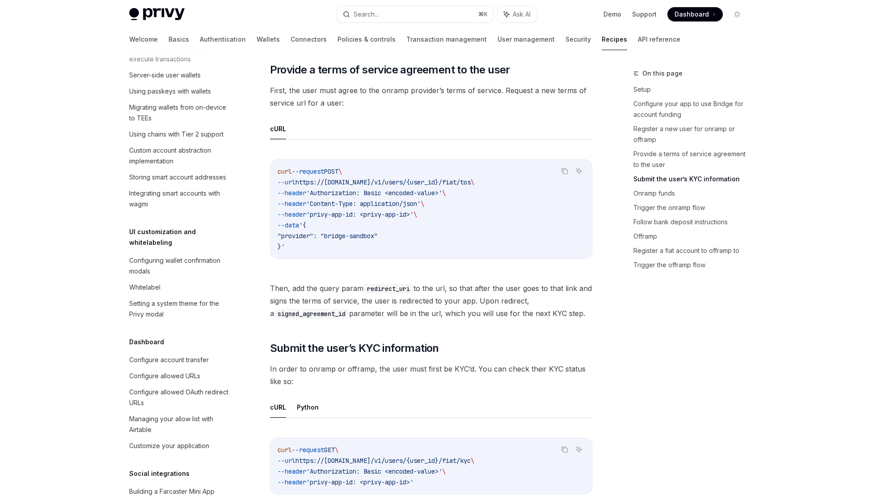
scroll to position [509, 0]
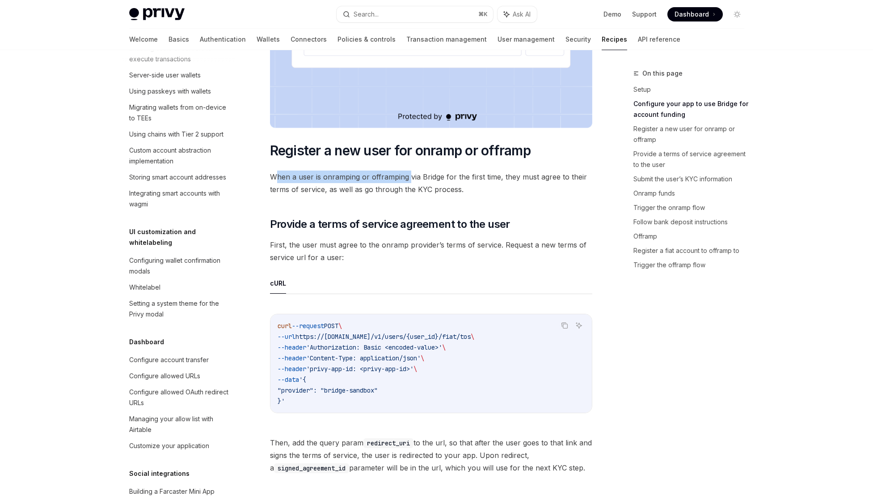
drag, startPoint x: 279, startPoint y: 181, endPoint x: 410, endPoint y: 179, distance: 131.5
click at [410, 179] on span "When a user is onramping or offramping via Bridge for the first time, they must…" at bounding box center [431, 182] width 322 height 25
drag, startPoint x: 469, startPoint y: 174, endPoint x: 337, endPoint y: 188, distance: 132.2
click at [337, 188] on span "When a user is onramping or offramping via Bridge for the first time, they must…" at bounding box center [431, 182] width 322 height 25
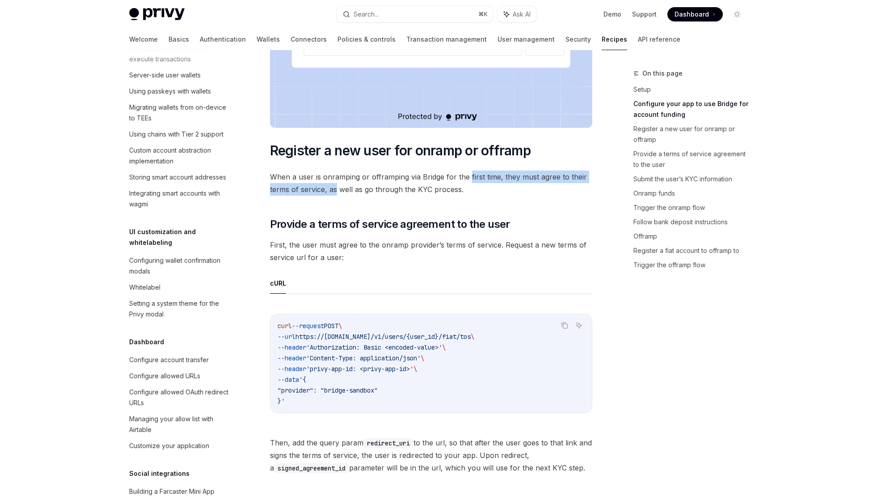
click at [337, 188] on span "When a user is onramping or offramping via Bridge for the first time, they must…" at bounding box center [431, 182] width 322 height 25
drag, startPoint x: 463, startPoint y: 174, endPoint x: 368, endPoint y: 174, distance: 95.3
click at [368, 174] on span "When a user is onramping or offramping via Bridge for the first time, they must…" at bounding box center [431, 182] width 322 height 25
drag, startPoint x: 404, startPoint y: 193, endPoint x: 319, endPoint y: 182, distance: 85.7
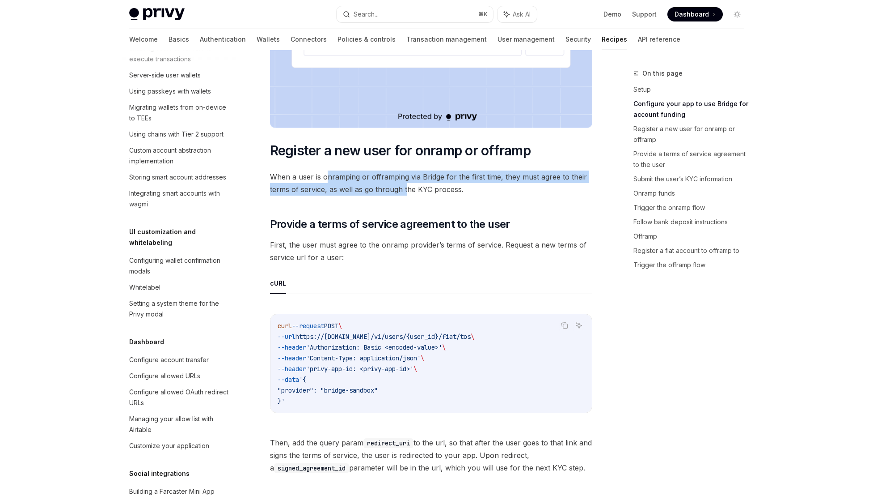
click at [319, 182] on span "When a user is onramping or offramping via Bridge for the first time, they must…" at bounding box center [431, 182] width 322 height 25
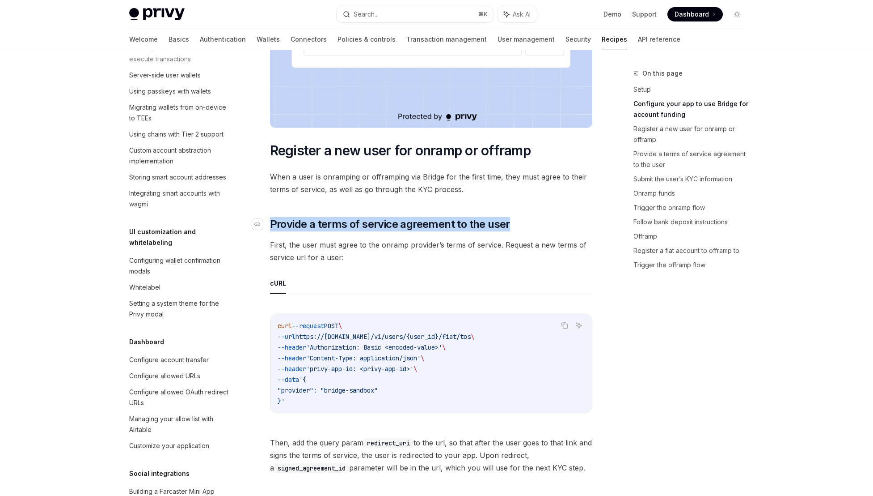
drag, startPoint x: 547, startPoint y: 219, endPoint x: 271, endPoint y: 227, distance: 276.1
click at [271, 227] on h2 "​ Provide a terms of service agreement to the user" at bounding box center [431, 224] width 322 height 14
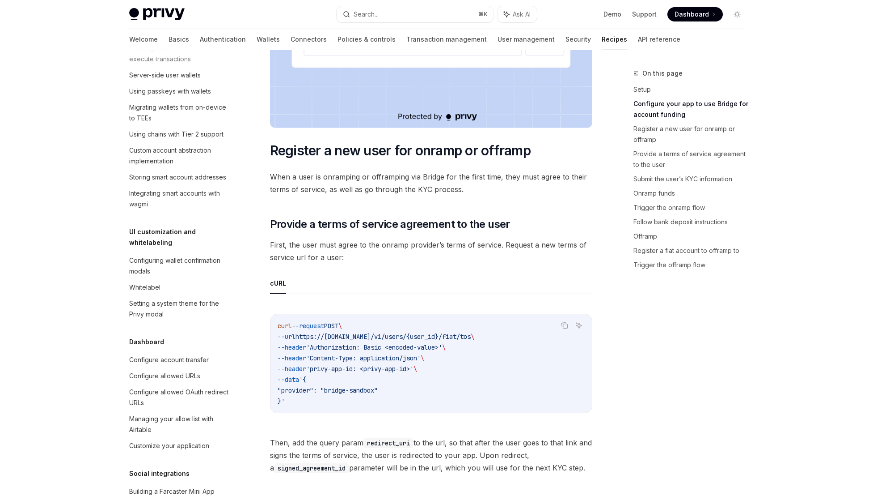
click at [308, 252] on span "First, the user must agree to the onramp provider’s terms of service. Request a…" at bounding box center [431, 250] width 322 height 25
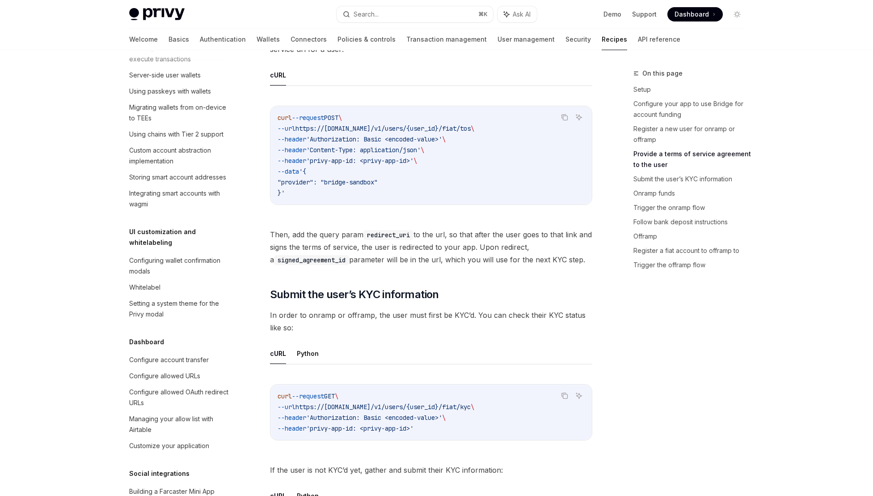
scroll to position [720, 0]
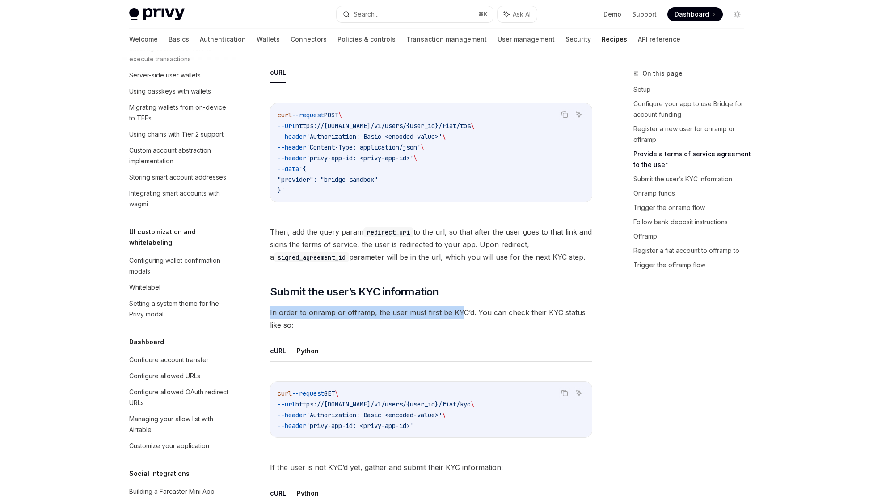
drag, startPoint x: 459, startPoint y: 313, endPoint x: 347, endPoint y: 304, distance: 112.2
drag, startPoint x: 551, startPoint y: 313, endPoint x: 425, endPoint y: 319, distance: 126.3
click at [425, 319] on span "In order to onramp or offramp, the user must first be KYC’d. You can check thei…" at bounding box center [431, 318] width 322 height 25
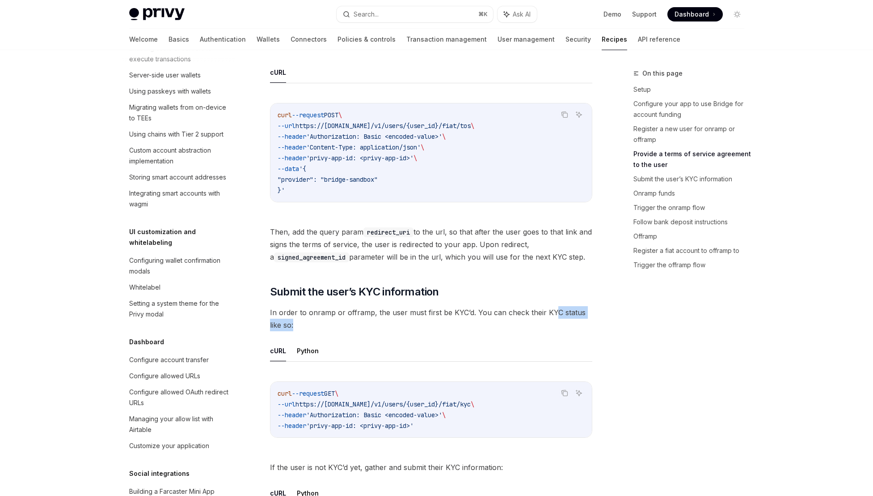
click at [425, 319] on span "In order to onramp or offramp, the user must first be KYC’d. You can check thei…" at bounding box center [431, 318] width 322 height 25
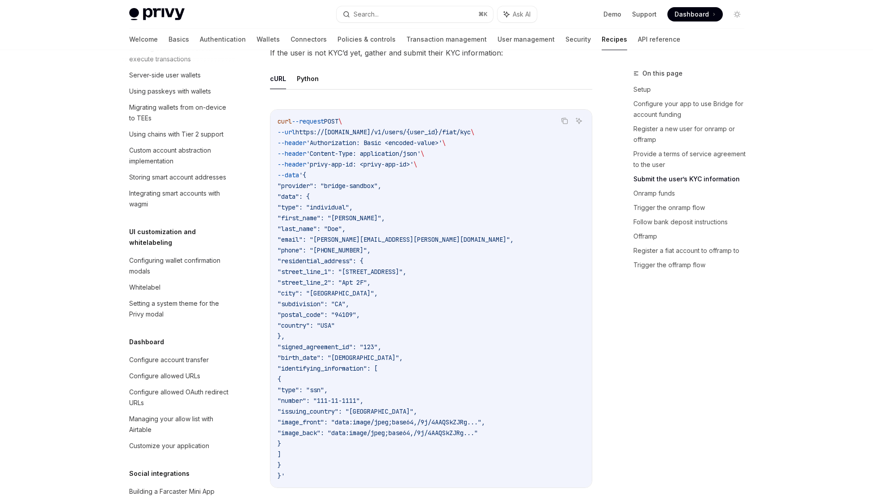
scroll to position [1148, 0]
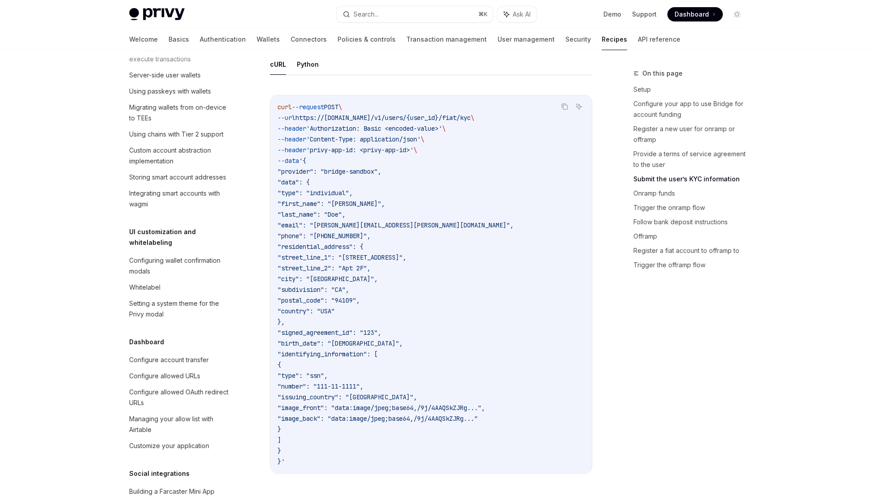
click at [369, 352] on span ""identifying_information": [" at bounding box center [328, 354] width 100 height 8
drag, startPoint x: 301, startPoint y: 409, endPoint x: 532, endPoint y: 413, distance: 230.8
click at [532, 413] on code "curl --request POST \ --url https://api.privy.io/v1/users/{user_id}/fiat/kyc \ …" at bounding box center [431, 284] width 307 height 365
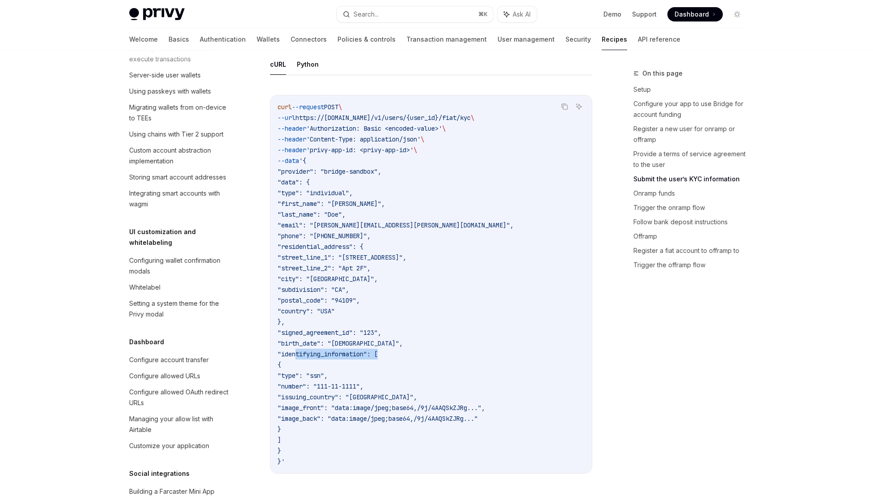
drag, startPoint x: 527, startPoint y: 416, endPoint x: 299, endPoint y: 408, distance: 228.2
click at [299, 408] on code "curl --request POST \ --url https://api.privy.io/v1/users/{user_id}/fiat/kyc \ …" at bounding box center [431, 284] width 307 height 365
click at [299, 408] on span ""image_front": "data:image/jpeg;base64,/9j/4AAQSkZJRg..."," at bounding box center [382, 407] width 208 height 8
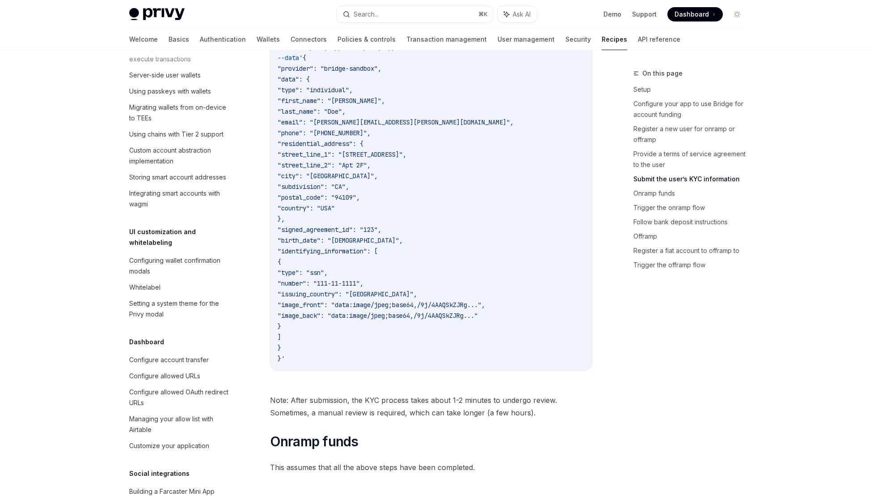
scroll to position [1355, 0]
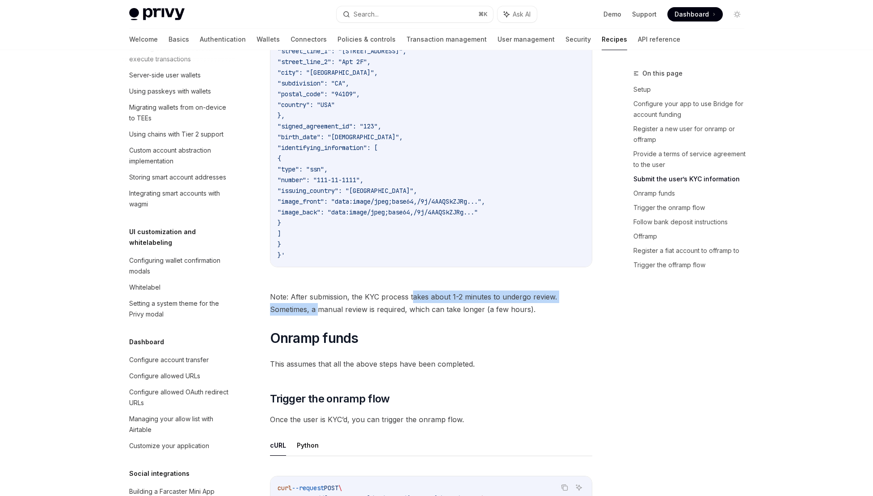
drag, startPoint x: 317, startPoint y: 304, endPoint x: 412, endPoint y: 302, distance: 95.3
click at [412, 302] on span "Note: After submission, the KYC process takes about 1-2 minutes to undergo revi…" at bounding box center [431, 302] width 322 height 25
drag, startPoint x: 432, startPoint y: 310, endPoint x: 359, endPoint y: 296, distance: 74.7
click at [359, 296] on span "Note: After submission, the KYC process takes about 1-2 minutes to undergo revi…" at bounding box center [431, 302] width 322 height 25
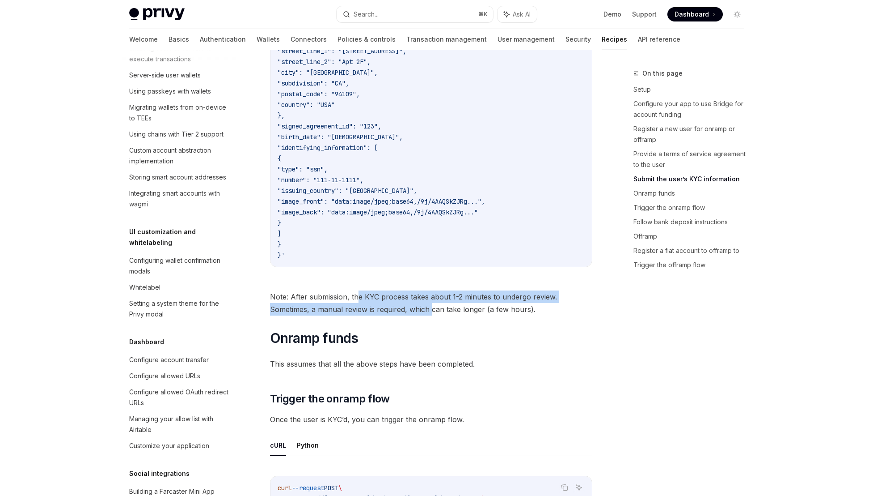
click at [359, 296] on span "Note: After submission, the KYC process takes about 1-2 minutes to undergo revi…" at bounding box center [431, 302] width 322 height 25
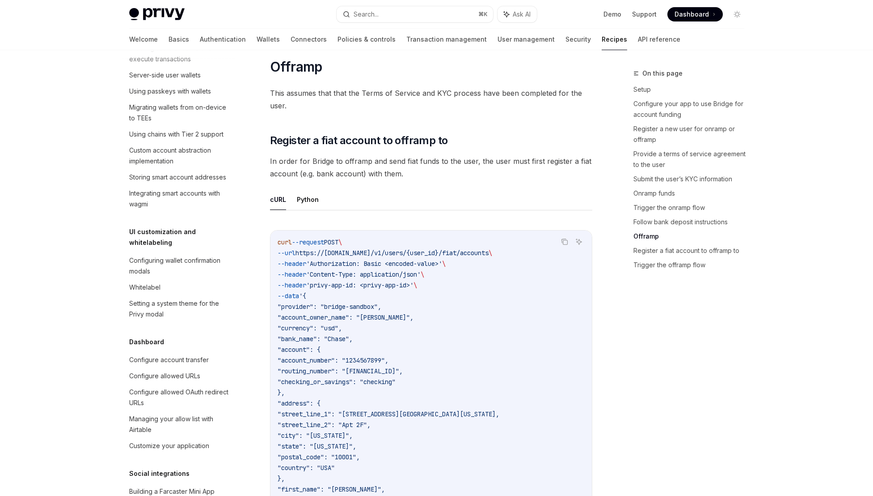
scroll to position [2315, 0]
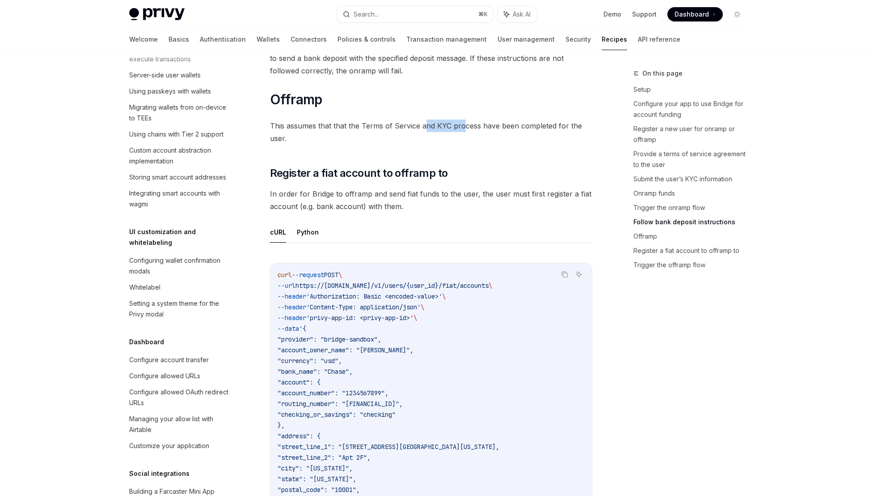
drag, startPoint x: 464, startPoint y: 130, endPoint x: 424, endPoint y: 130, distance: 39.4
click at [424, 130] on span "This assumes that that the Terms of Service and KYC process have been completed…" at bounding box center [431, 131] width 322 height 25
drag, startPoint x: 297, startPoint y: 185, endPoint x: 422, endPoint y: 186, distance: 124.8
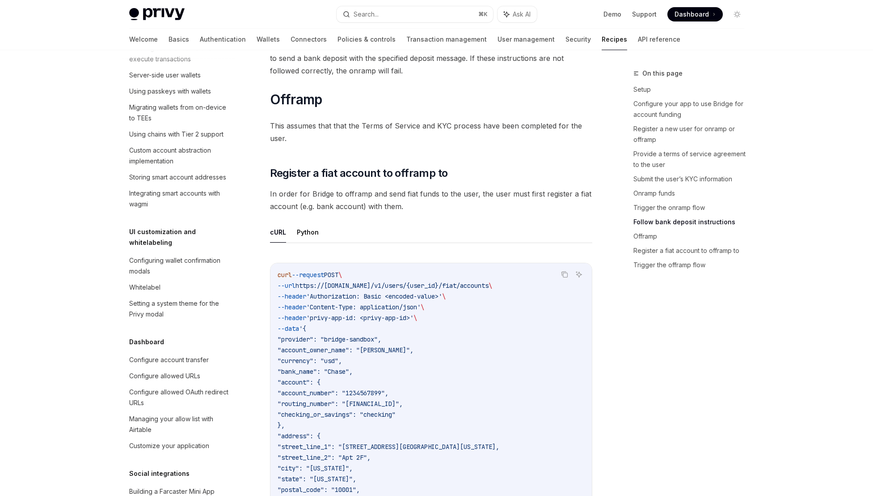
drag, startPoint x: 424, startPoint y: 196, endPoint x: 302, endPoint y: 200, distance: 121.3
click at [302, 200] on span "In order for Bridge to offramp and send fiat funds to the user, the user must f…" at bounding box center [431, 199] width 322 height 25
drag, startPoint x: 322, startPoint y: 194, endPoint x: 308, endPoint y: 193, distance: 14.3
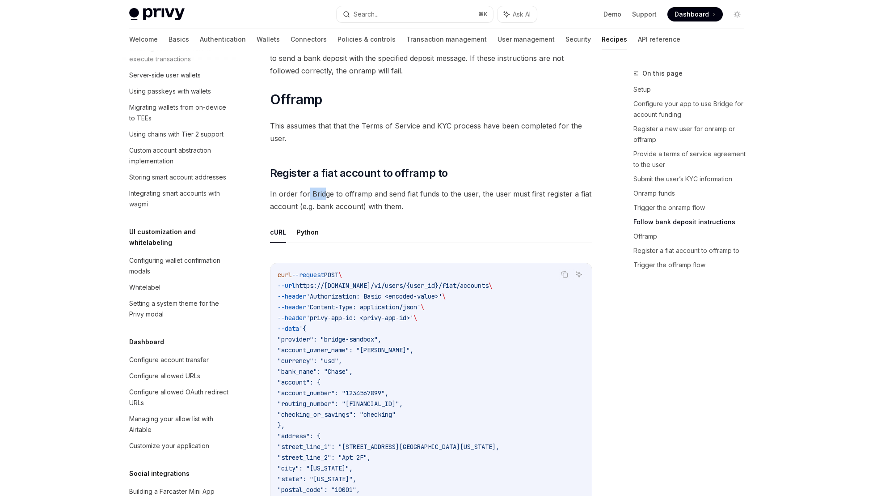
click at [308, 193] on span "In order for Bridge to offramp and send fiat funds to the user, the user must f…" at bounding box center [431, 199] width 322 height 25
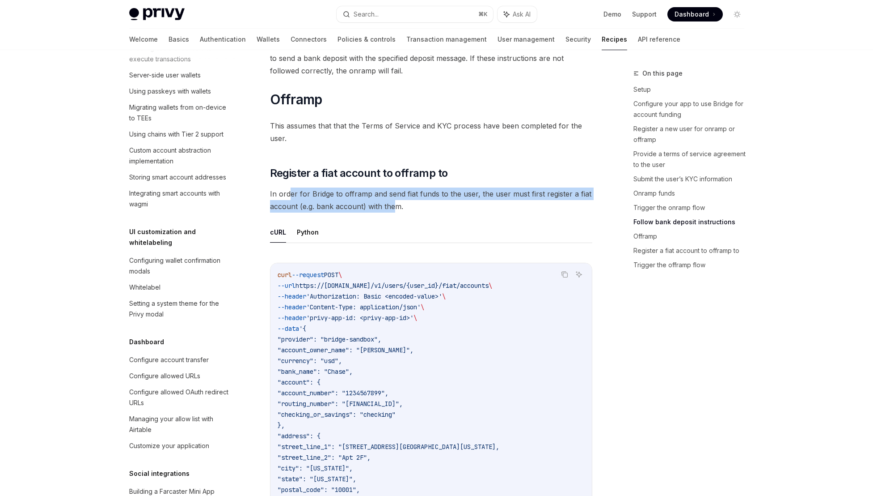
drag, startPoint x: 288, startPoint y: 196, endPoint x: 396, endPoint y: 205, distance: 108.6
click at [396, 205] on span "In order for Bridge to offramp and send fiat funds to the user, the user must f…" at bounding box center [431, 199] width 322 height 25
drag, startPoint x: 392, startPoint y: 205, endPoint x: 305, endPoint y: 198, distance: 87.5
click at [305, 198] on span "In order for Bridge to offramp and send fiat funds to the user, the user must f…" at bounding box center [431, 199] width 322 height 25
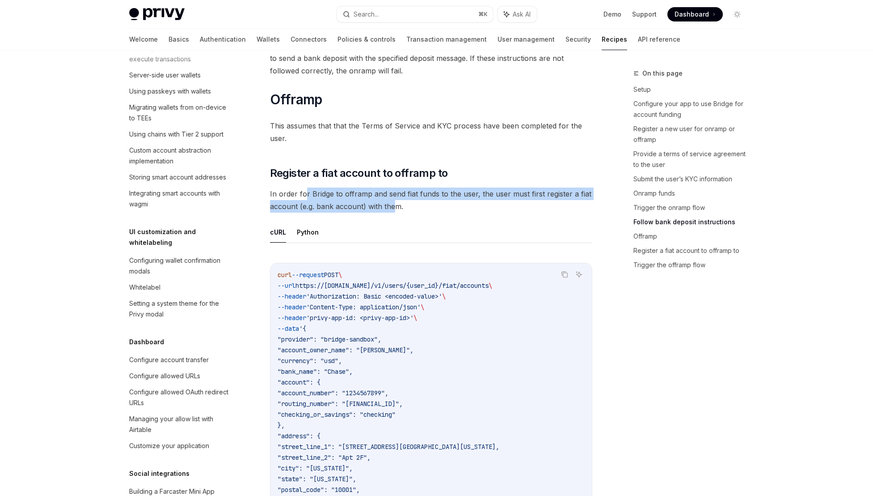
click at [305, 198] on span "In order for Bridge to offramp and send fiat funds to the user, the user must f…" at bounding box center [431, 199] width 322 height 25
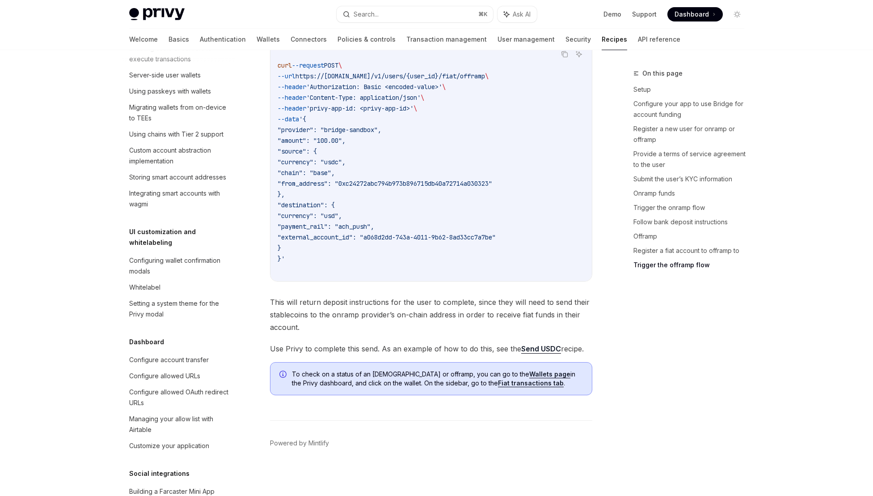
scroll to position [2962, 0]
click at [516, 382] on link "Fiat transactions tab" at bounding box center [531, 381] width 66 height 8
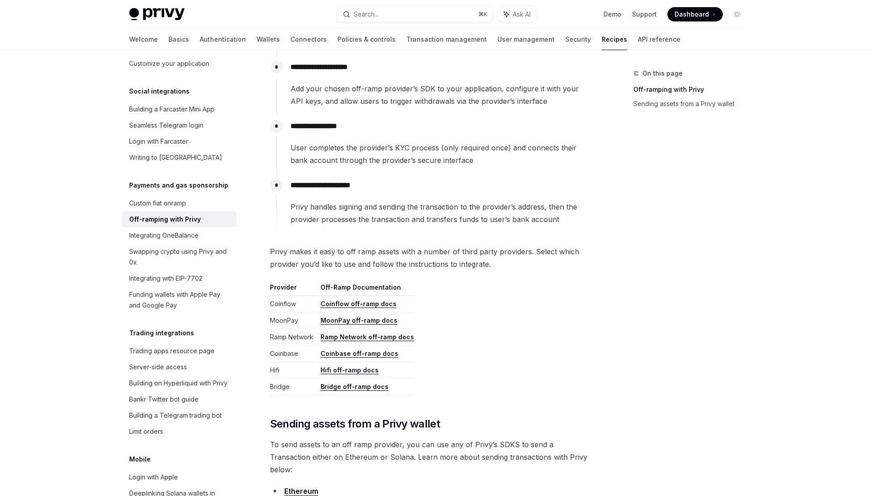
scroll to position [331, 0]
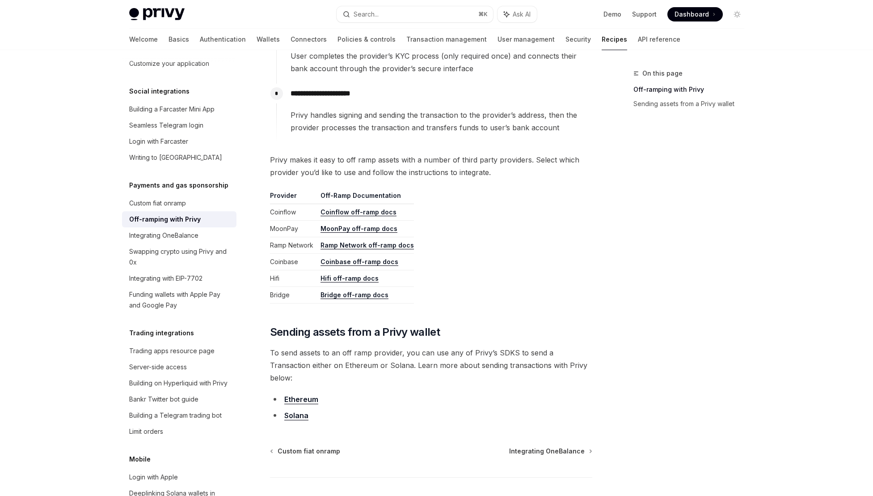
click at [364, 261] on link "Coinbase off-ramp docs" at bounding box center [360, 262] width 78 height 8
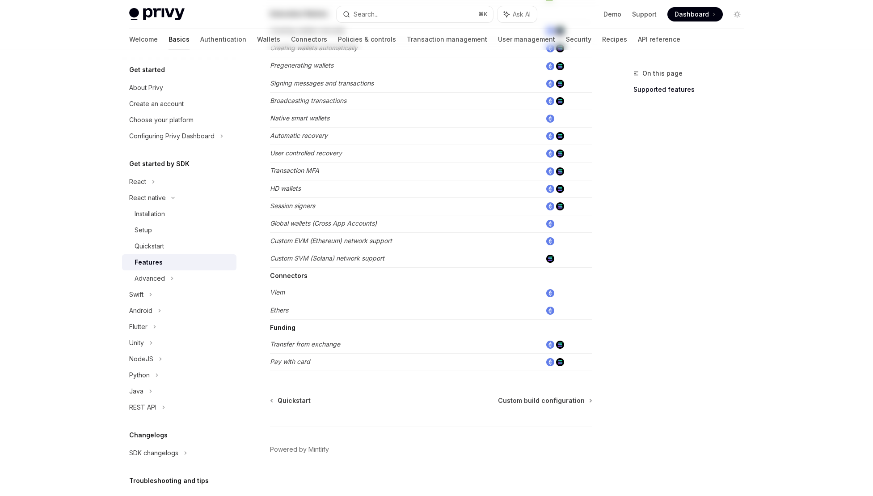
scroll to position [335, 0]
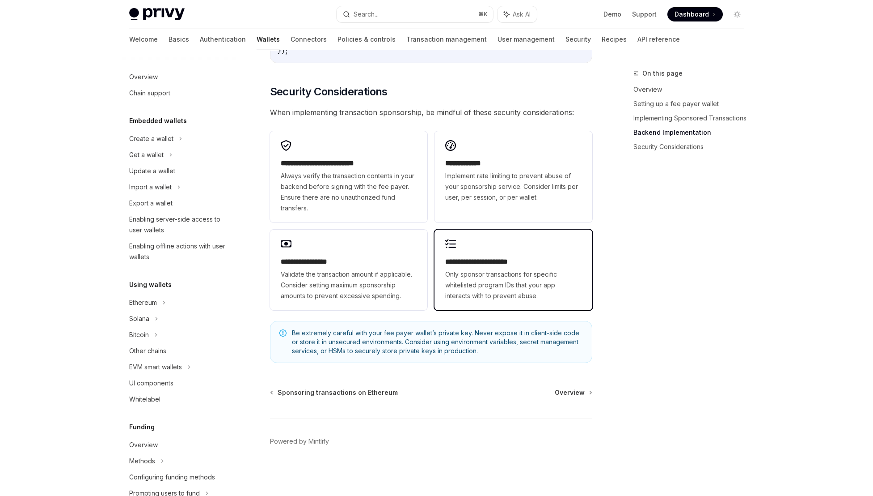
scroll to position [278, 0]
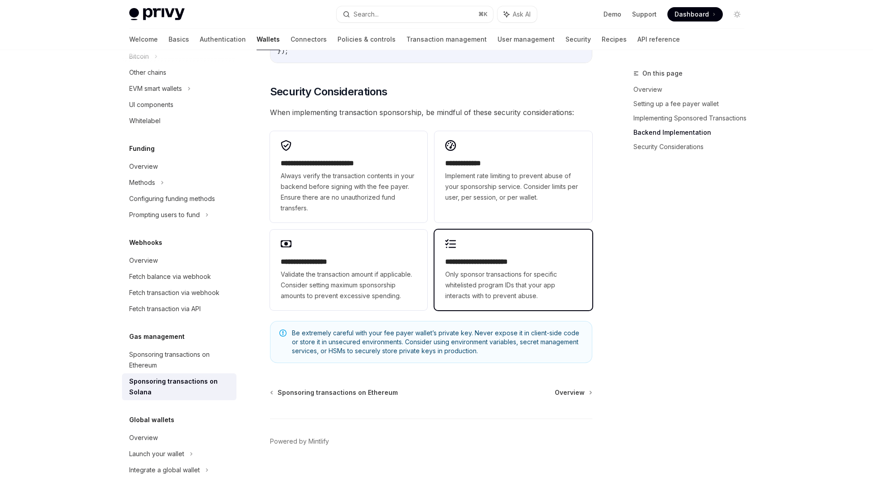
click at [529, 281] on span "Only sponsor transactions for specific whitelisted program IDs that your app in…" at bounding box center [513, 285] width 136 height 32
click at [493, 251] on div "**********" at bounding box center [513, 269] width 157 height 81
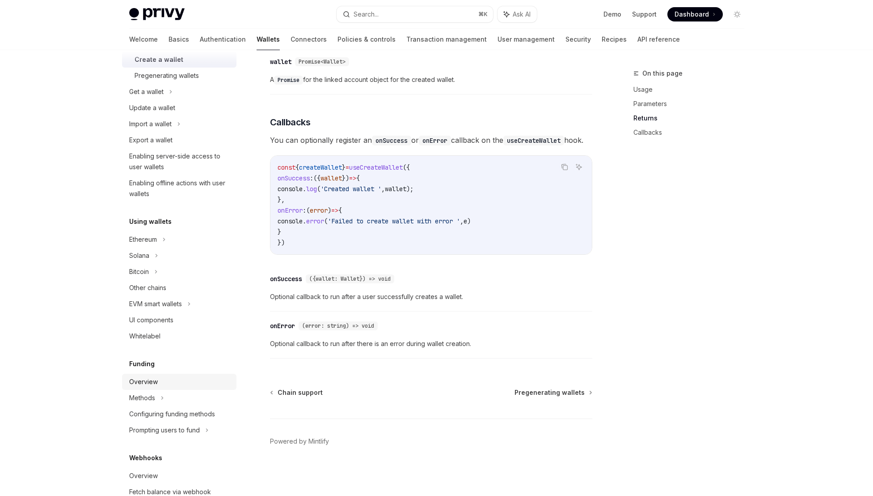
scroll to position [310, 0]
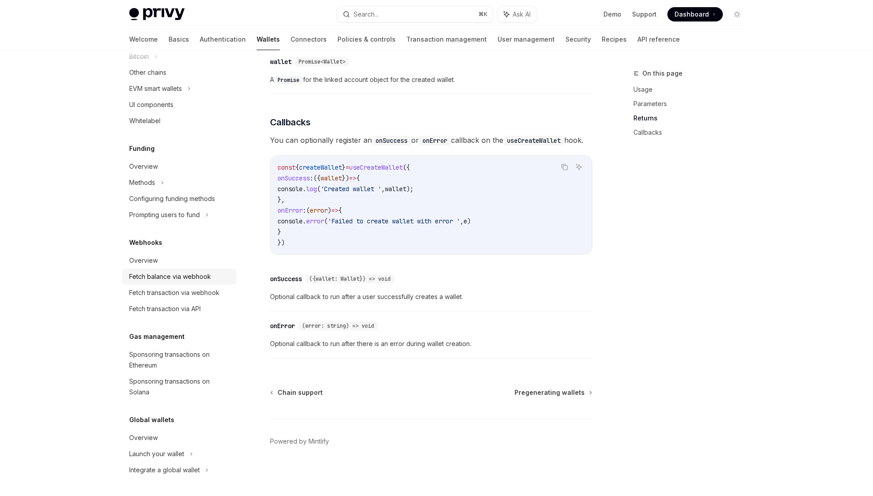
click at [180, 271] on div "Fetch balance via webhook" at bounding box center [170, 276] width 82 height 11
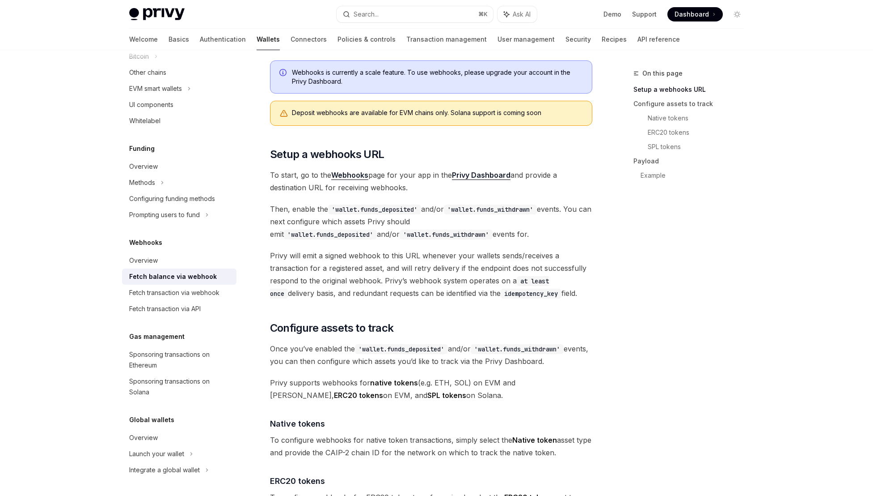
scroll to position [178, 0]
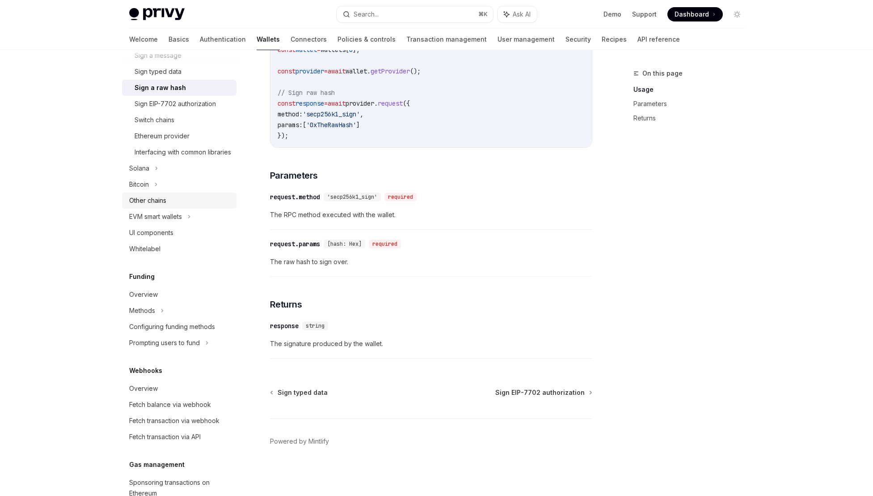
scroll to position [84, 0]
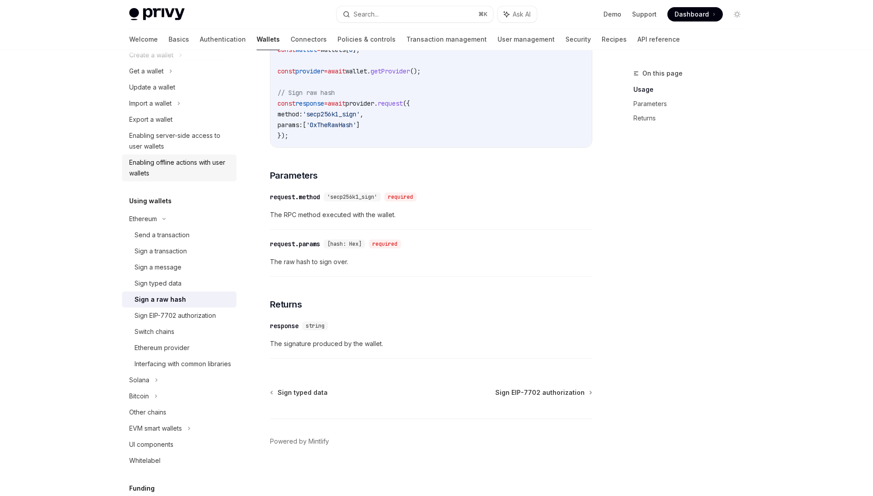
click at [194, 171] on div "Enabling offline actions with user wallets" at bounding box center [180, 167] width 102 height 21
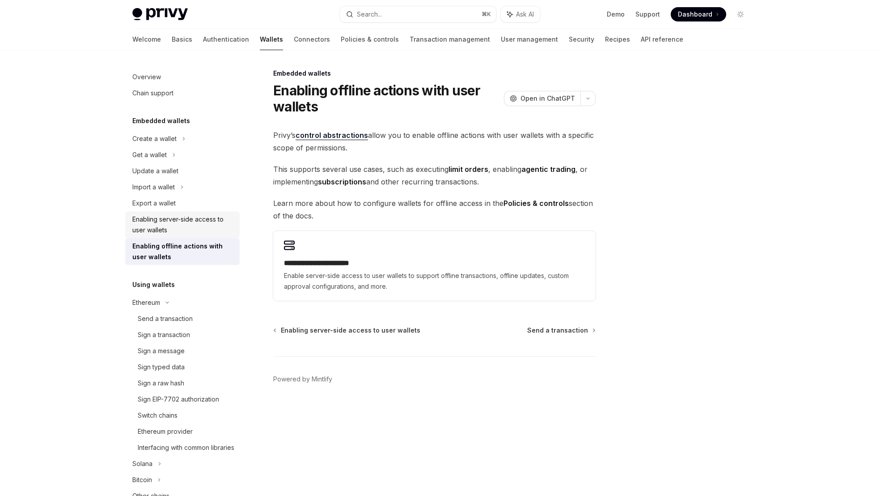
click at [180, 217] on div "Enabling server-side access to user wallets" at bounding box center [183, 224] width 102 height 21
type textarea "*"
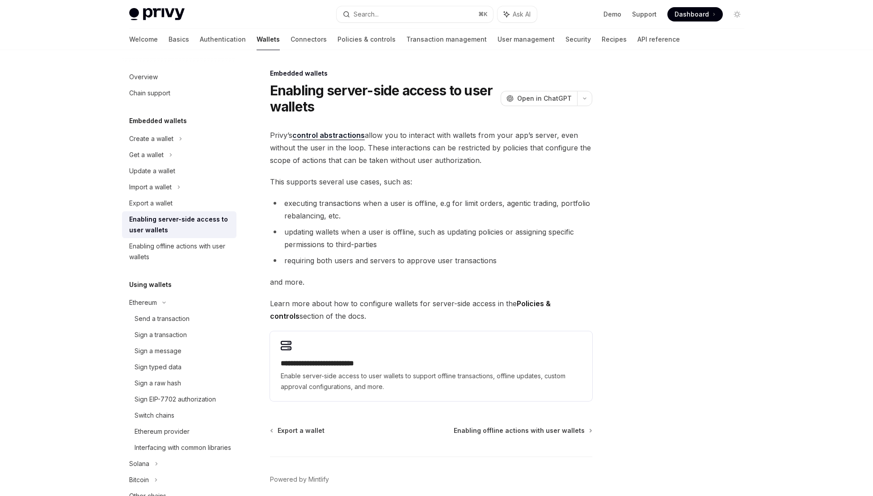
click at [386, 327] on div "**********" at bounding box center [431, 265] width 322 height 272
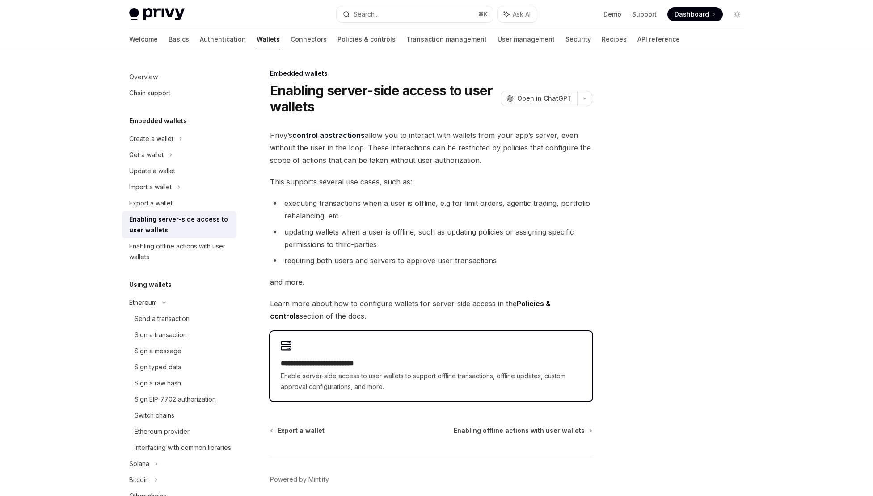
click at [390, 336] on div "**********" at bounding box center [431, 366] width 322 height 70
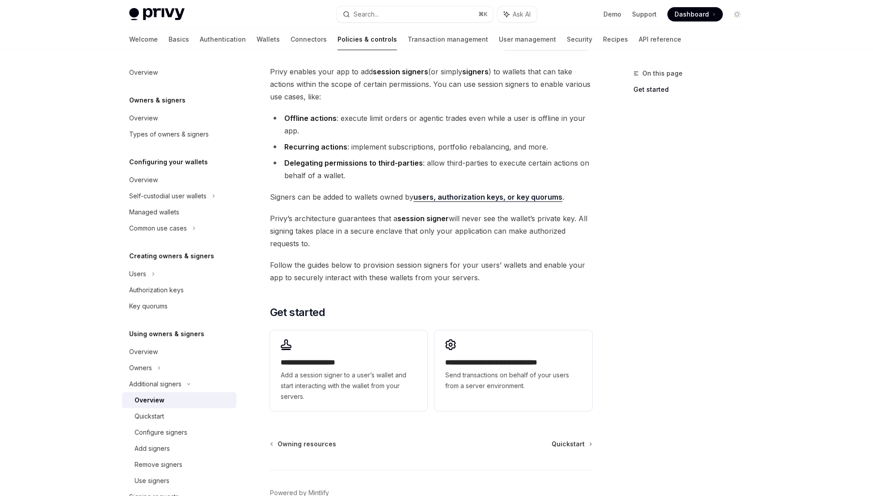
scroll to position [99, 0]
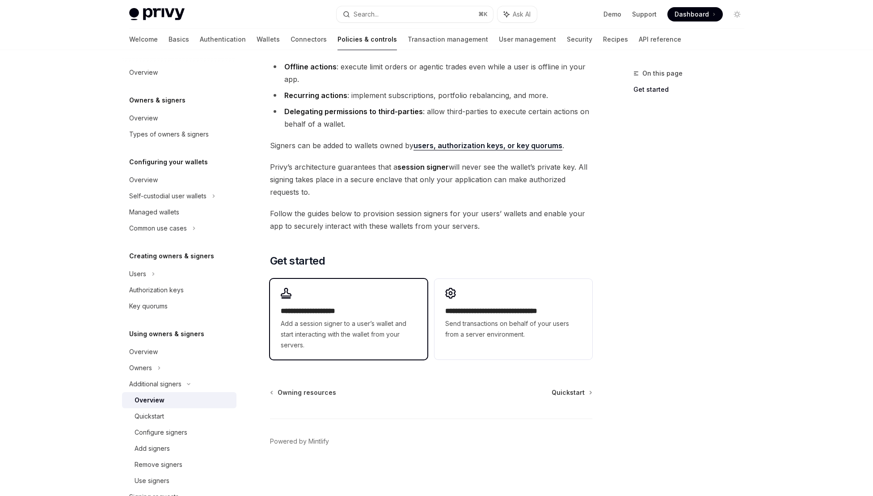
click at [332, 335] on span "Add a session signer to a user’s wallet and start interacting with the wallet f…" at bounding box center [349, 334] width 136 height 32
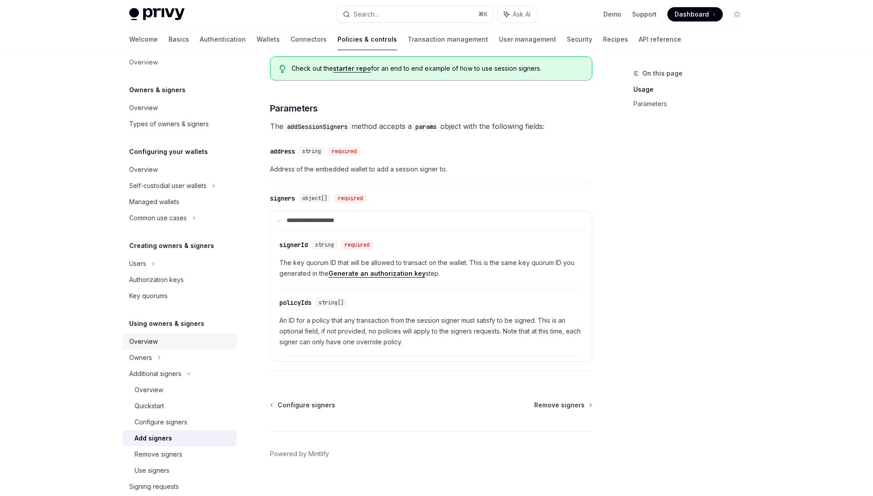
scroll to position [11, 0]
click at [174, 470] on div "Use signers" at bounding box center [183, 469] width 97 height 11
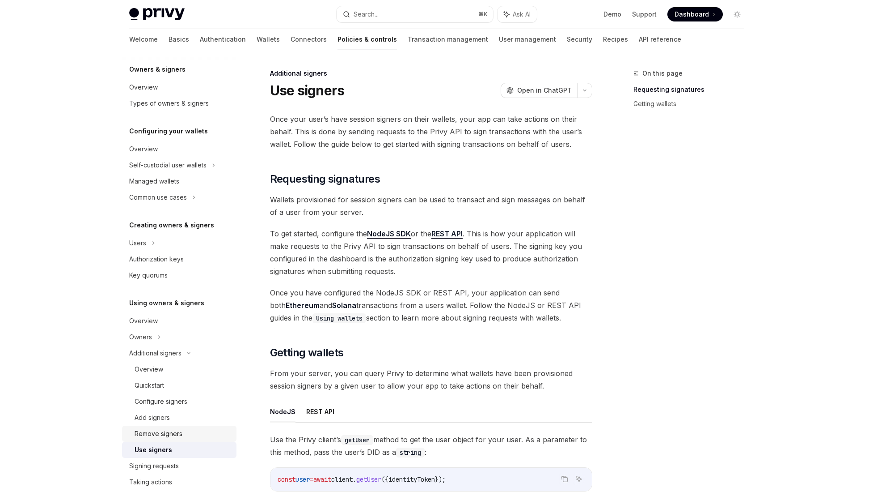
scroll to position [150, 0]
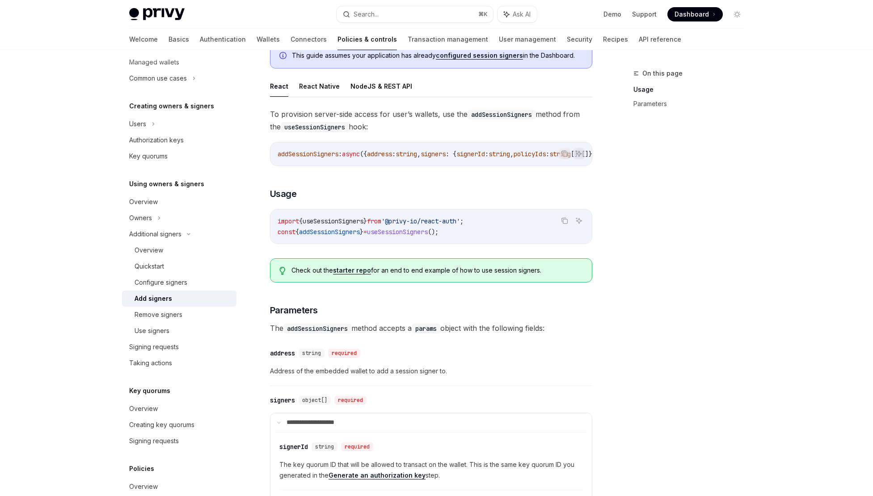
scroll to position [99, 0]
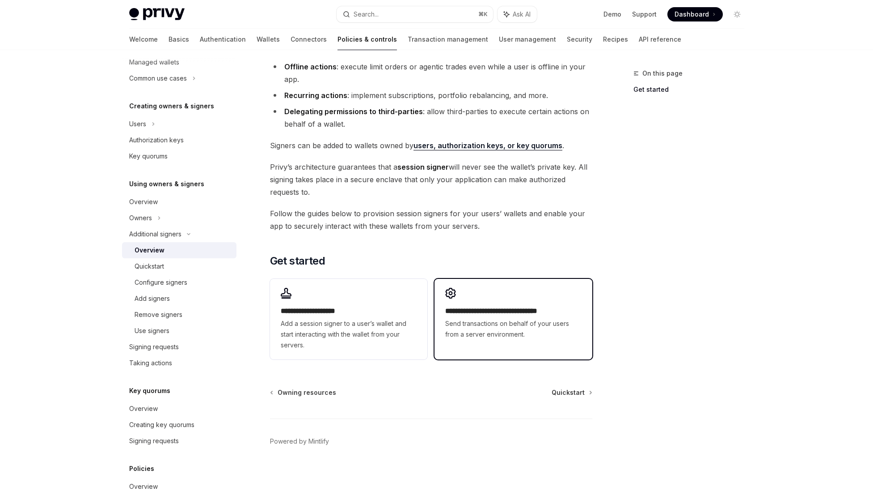
click at [518, 321] on span "Send transactions on behalf of your users from a server environment." at bounding box center [513, 328] width 136 height 21
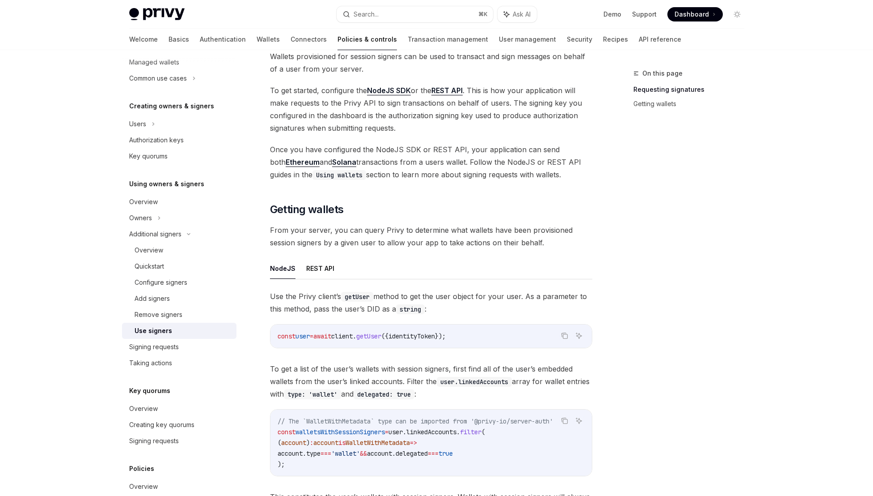
scroll to position [322, 0]
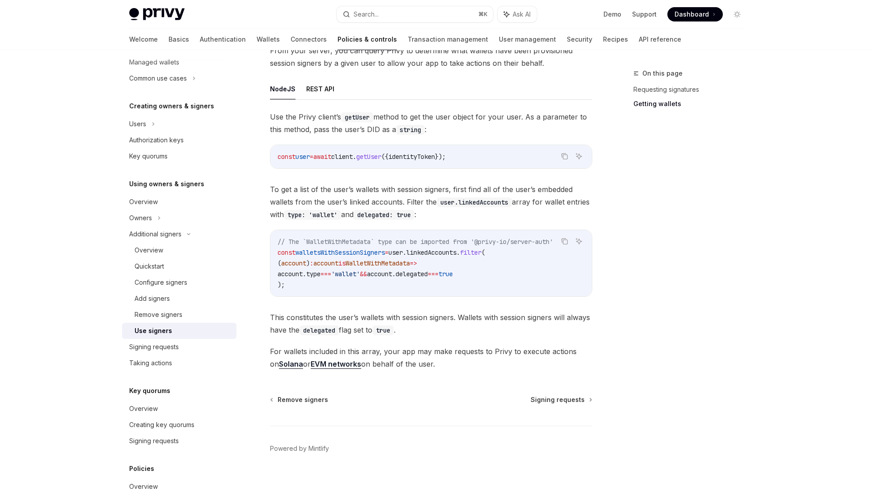
click at [457, 251] on span "linkedAccounts" at bounding box center [432, 252] width 50 height 8
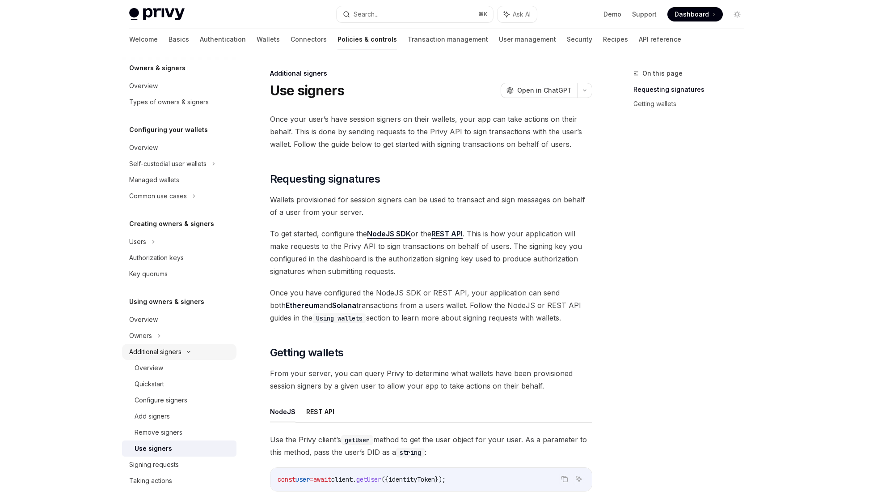
scroll to position [0, 0]
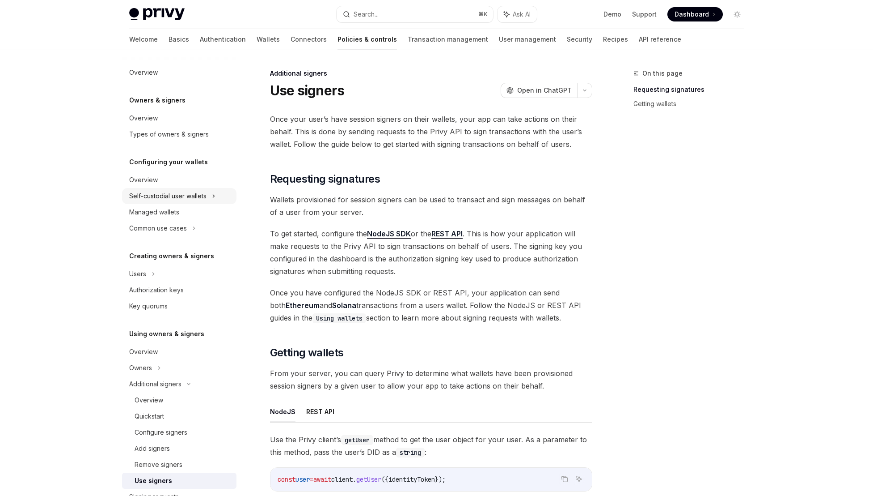
click at [174, 200] on div "Self-custodial user wallets" at bounding box center [167, 196] width 77 height 11
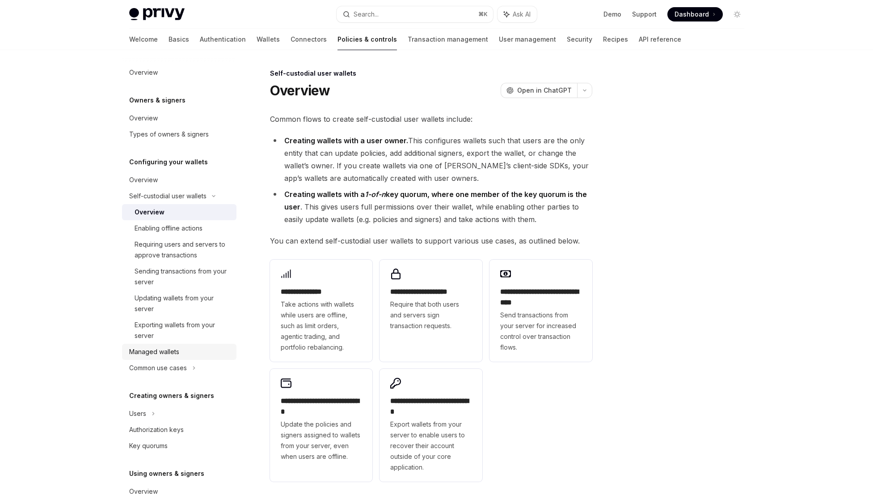
click at [176, 347] on div "Managed wallets" at bounding box center [154, 351] width 50 height 11
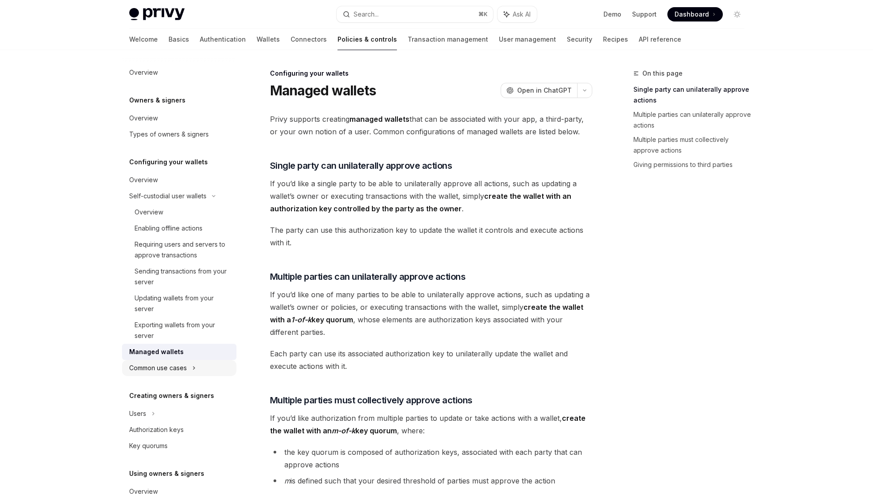
click at [153, 369] on div "Common use cases" at bounding box center [158, 367] width 58 height 11
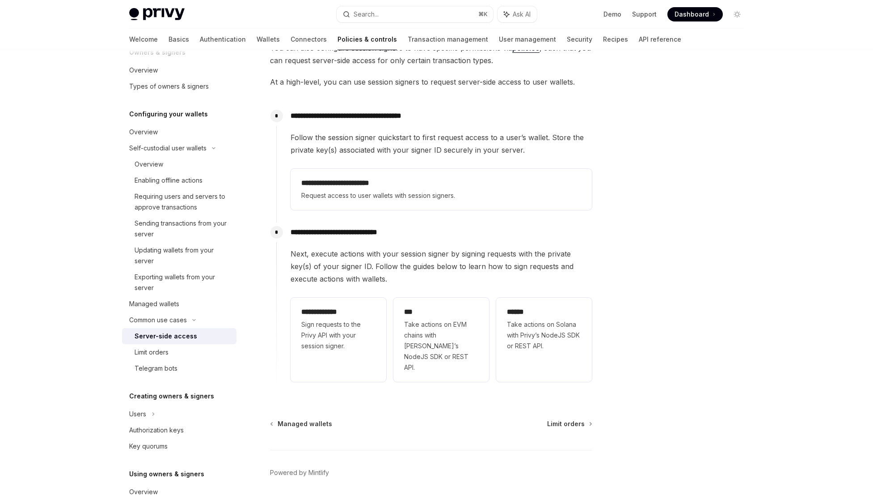
scroll to position [167, 0]
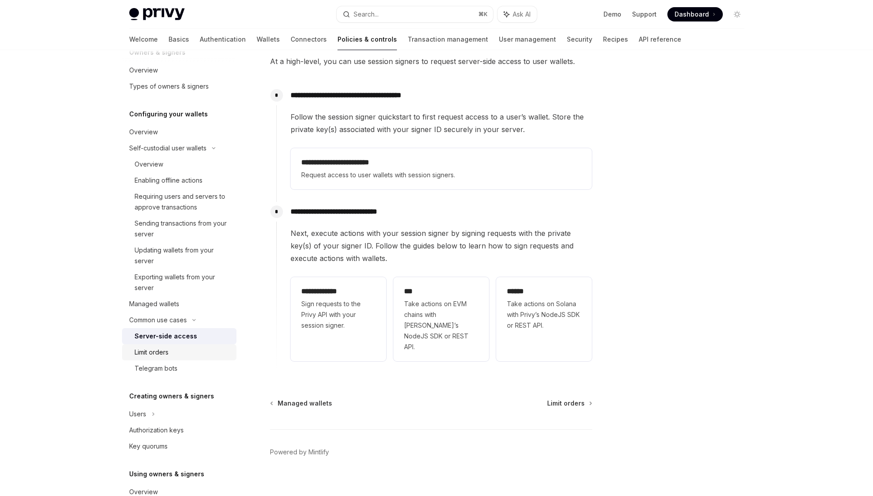
click at [184, 358] on link "Limit orders" at bounding box center [179, 352] width 114 height 16
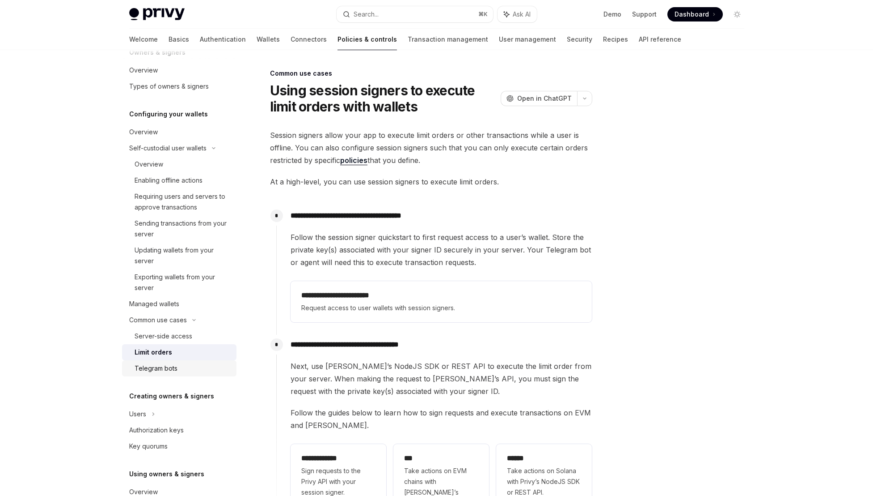
click at [180, 373] on link "Telegram bots" at bounding box center [179, 368] width 114 height 16
type textarea "*"
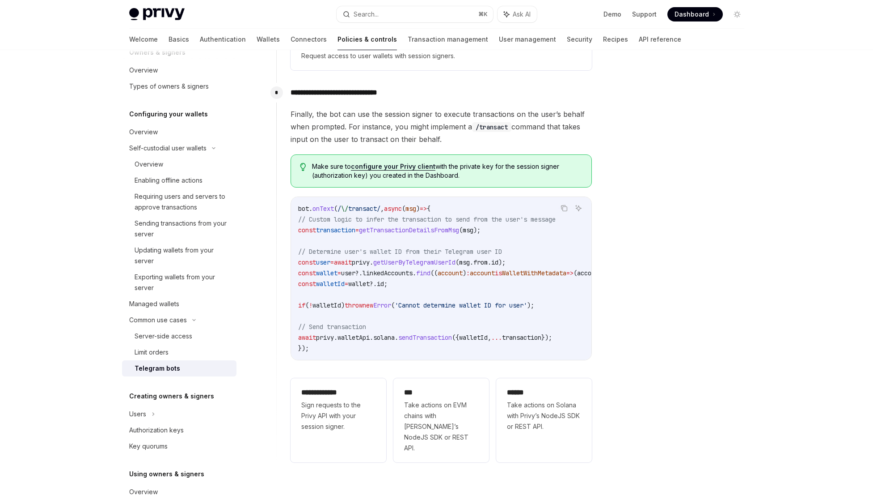
scroll to position [644, 0]
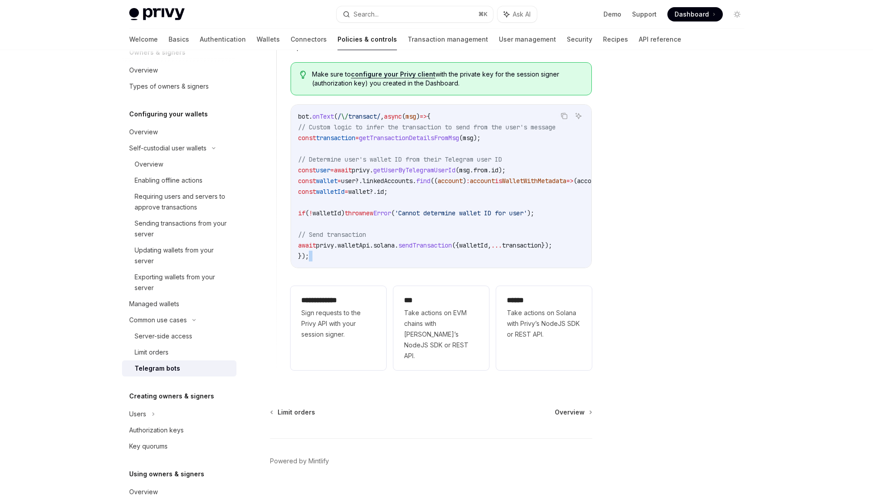
drag, startPoint x: 364, startPoint y: 263, endPoint x: 468, endPoint y: 258, distance: 104.3
click at [468, 258] on div "Finally, the bot can use the session signer to execute transactions on the user…" at bounding box center [441, 195] width 301 height 358
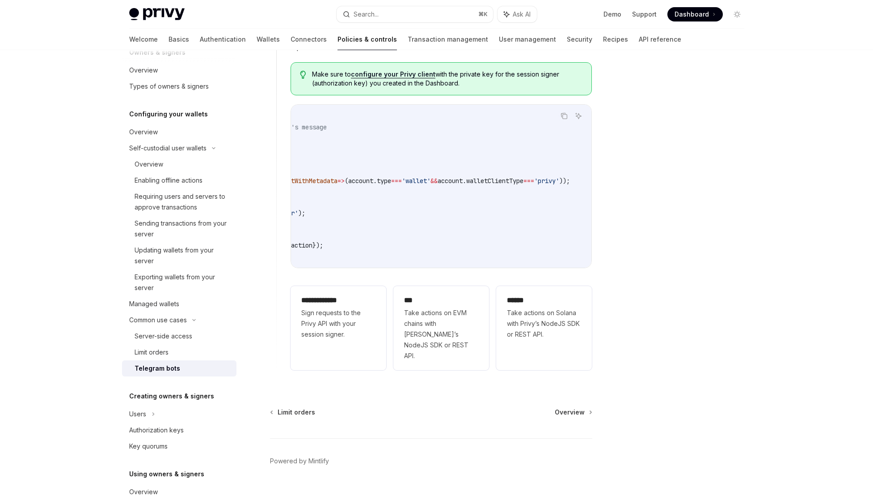
scroll to position [0, 0]
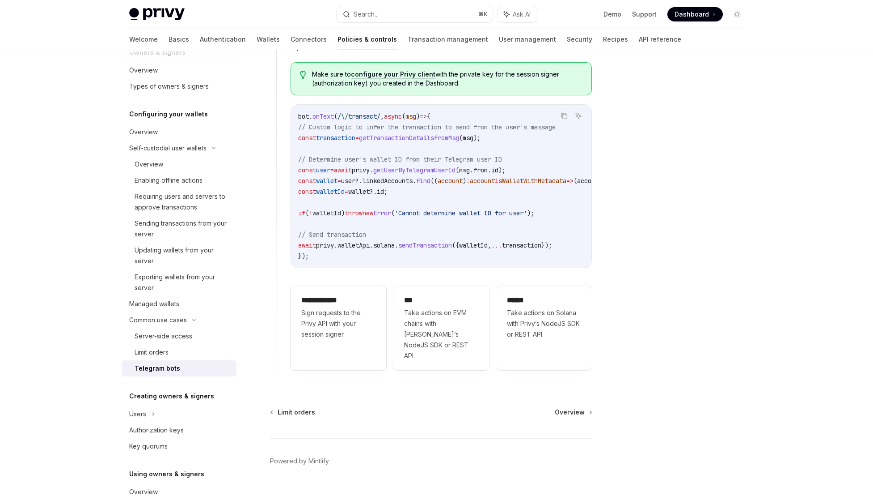
click at [348, 194] on code "bot . onText ( / \/ transact/ , async ( msg ) => { // Custom logic to infer the…" at bounding box center [559, 186] width 522 height 150
drag, startPoint x: 362, startPoint y: 203, endPoint x: 351, endPoint y: 200, distance: 11.2
click at [351, 209] on span "if ( ! walletId ) throw new Error ( 'Cannot determine wallet ID for user' );" at bounding box center [416, 213] width 236 height 8
click at [341, 209] on span "walletId" at bounding box center [327, 213] width 29 height 8
drag, startPoint x: 351, startPoint y: 200, endPoint x: 346, endPoint y: 197, distance: 6.4
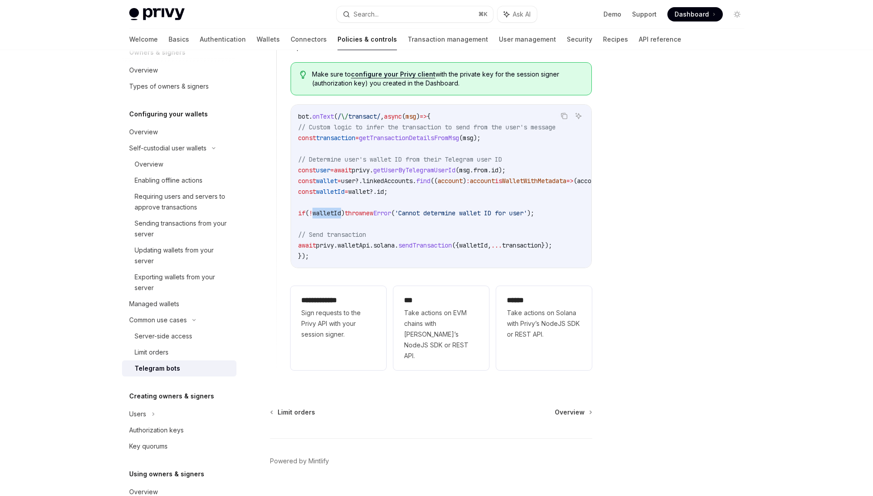
click at [341, 209] on span "walletId" at bounding box center [327, 213] width 29 height 8
click at [345, 187] on span "walletId" at bounding box center [330, 191] width 29 height 8
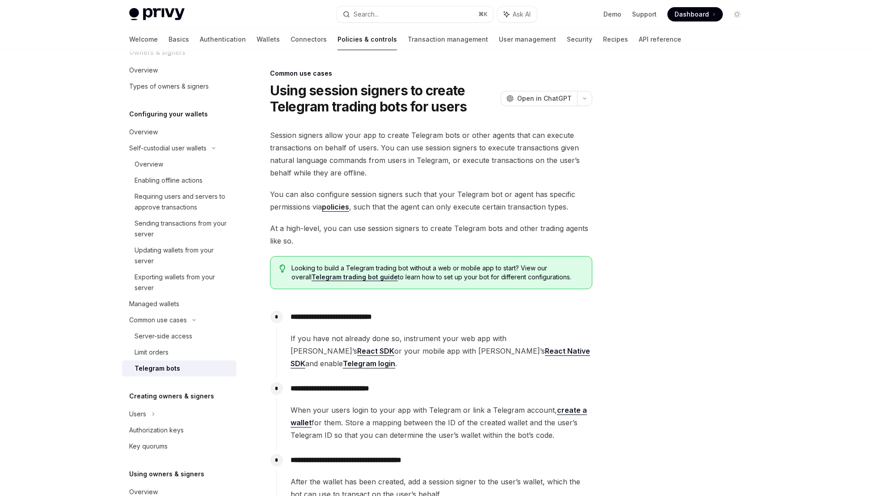
scroll to position [149, 0]
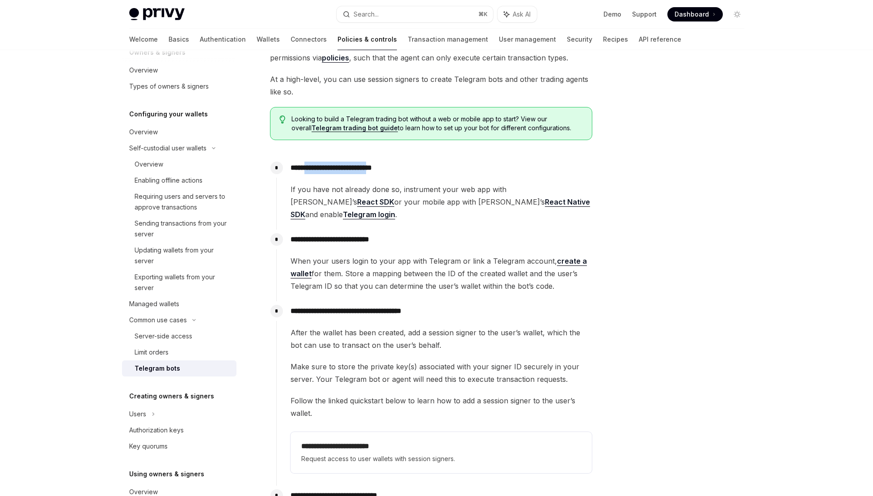
drag, startPoint x: 307, startPoint y: 165, endPoint x: 389, endPoint y: 163, distance: 81.9
click at [389, 163] on p "**********" at bounding box center [441, 167] width 301 height 13
drag, startPoint x: 388, startPoint y: 163, endPoint x: 340, endPoint y: 166, distance: 47.9
click at [341, 166] on p "**********" at bounding box center [441, 167] width 301 height 13
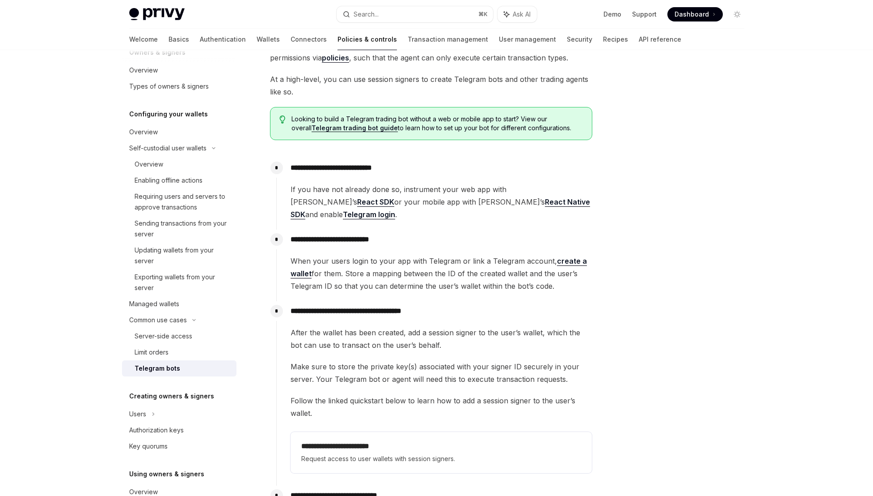
click at [340, 166] on p "**********" at bounding box center [441, 167] width 301 height 13
click at [358, 254] on span "When your users login to your app with Telegram or link a Telegram account, cre…" at bounding box center [441, 273] width 301 height 38
click at [364, 258] on span "When your users login to your app with Telegram or link a Telegram account, cre…" at bounding box center [441, 273] width 301 height 38
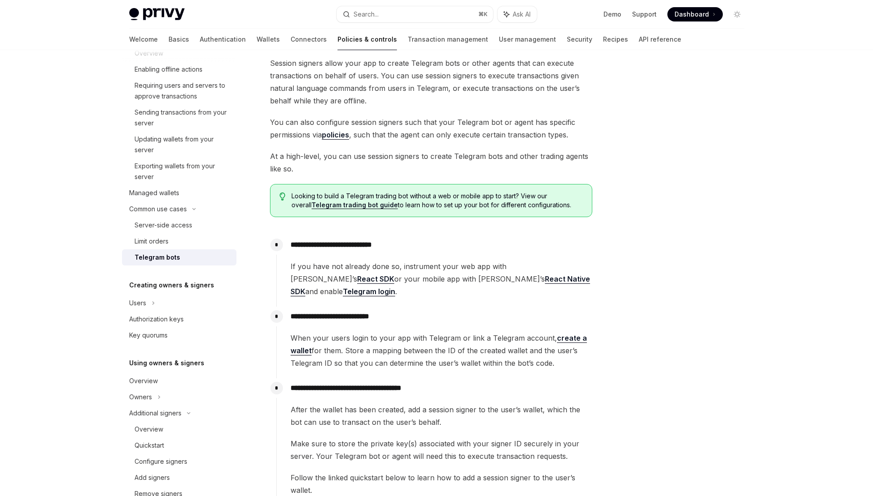
scroll to position [63, 0]
